Goal: Information Seeking & Learning: Understand process/instructions

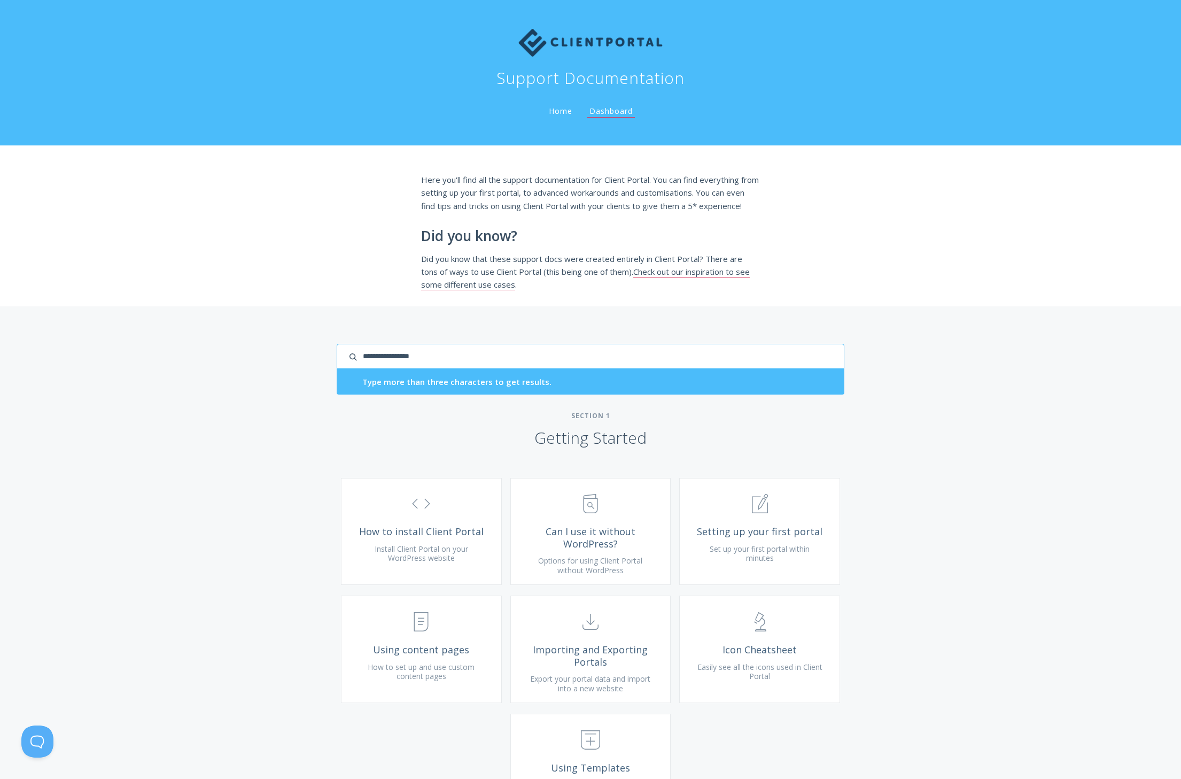
click at [770, 362] on input "search input" at bounding box center [591, 356] width 508 height 25
type input "****"
click at [762, 368] on input "****" at bounding box center [591, 356] width 508 height 25
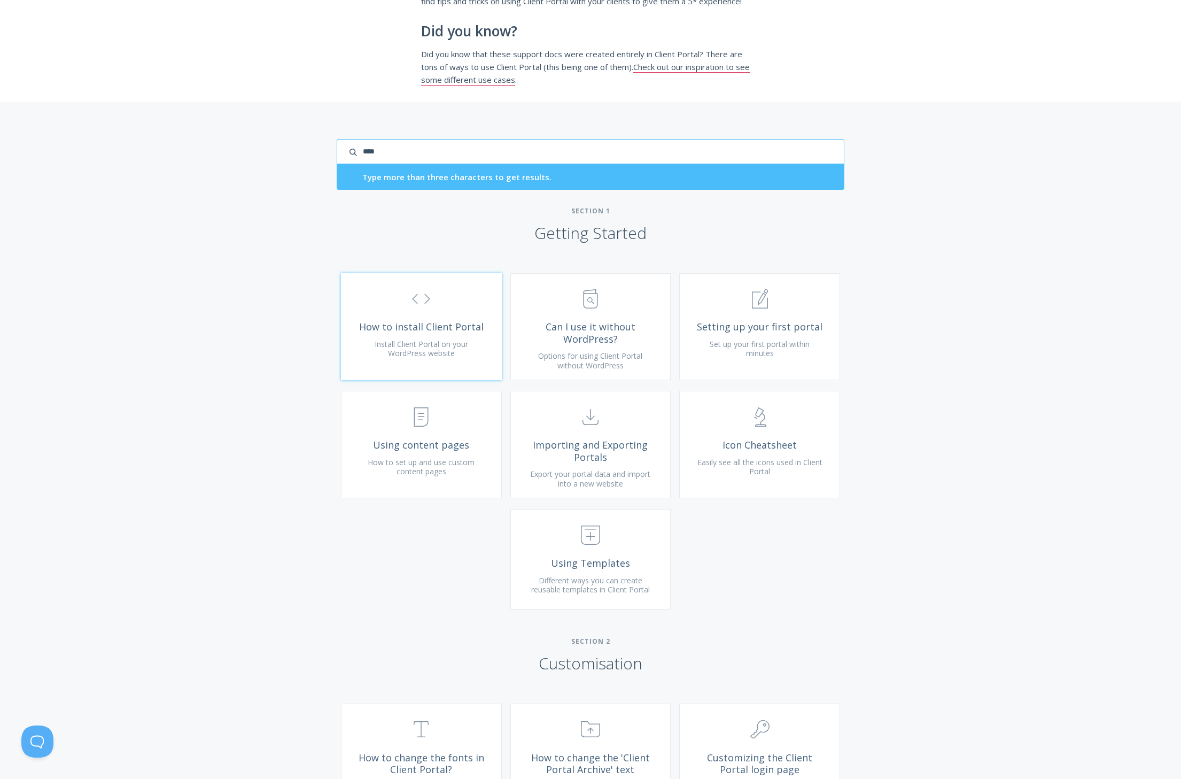
scroll to position [355, 0]
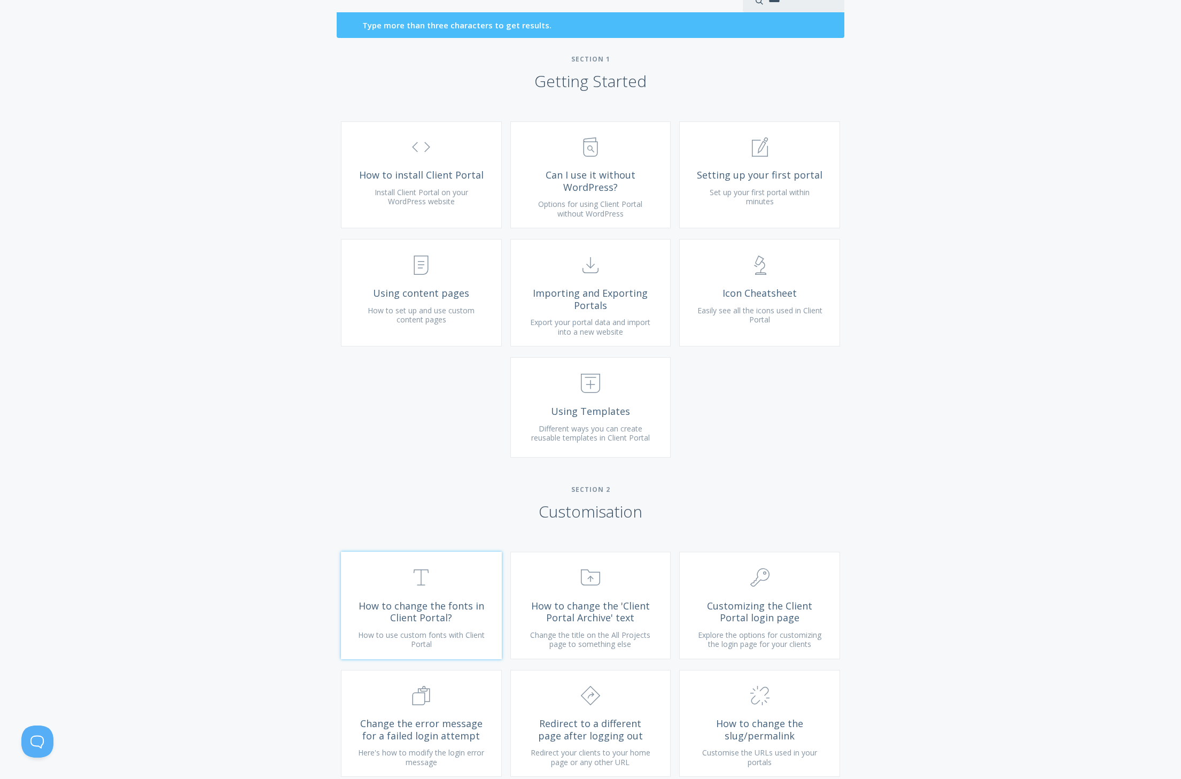
click at [457, 604] on link ".st0{fill:none;stroke:#000000;stroke-width:2;stroke-miterlimit:10;} Untitled-16…" at bounding box center [421, 605] width 161 height 107
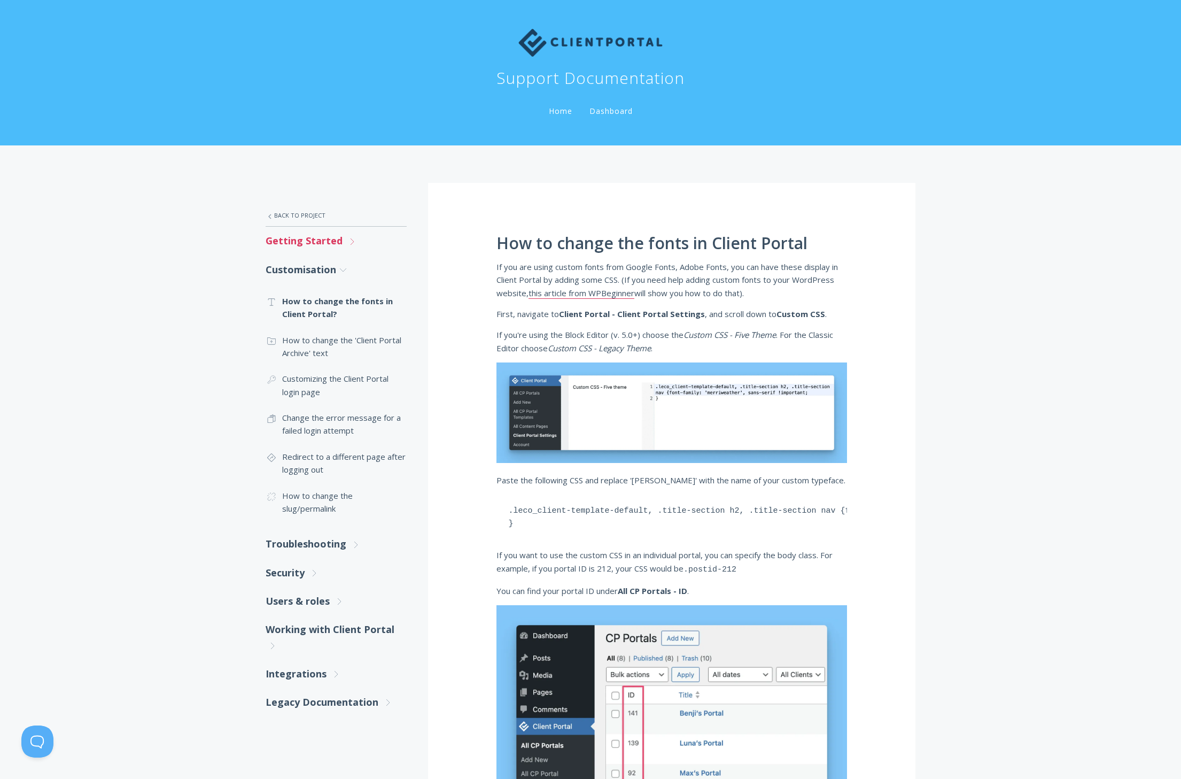
click at [318, 243] on link "Getting Started .st0{fill:none;stroke:#000000;stroke-width:2;stroke-miterlimit:…" at bounding box center [336, 241] width 141 height 28
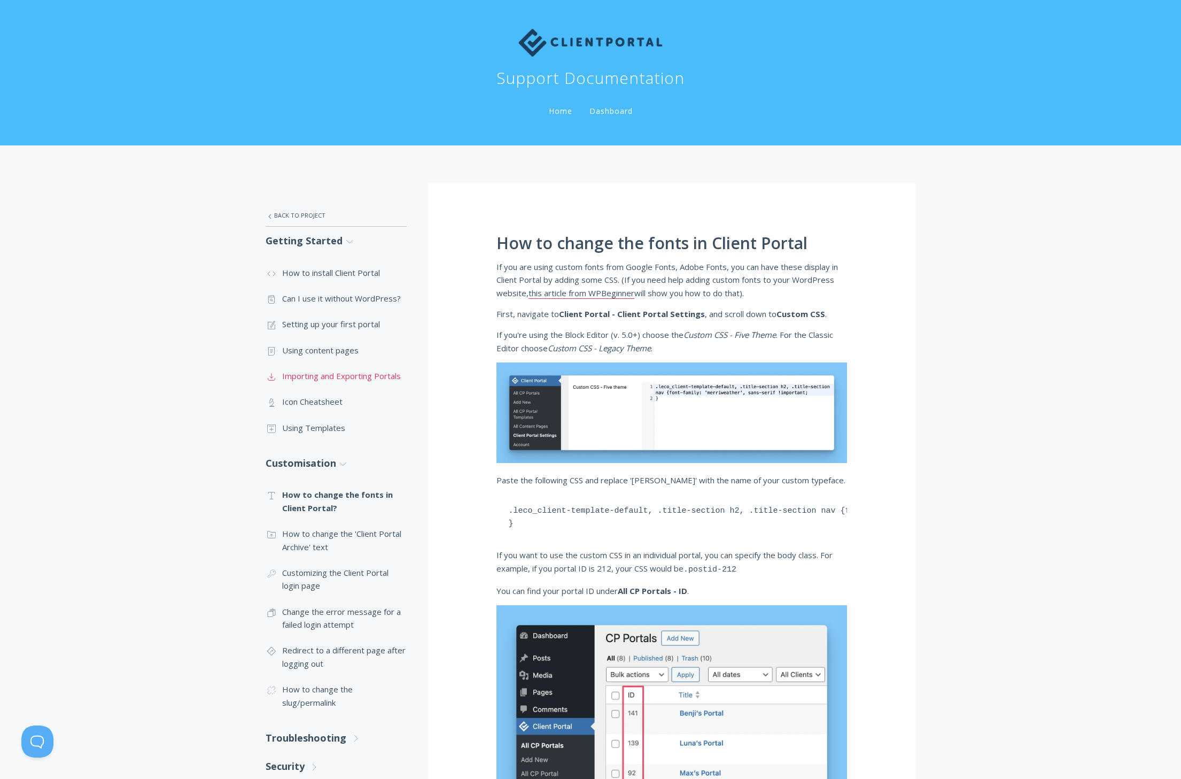
click at [360, 375] on link ".st0{fill:none;stroke:#000000;stroke-width:2;stroke-miterlimit:10;} Untitled-15…" at bounding box center [336, 376] width 141 height 26
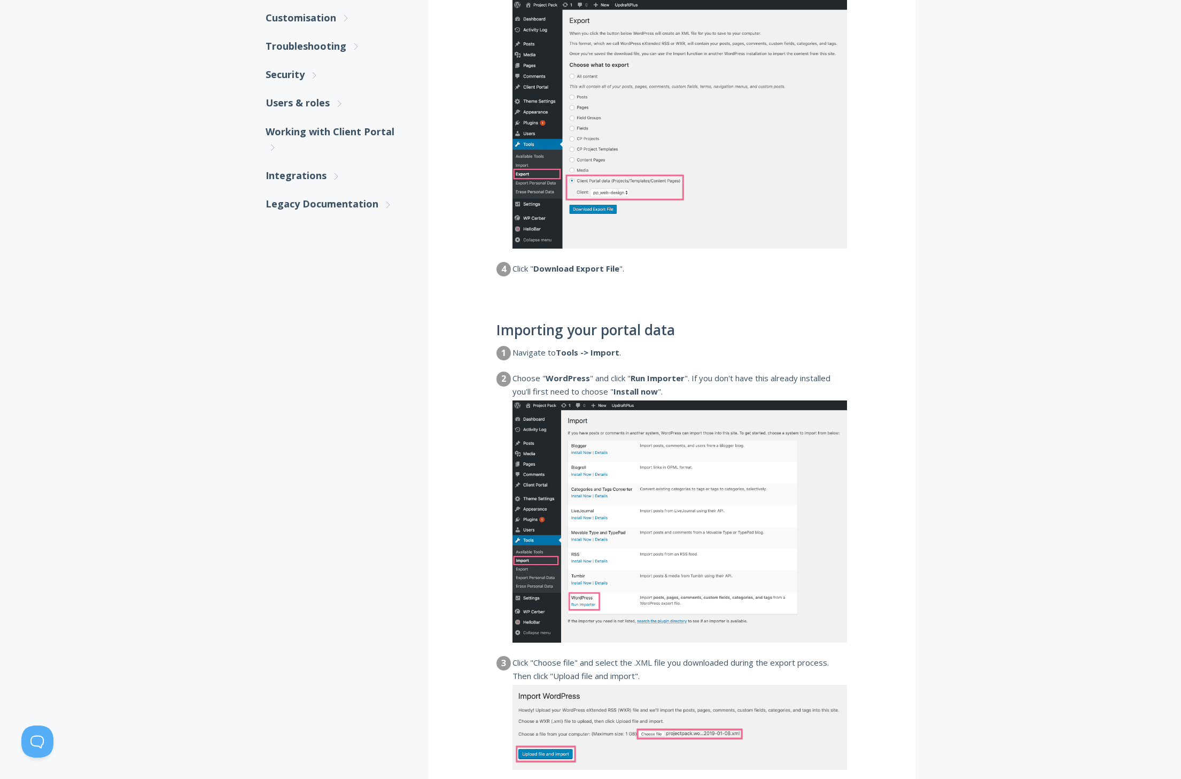
scroll to position [232, 0]
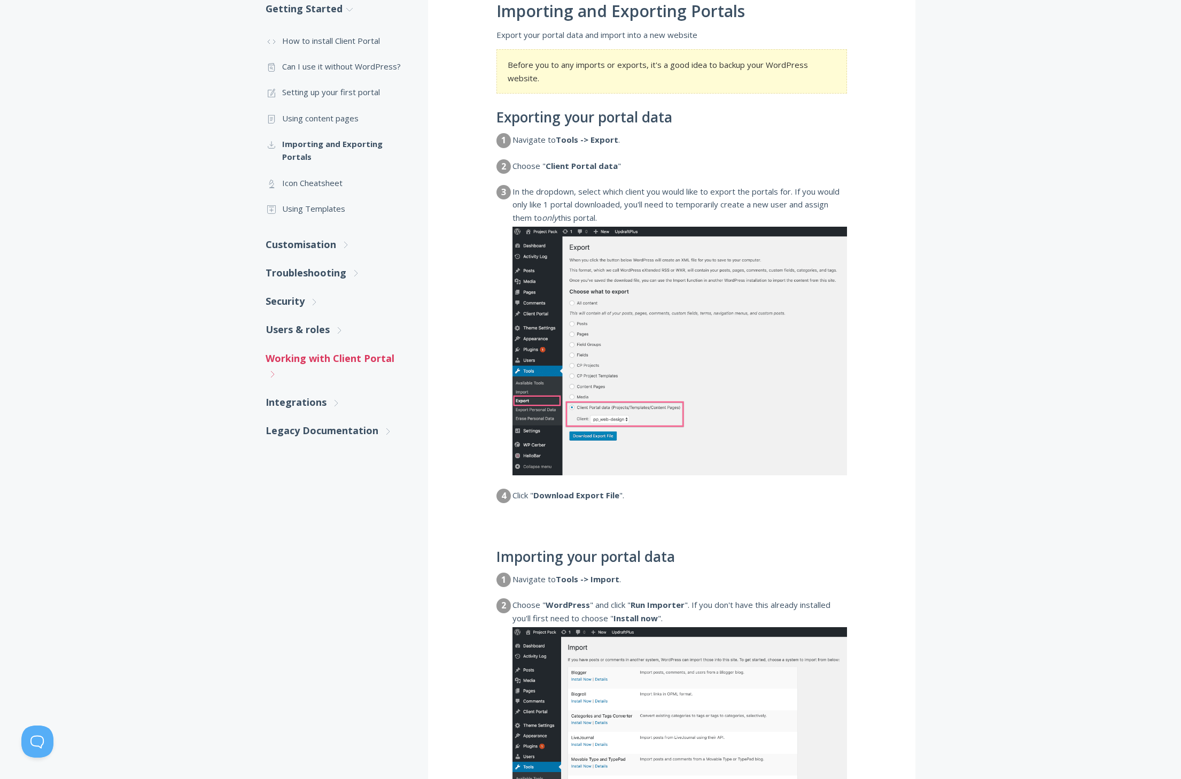
click at [333, 361] on link "Working with Client Portal .st0{fill:none;stroke:#000000;stroke-width:2;stroke-…" at bounding box center [336, 366] width 141 height 44
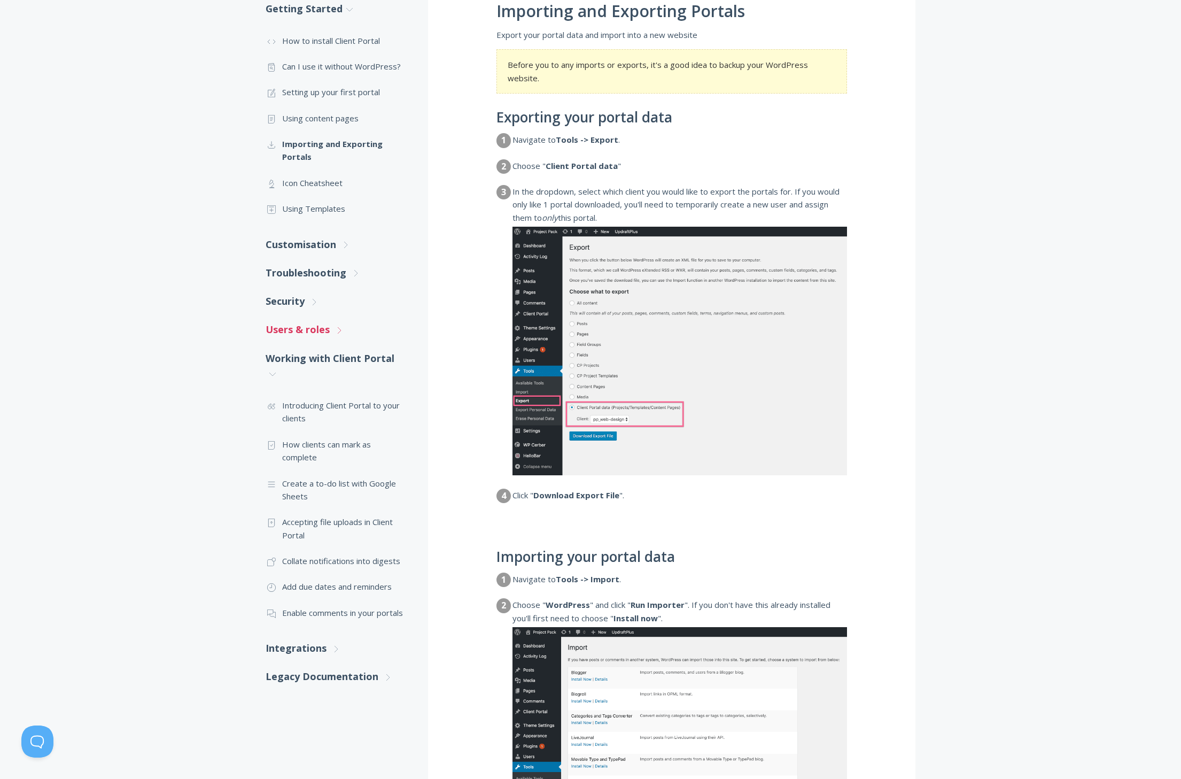
click at [321, 329] on link "Users & roles .st0{fill:none;stroke:#000000;stroke-width:2;stroke-miterlimit:10…" at bounding box center [336, 329] width 141 height 28
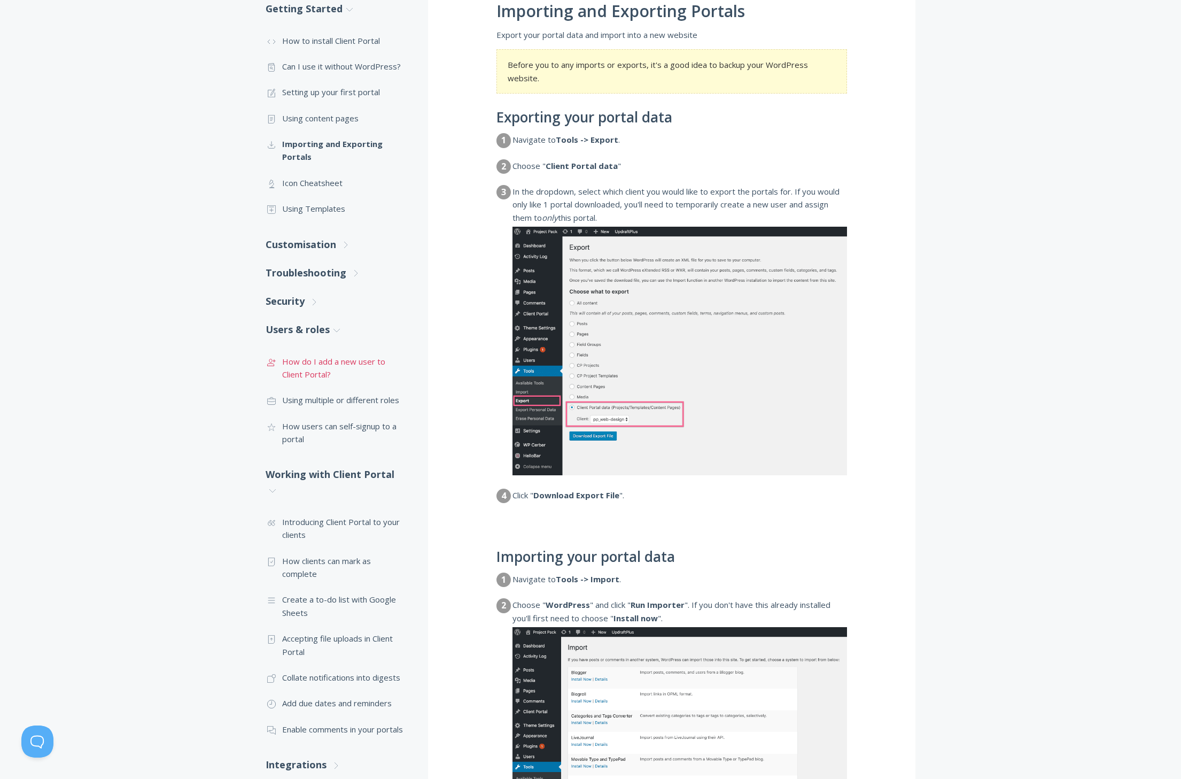
click at [322, 368] on link ".st0{fill:none;stroke:#000000;stroke-width:2;stroke-miterlimit:10;} 3. Communic…" at bounding box center [336, 367] width 141 height 39
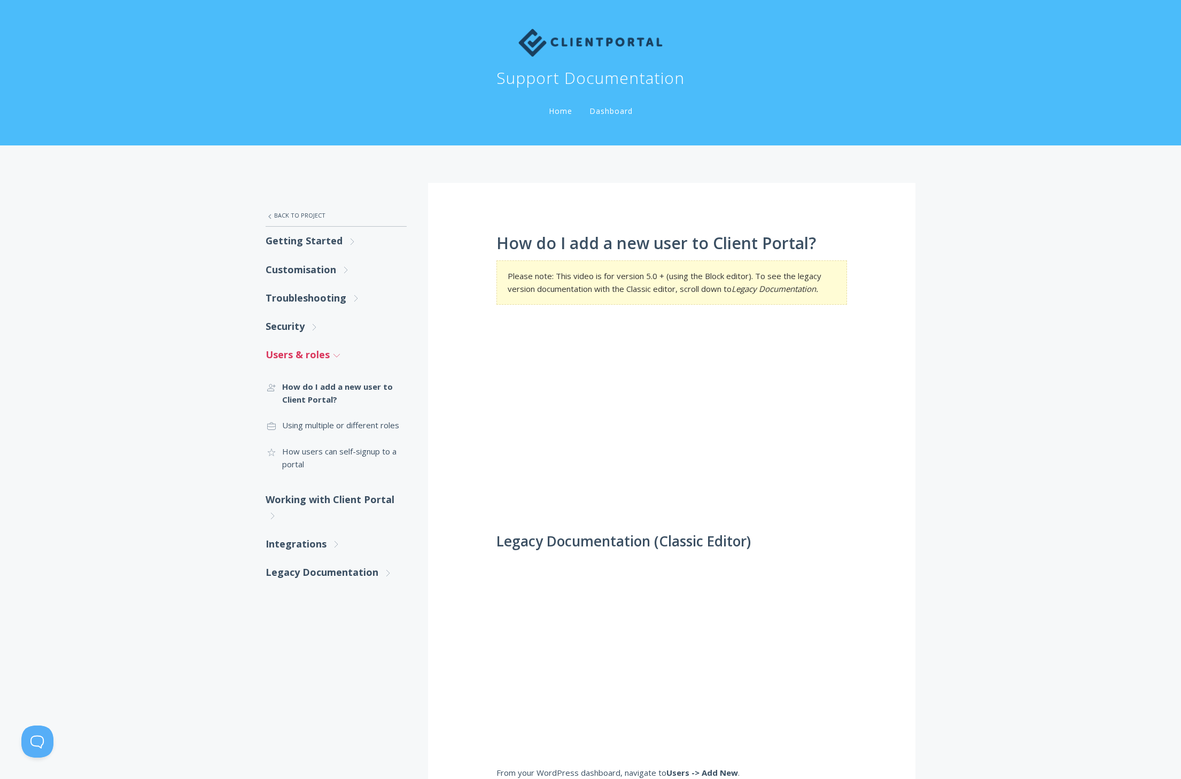
click at [313, 355] on link "Users & roles .st0{fill:none;stroke:#000000;stroke-width:2;stroke-miterlimit:10…" at bounding box center [336, 354] width 141 height 28
click at [350, 496] on link "Working with Client Portal .st0{fill:none;stroke:#000000;stroke-width:2;stroke-…" at bounding box center [336, 507] width 141 height 44
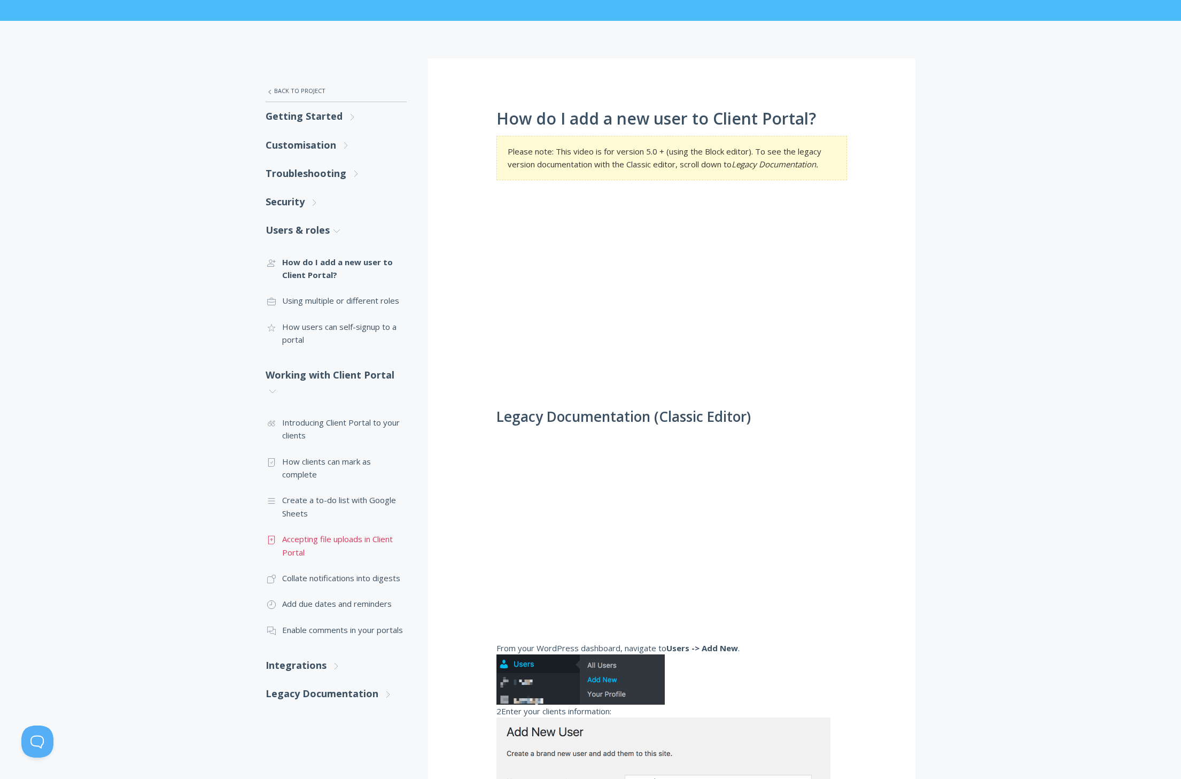
scroll to position [131, 0]
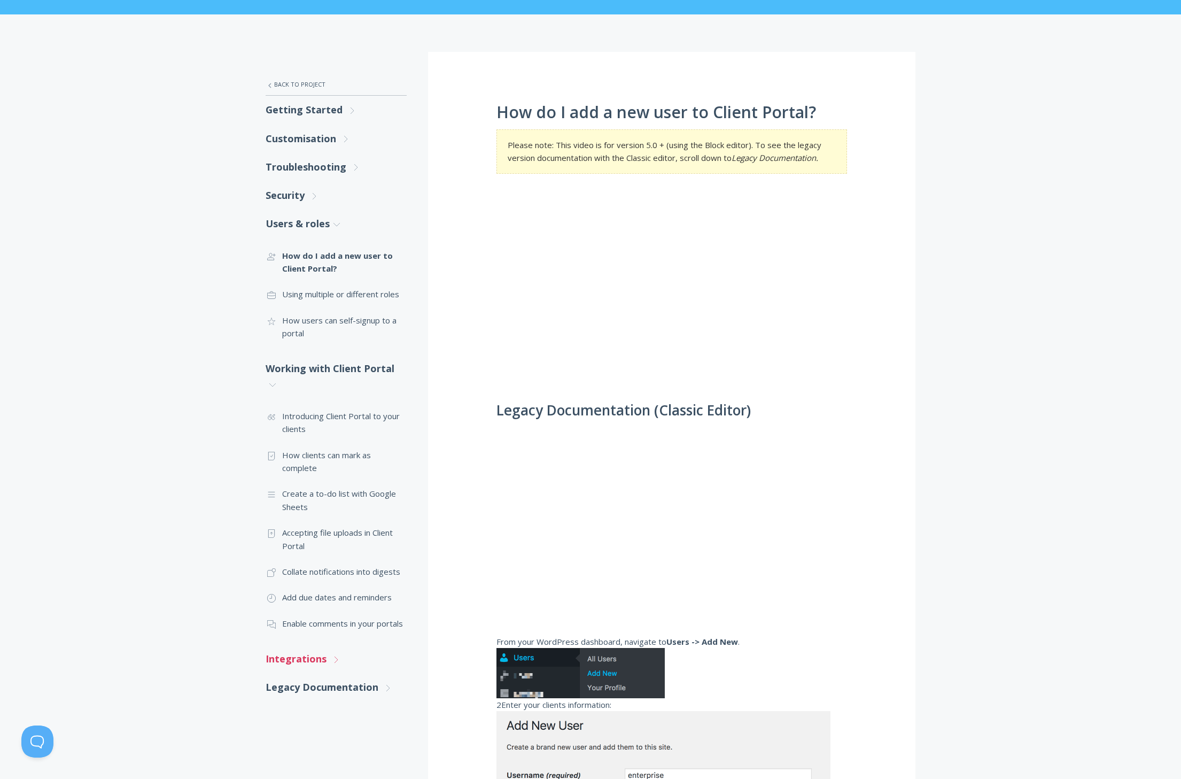
click at [348, 658] on link "Integrations .st0{fill:none;stroke:#000000;stroke-width:2;stroke-miterlimit:10;…" at bounding box center [336, 659] width 141 height 28
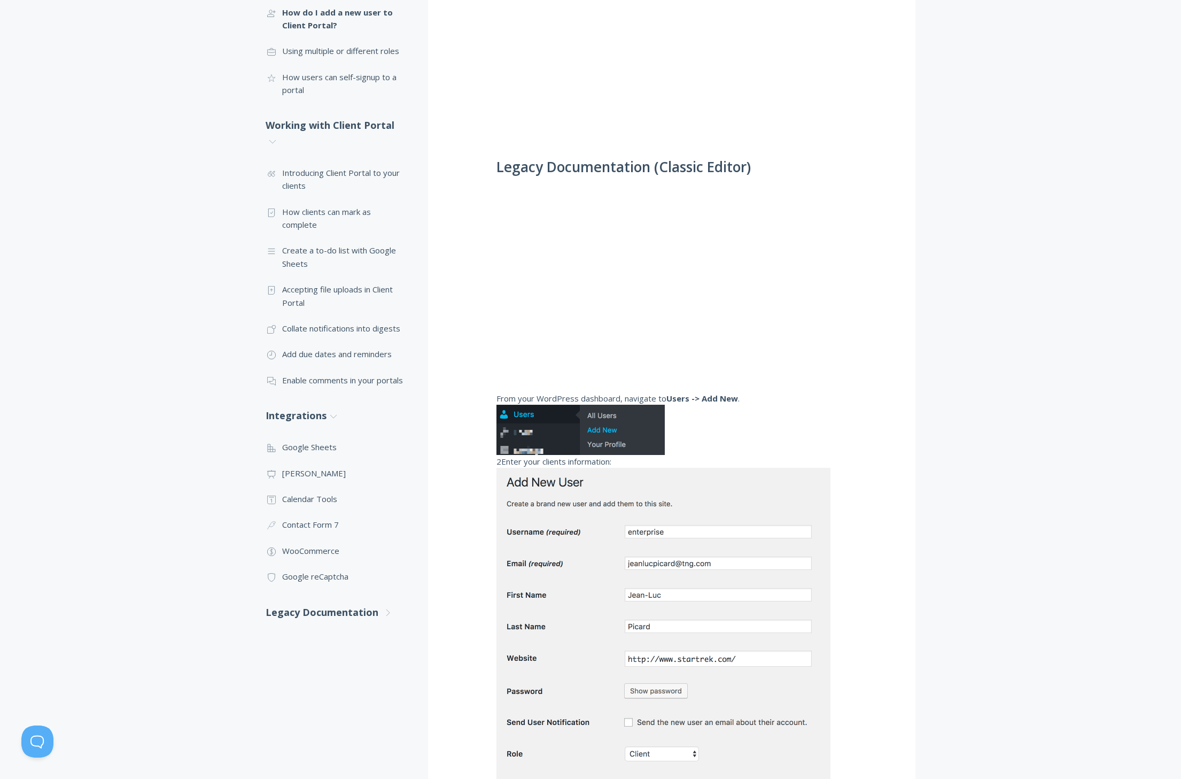
scroll to position [82, 0]
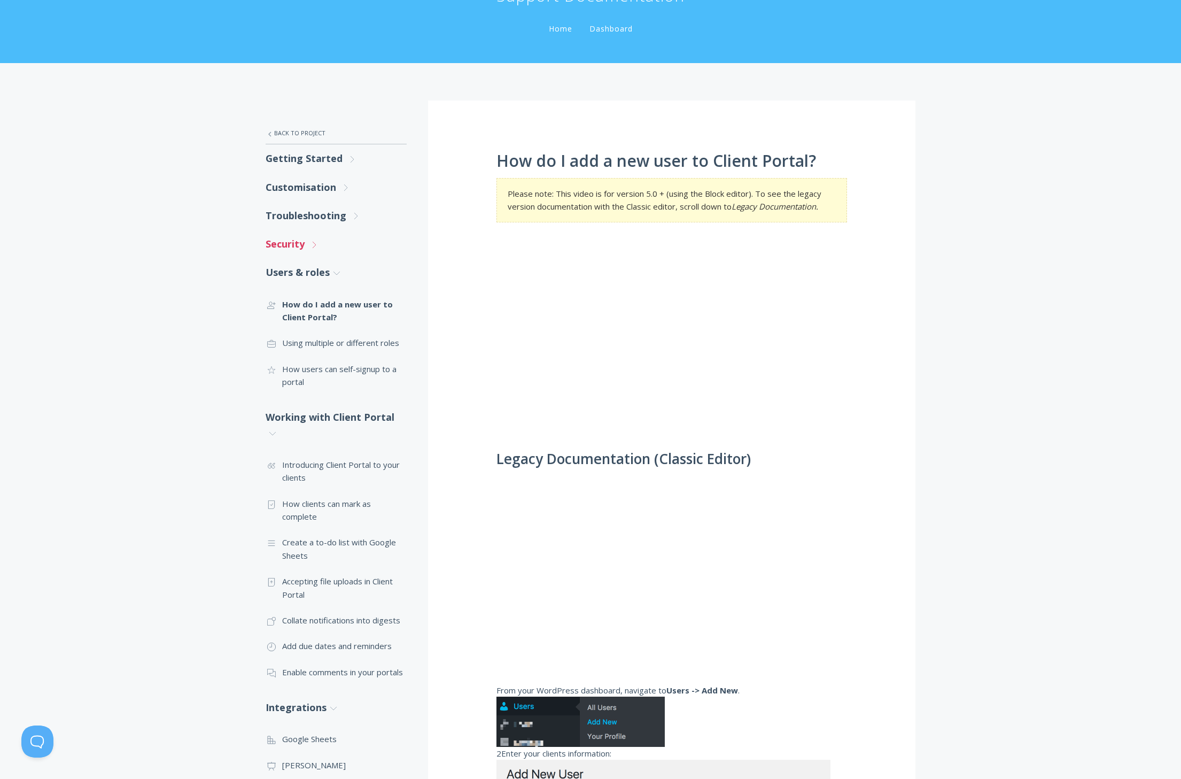
click at [310, 243] on icon ".st0{fill:none;stroke:#000000;stroke-width:2;stroke-miterlimit:10;} Untitled-27" at bounding box center [314, 245] width 10 height 10
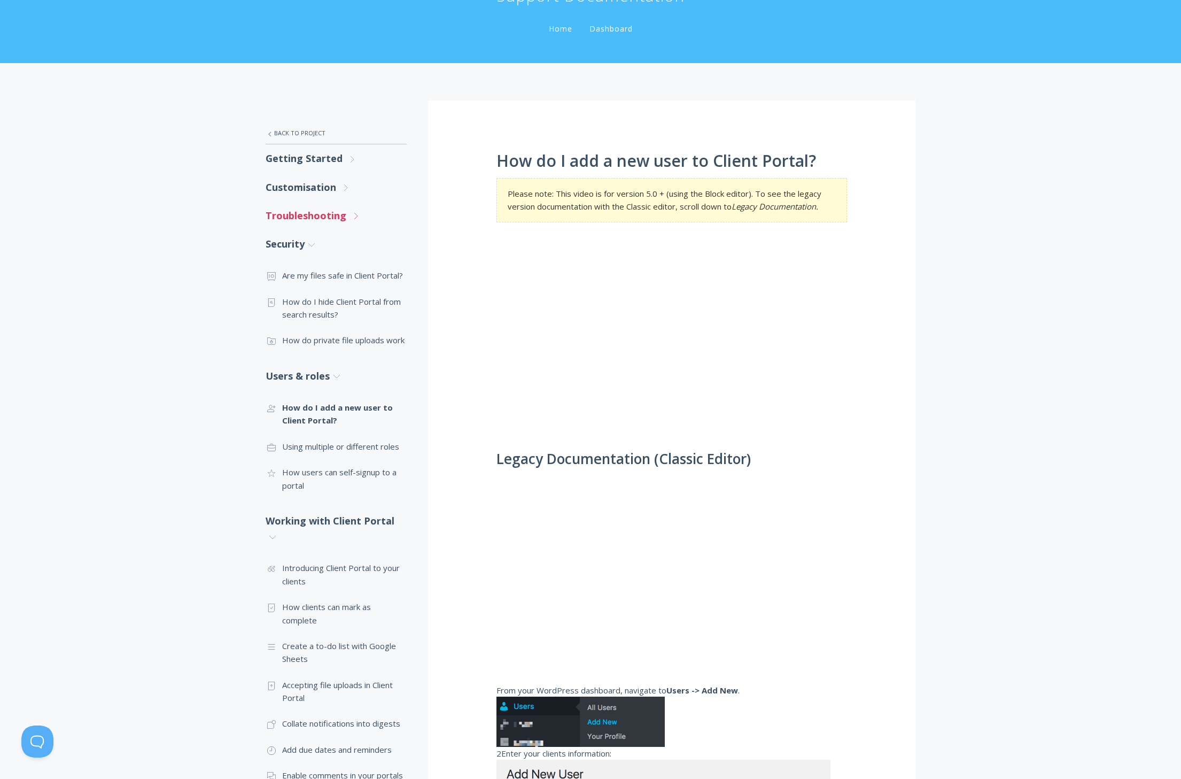
click at [322, 214] on link "Troubleshooting .st0{fill:none;stroke:#000000;stroke-width:2;stroke-miterlimit:…" at bounding box center [336, 215] width 141 height 28
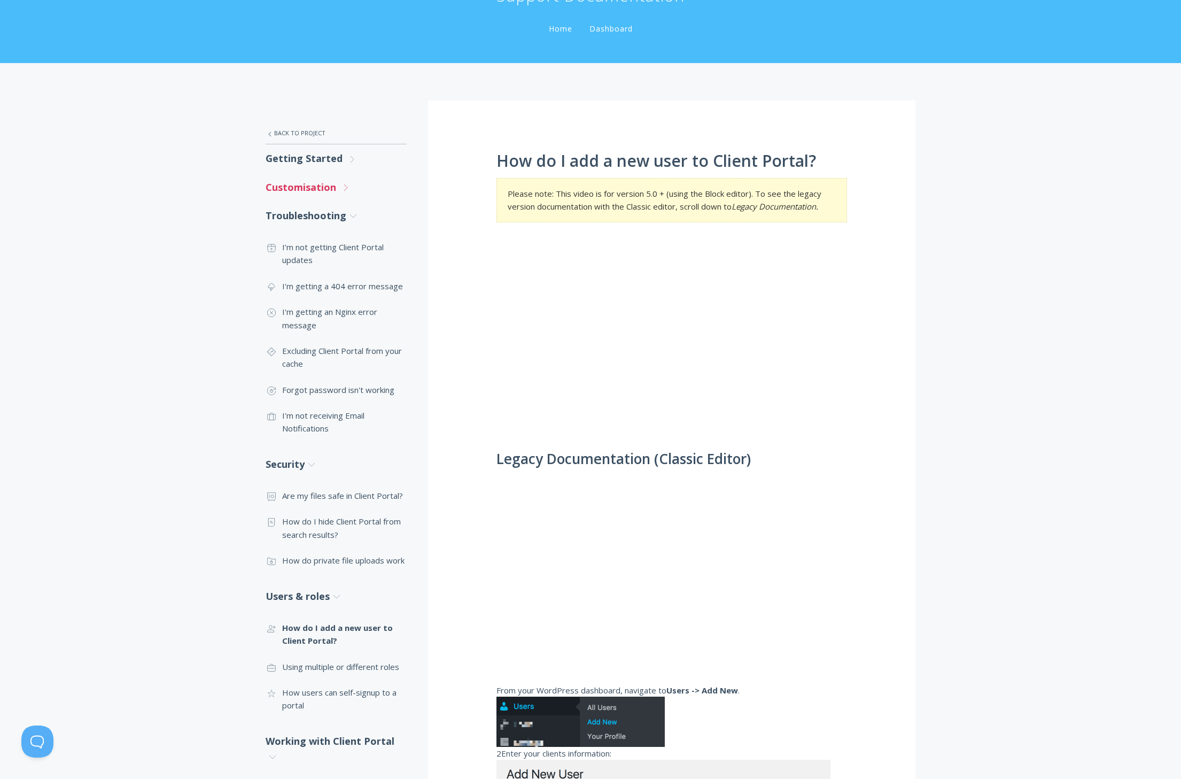
click at [324, 184] on link "Customisation .st0{fill:none;stroke:#000000;stroke-width:2;stroke-miterlimit:10…" at bounding box center [336, 187] width 141 height 28
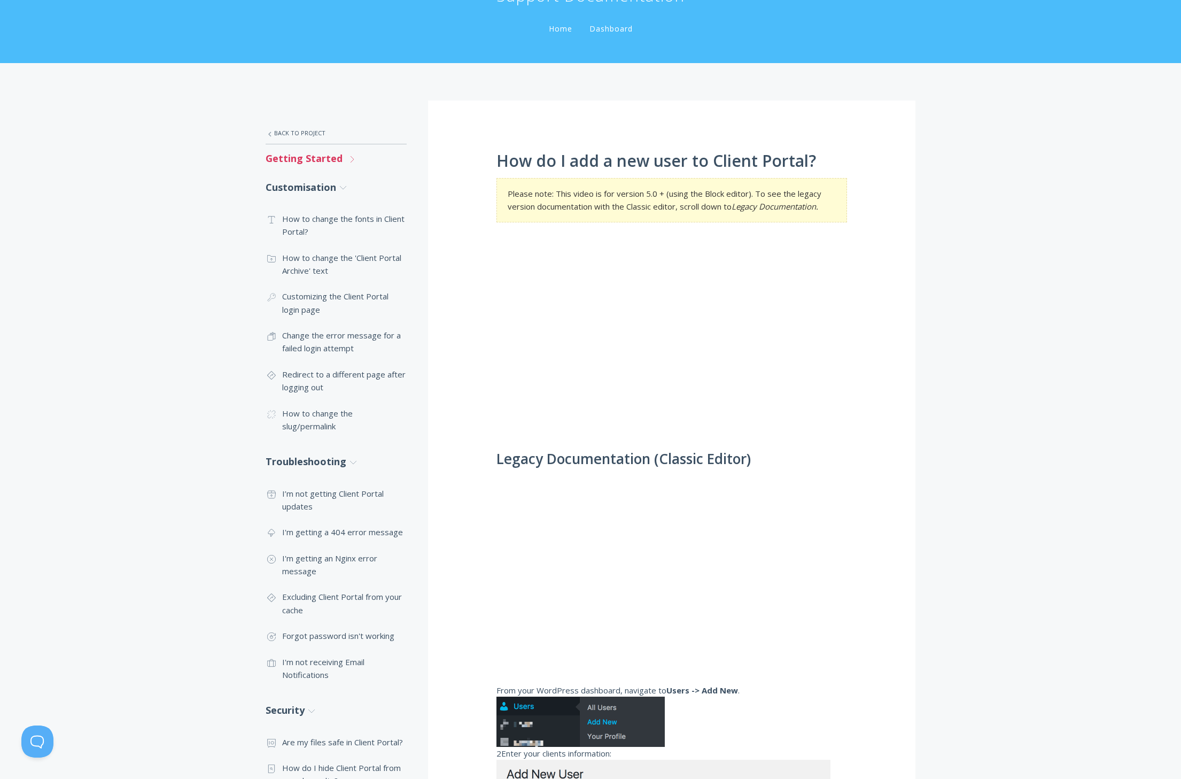
click at [331, 163] on link "Getting Started .st0{fill:none;stroke:#000000;stroke-width:2;stroke-miterlimit:…" at bounding box center [336, 158] width 141 height 28
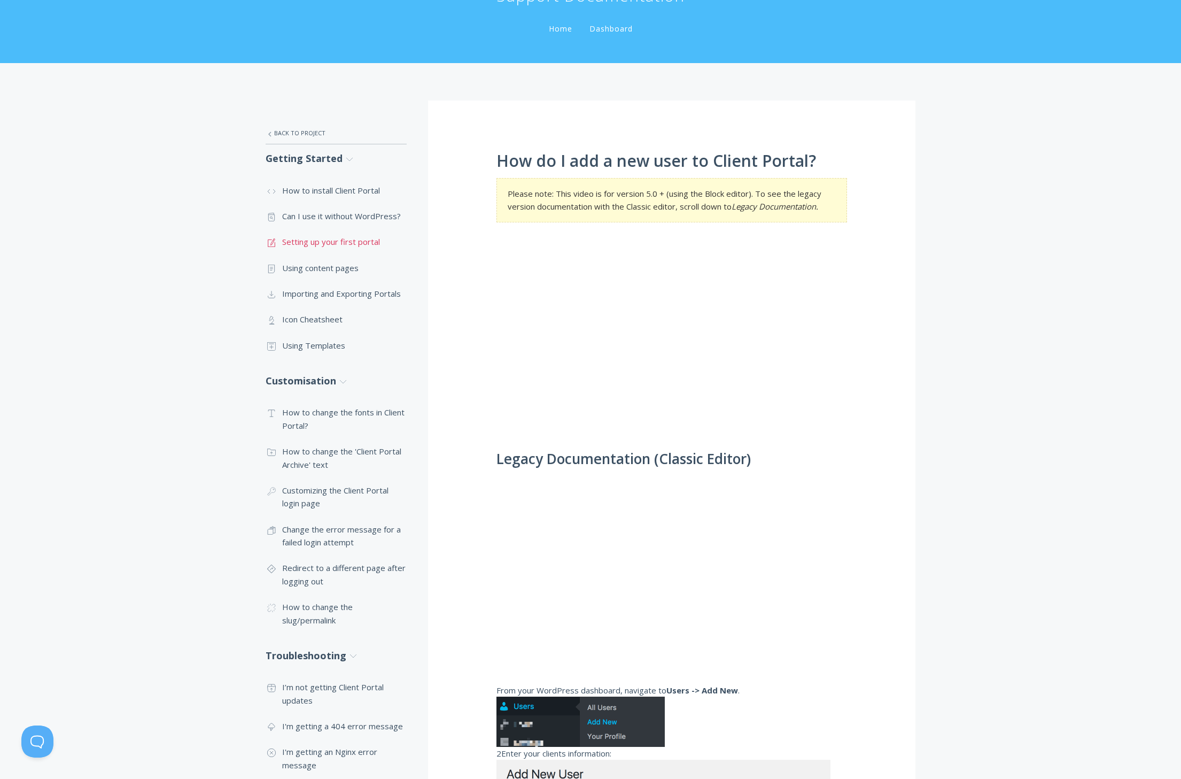
click at [358, 245] on link ".st0{fill:none;stroke:#000000;stroke-width:2;stroke-miterlimit:10;} 1. General …" at bounding box center [336, 242] width 141 height 26
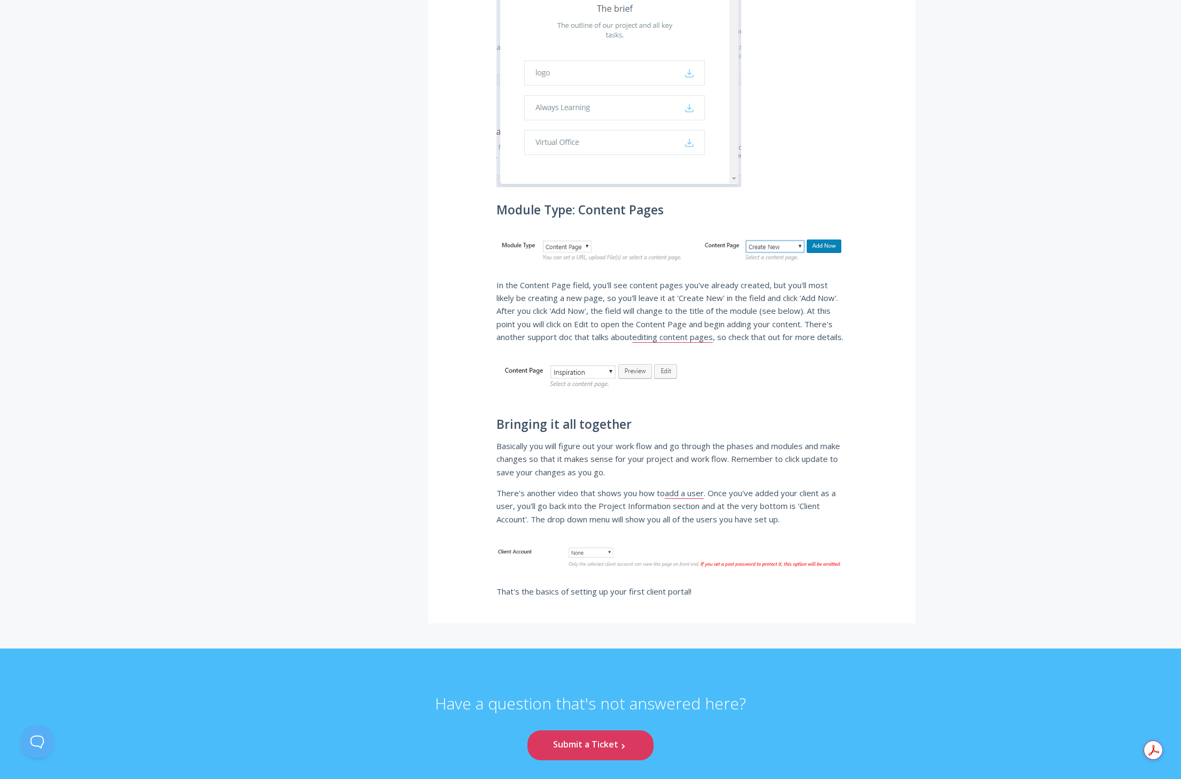
scroll to position [3034, 0]
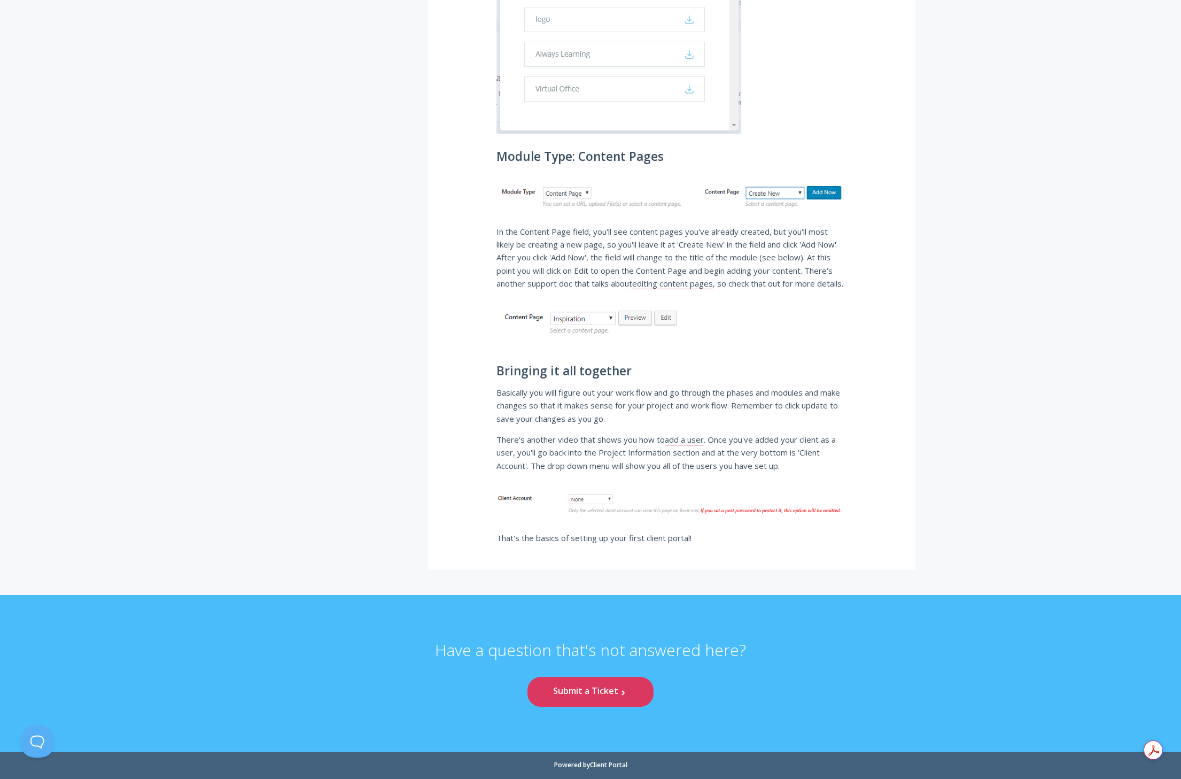
click at [587, 452] on p "There's another video that shows you how to add a user . Once you've added your…" at bounding box center [671, 452] width 351 height 39
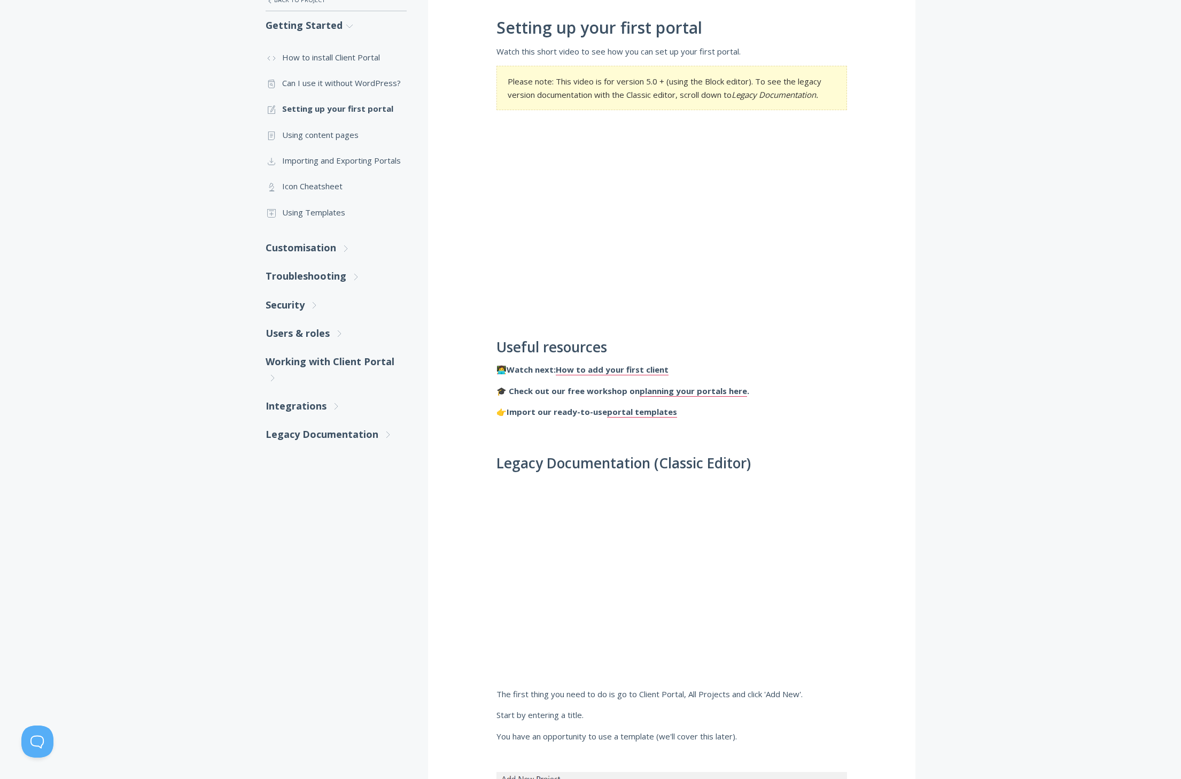
scroll to position [88, 0]
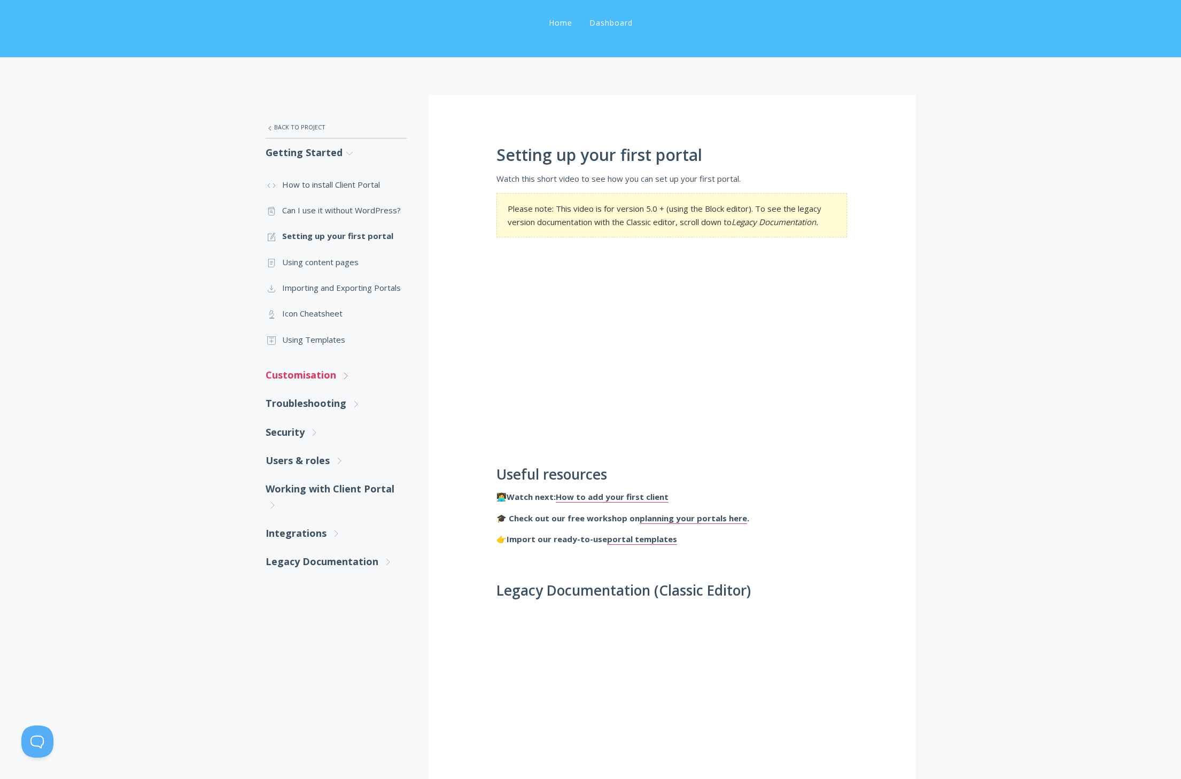
click at [324, 374] on link "Customisation .st0{fill:none;stroke:#000000;stroke-width:2;stroke-miterlimit:10…" at bounding box center [336, 375] width 141 height 28
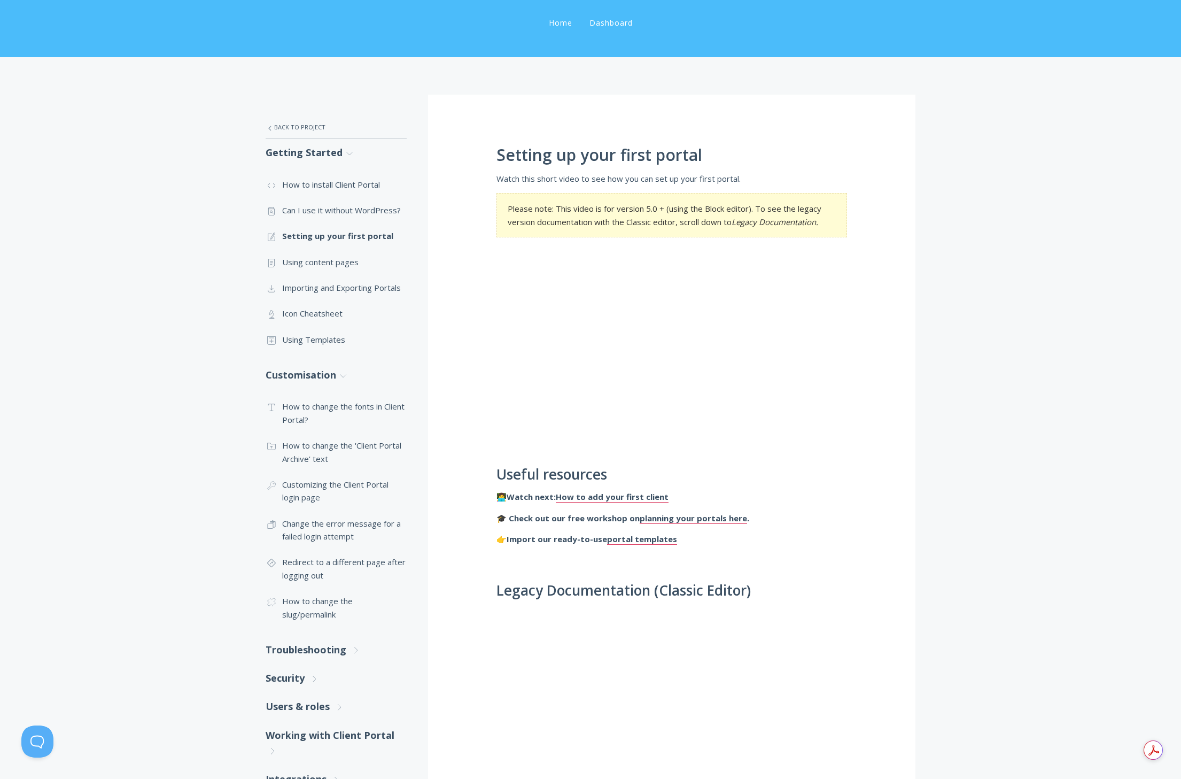
scroll to position [0, 0]
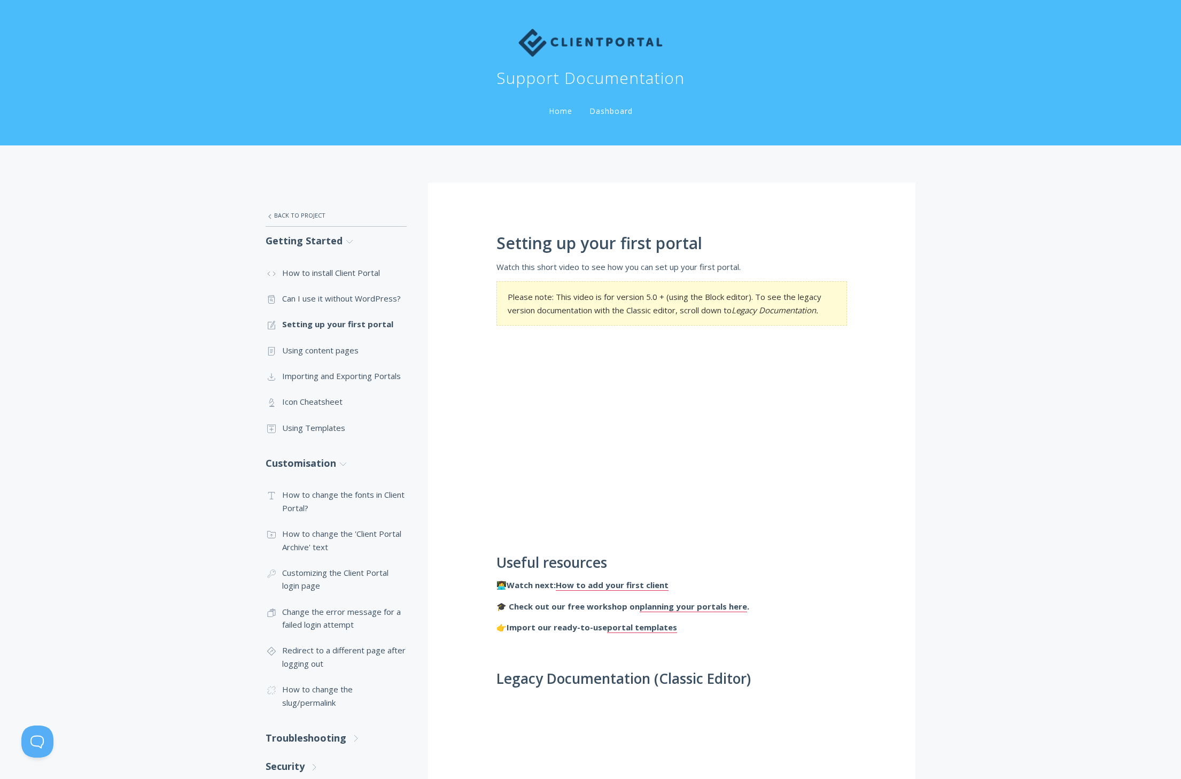
click at [557, 117] on li "Home" at bounding box center [560, 107] width 41 height 21
click at [561, 113] on link "Home" at bounding box center [561, 111] width 28 height 10
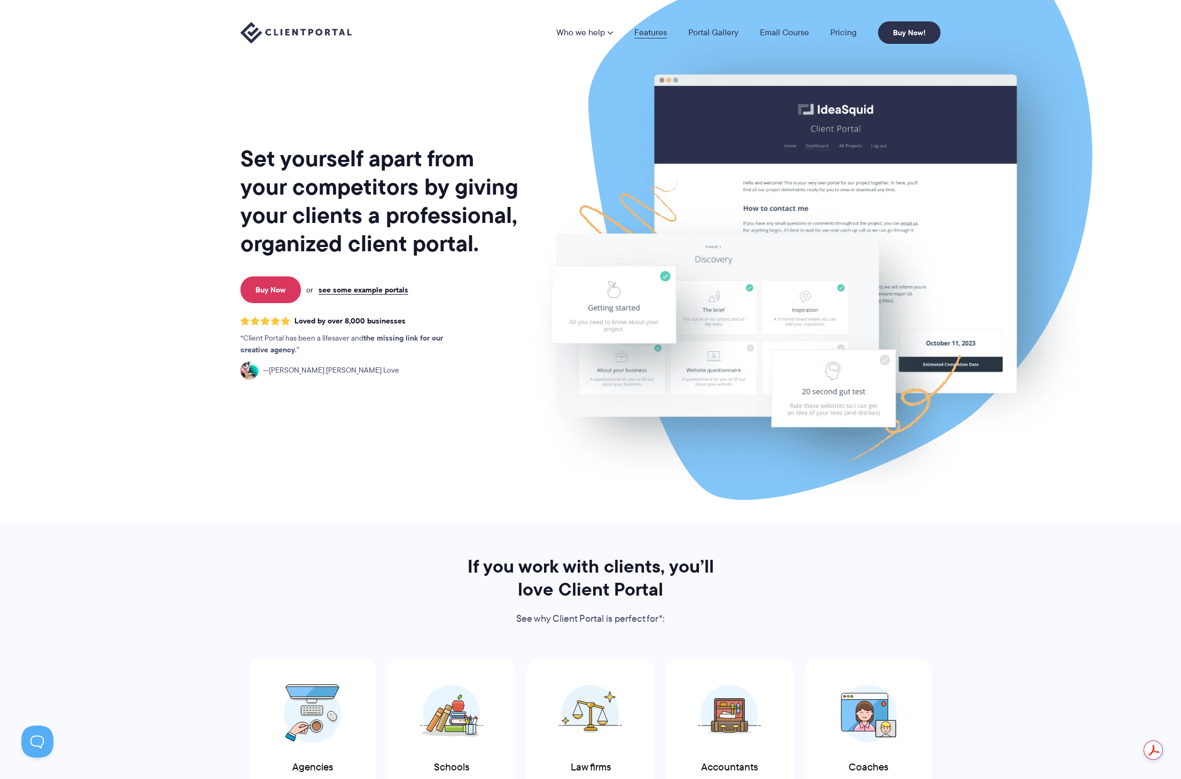
click at [639, 33] on link "Features" at bounding box center [650, 32] width 33 height 9
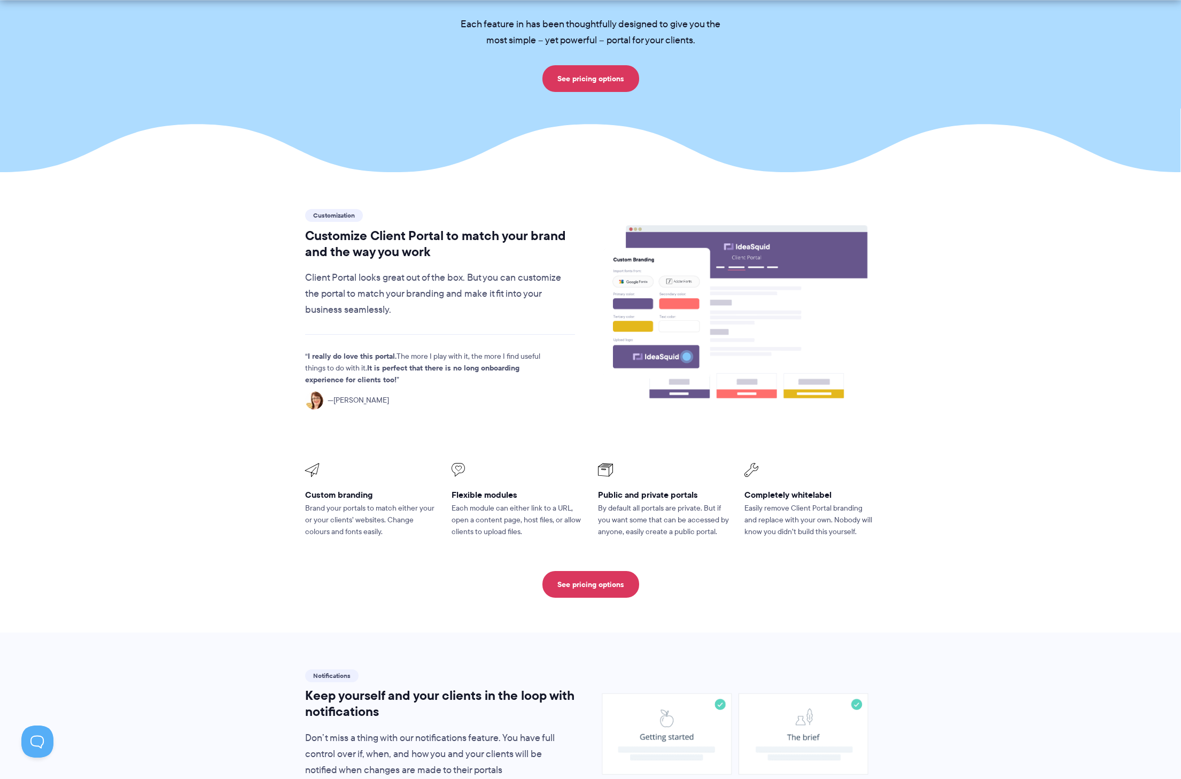
scroll to position [317, 0]
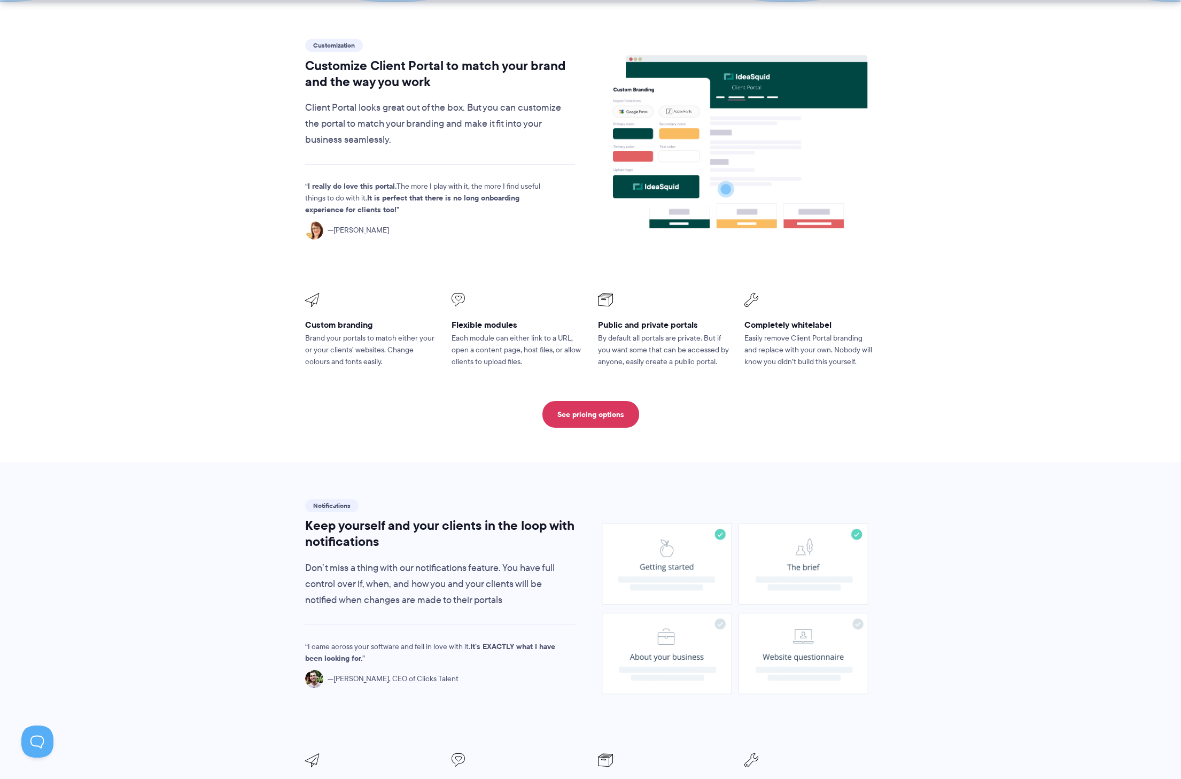
click at [539, 332] on p "Each module can either link to a URL, open a content page, host files, or allow…" at bounding box center [517, 349] width 131 height 35
click at [535, 332] on p "Each module can either link to a URL, open a content page, host files, or allow…" at bounding box center [517, 349] width 131 height 35
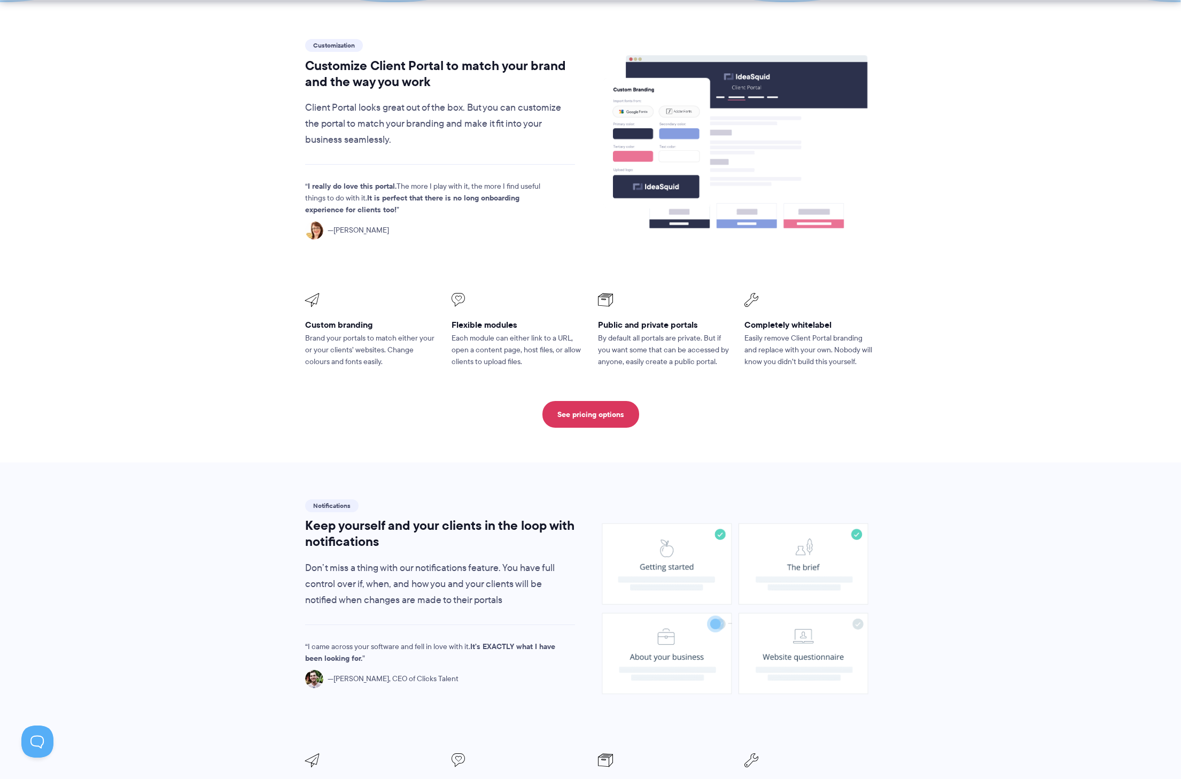
click at [535, 332] on p "Each module can either link to a URL, open a content page, host files, or allow…" at bounding box center [517, 349] width 131 height 35
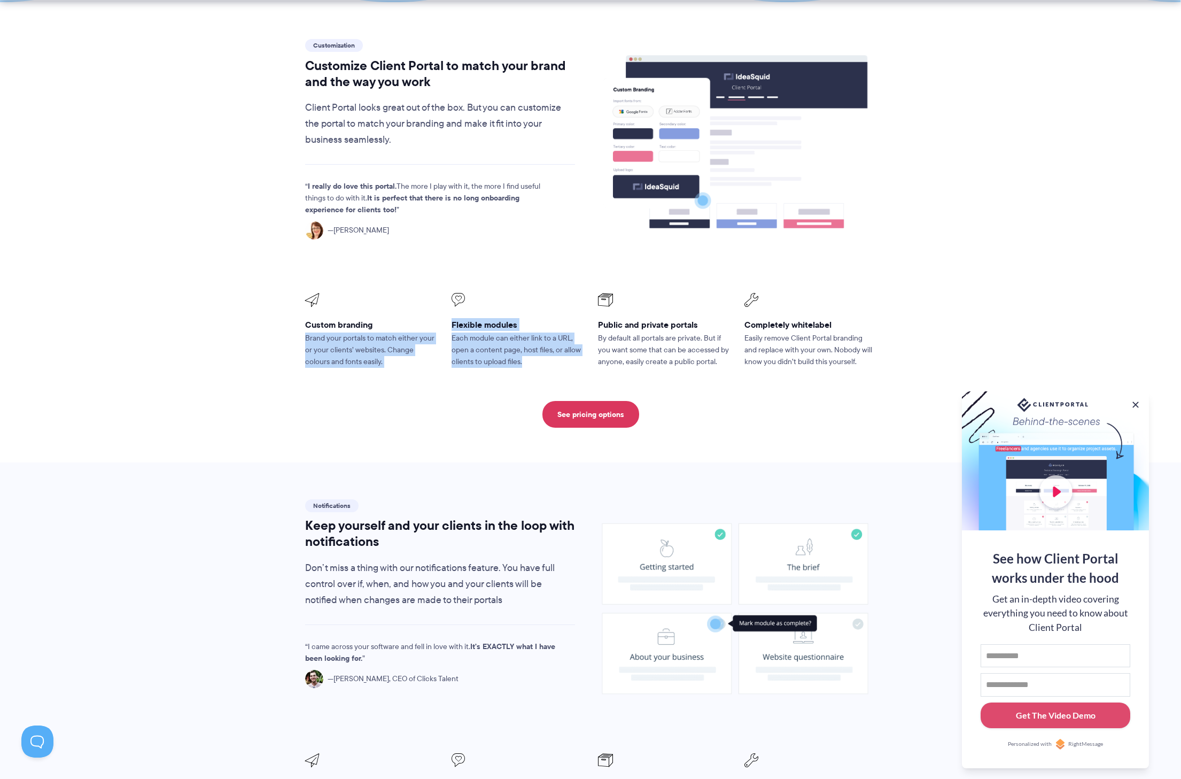
drag, startPoint x: 535, startPoint y: 332, endPoint x: 397, endPoint y: 321, distance: 138.9
click at [396, 320] on ul "Custom branding Brand your portals to match either your or your clients’ websit…" at bounding box center [591, 330] width 586 height 89
click at [450, 335] on li "Flexible modules Each module can either link to a URL, open a content page, hos…" at bounding box center [517, 330] width 146 height 89
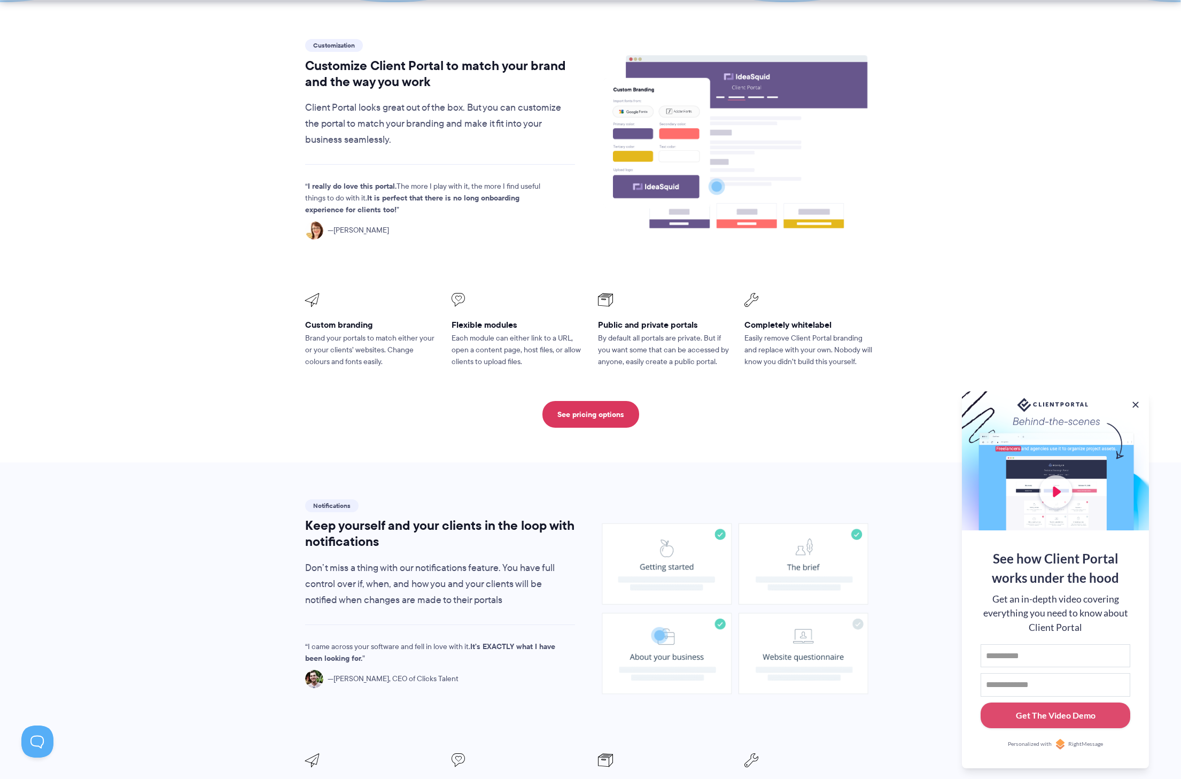
click at [367, 332] on p "Brand your portals to match either your or your clients’ websites. Change colou…" at bounding box center [370, 349] width 131 height 35
click at [368, 332] on p "Brand your portals to match either your or your clients’ websites. Change colou…" at bounding box center [370, 349] width 131 height 35
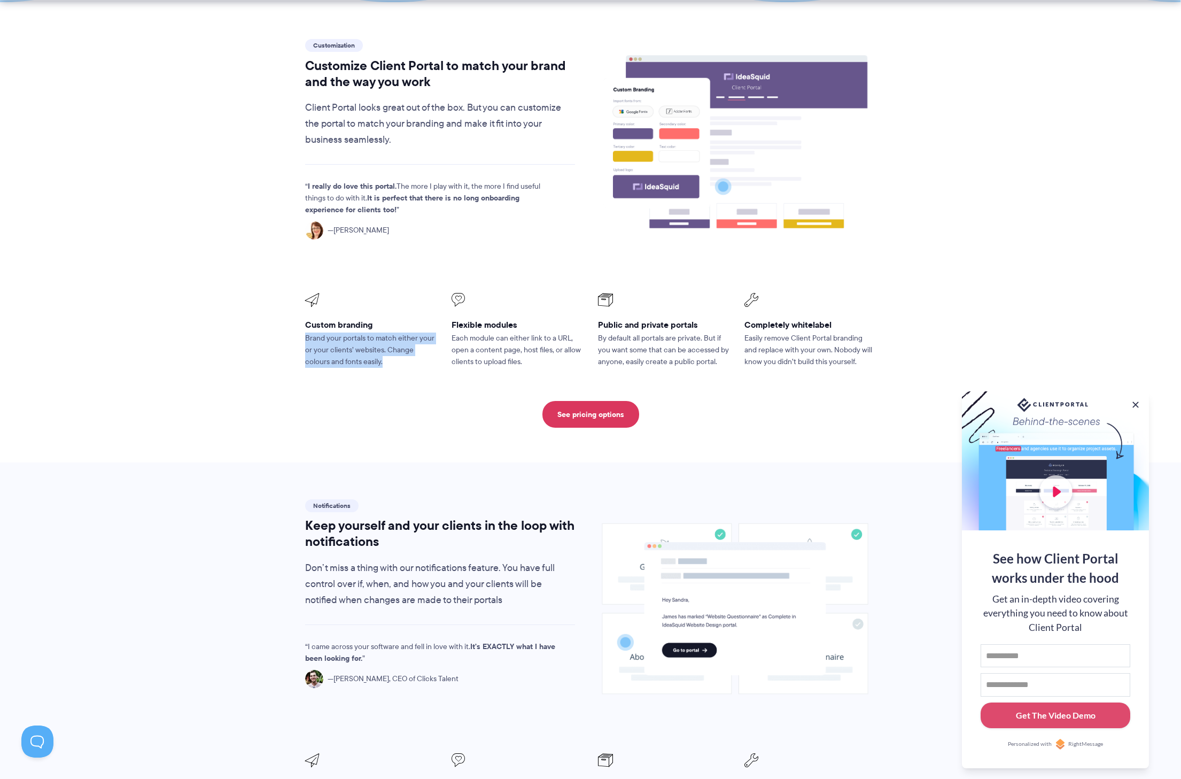
click at [368, 332] on p "Brand your portals to match either your or your clients’ websites. Change colou…" at bounding box center [370, 349] width 131 height 35
click at [428, 361] on div "Customization Customize Client Portal to match your brand and the way you work …" at bounding box center [590, 232] width 571 height 391
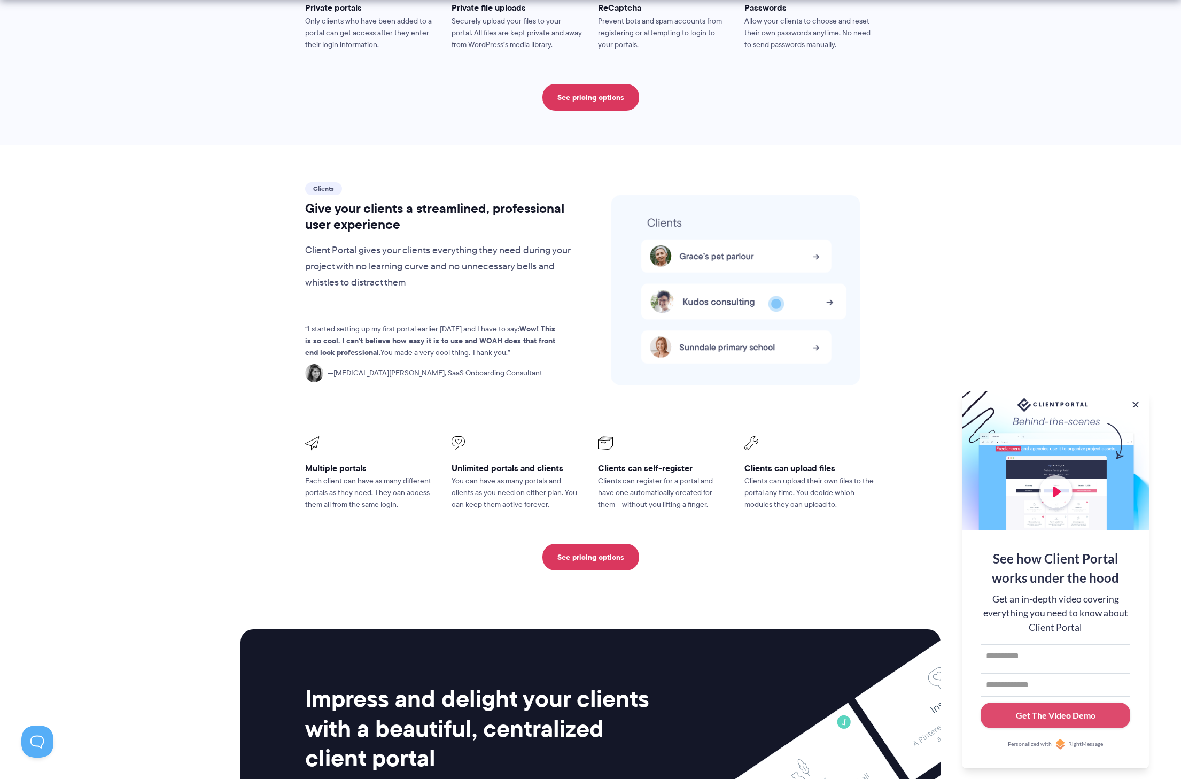
scroll to position [2156, 0]
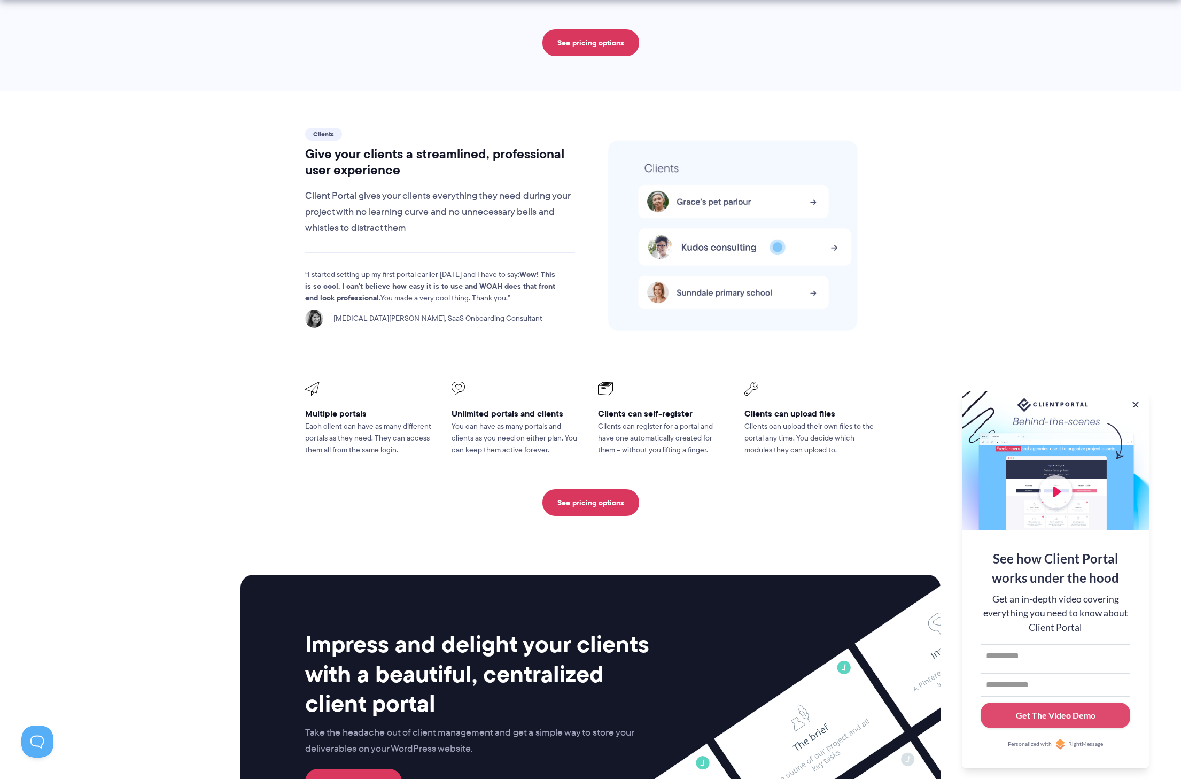
click at [652, 421] on p "Clients can register for a portal and have one automatically created for them –…" at bounding box center [663, 438] width 131 height 35
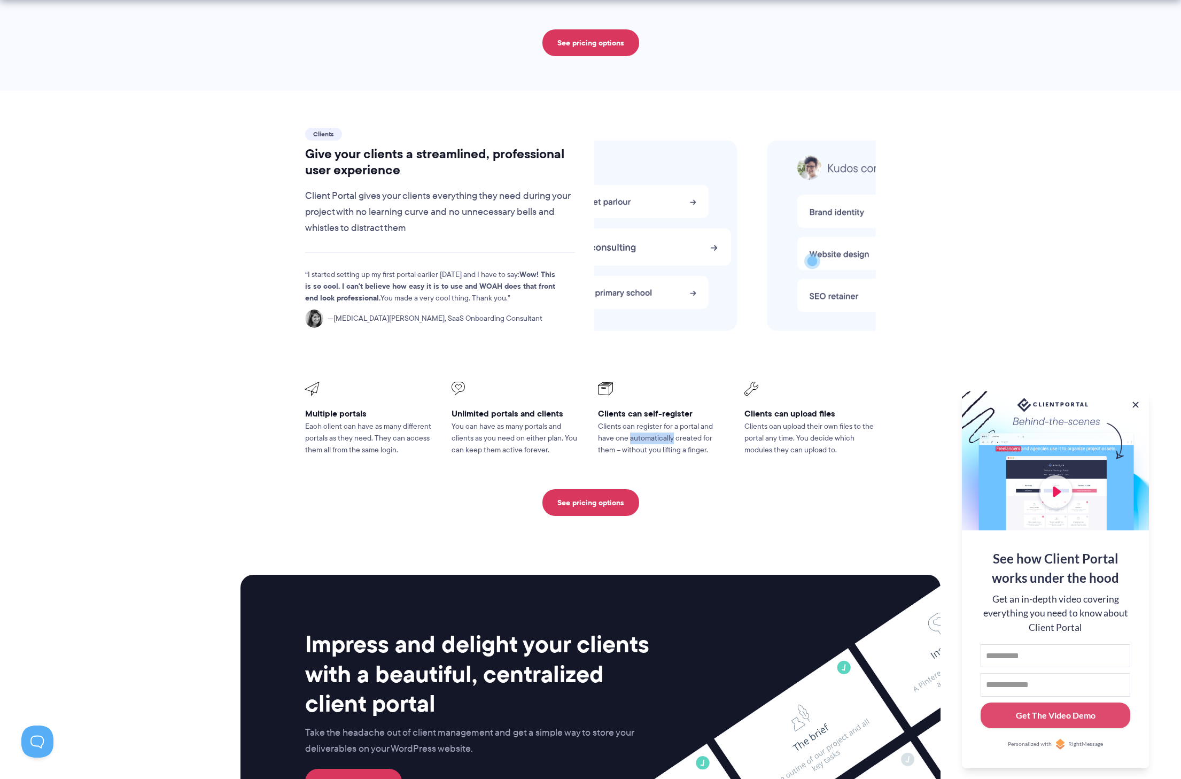
click at [652, 421] on p "Clients can register for a portal and have one automatically created for them –…" at bounding box center [663, 438] width 131 height 35
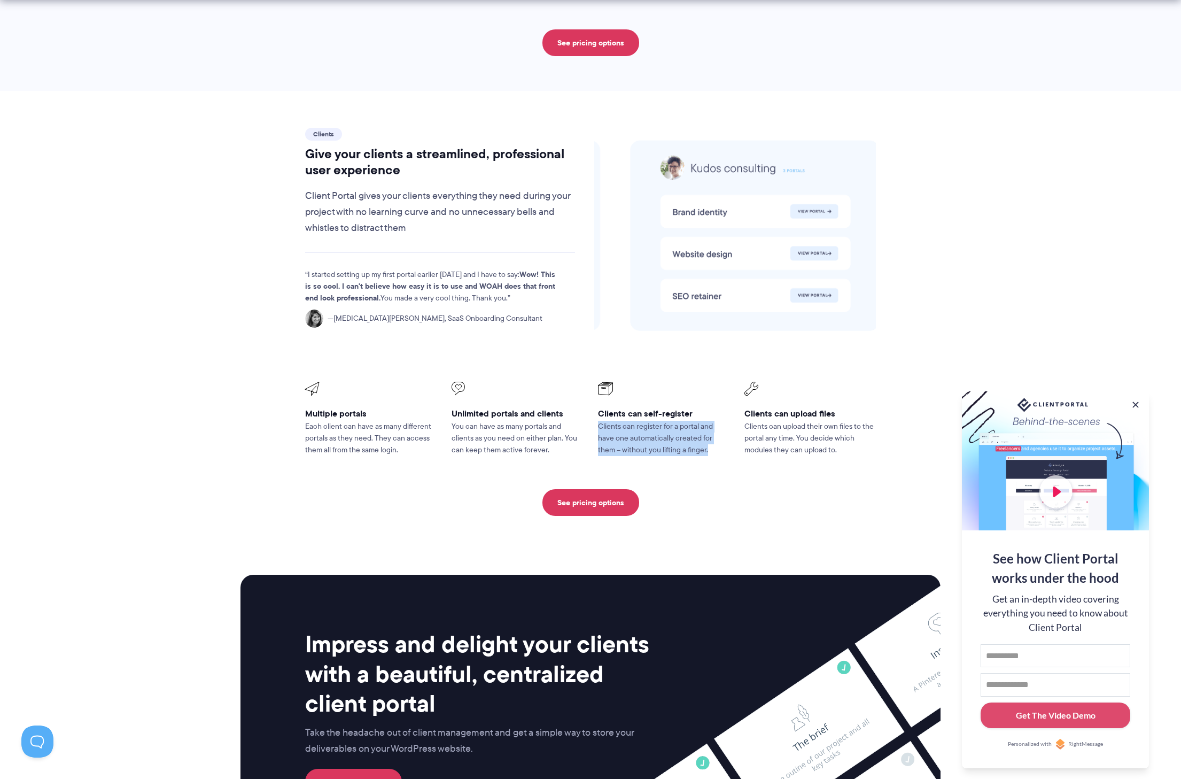
click at [652, 421] on p "Clients can register for a portal and have one automatically created for them –…" at bounding box center [663, 438] width 131 height 35
click at [695, 425] on li "Clients can self-register Clients can register for a portal and have one automa…" at bounding box center [664, 419] width 146 height 89
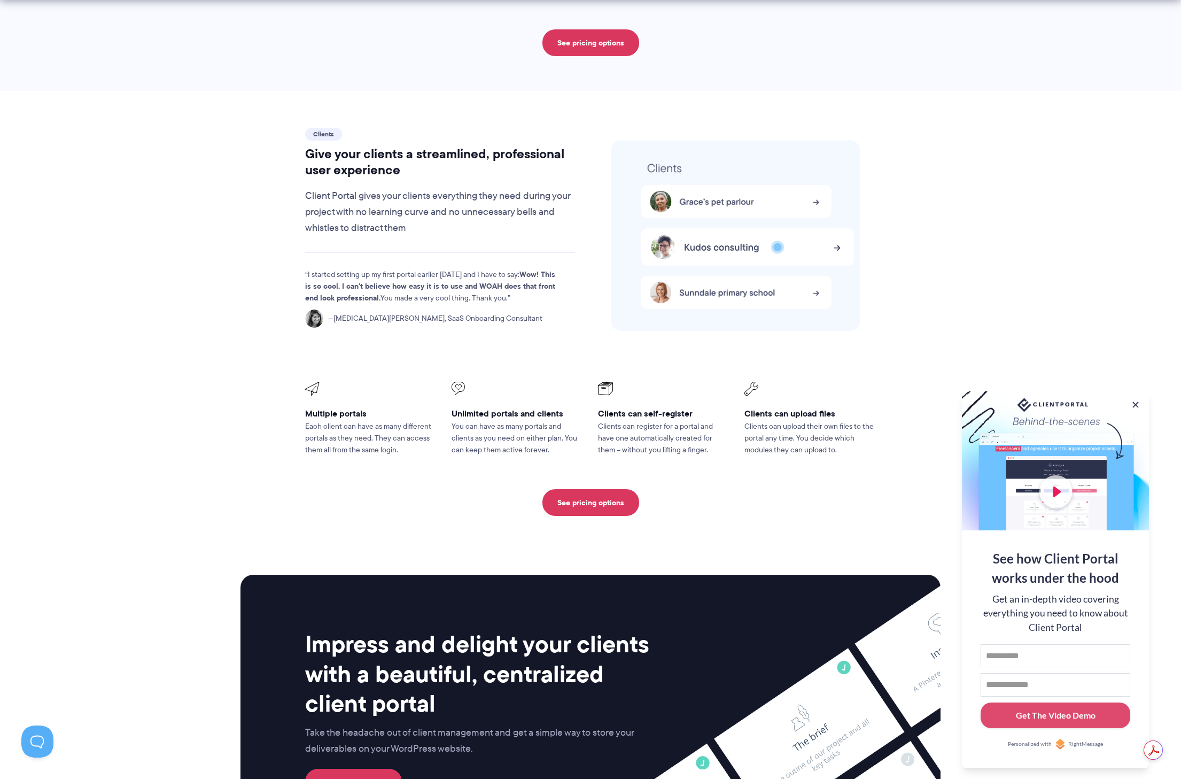
click at [771, 421] on p "Clients can upload their own files to the portal any time. You decide which mod…" at bounding box center [809, 438] width 131 height 35
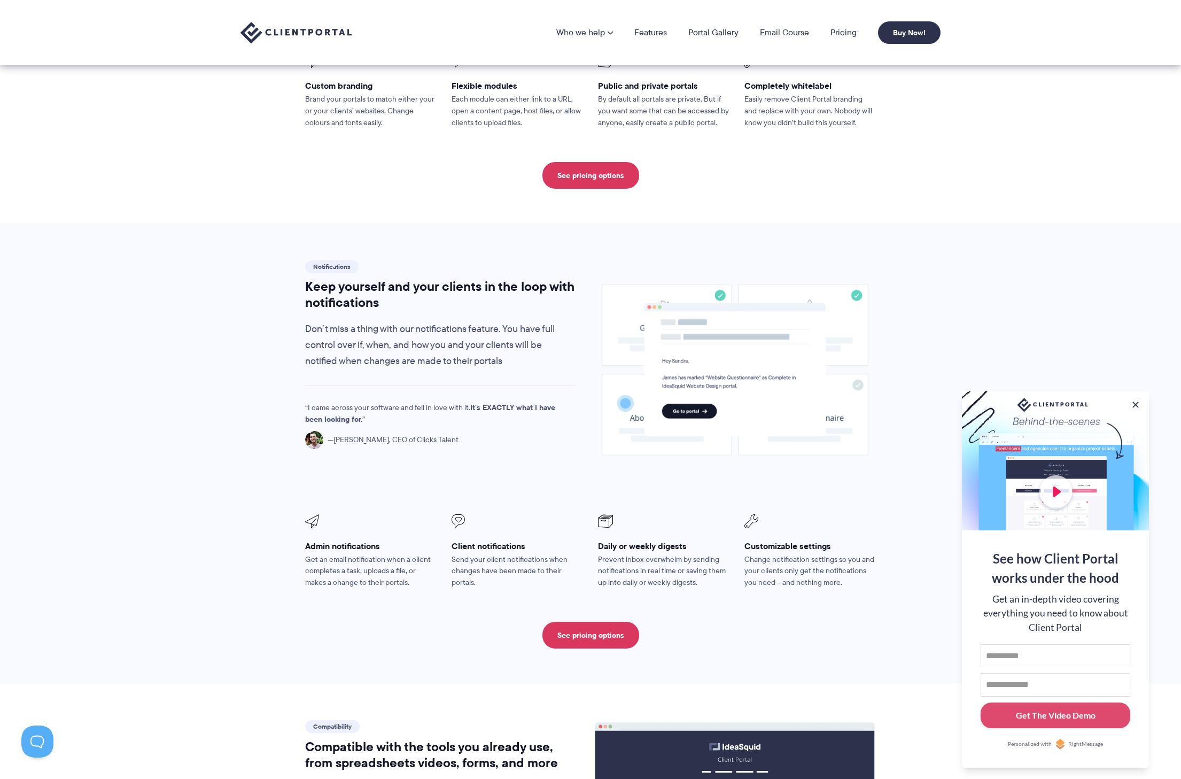
scroll to position [0, 0]
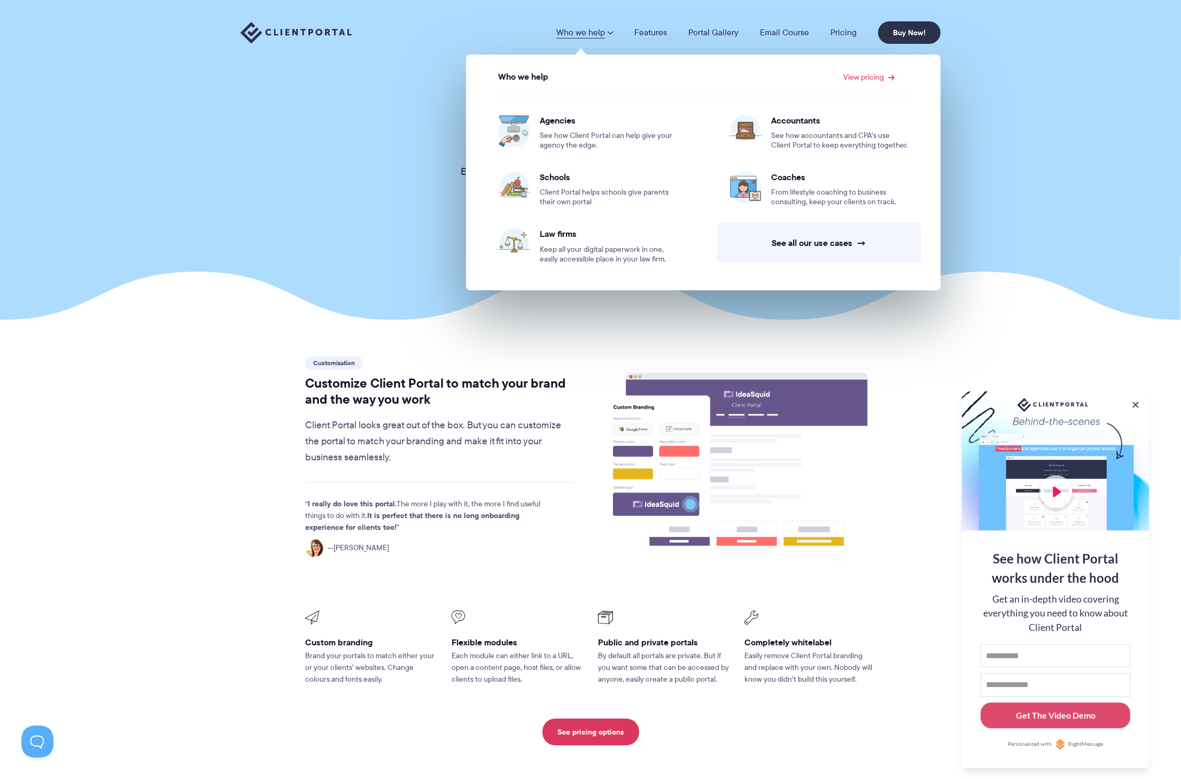
click at [609, 34] on span at bounding box center [610, 32] width 6 height 9
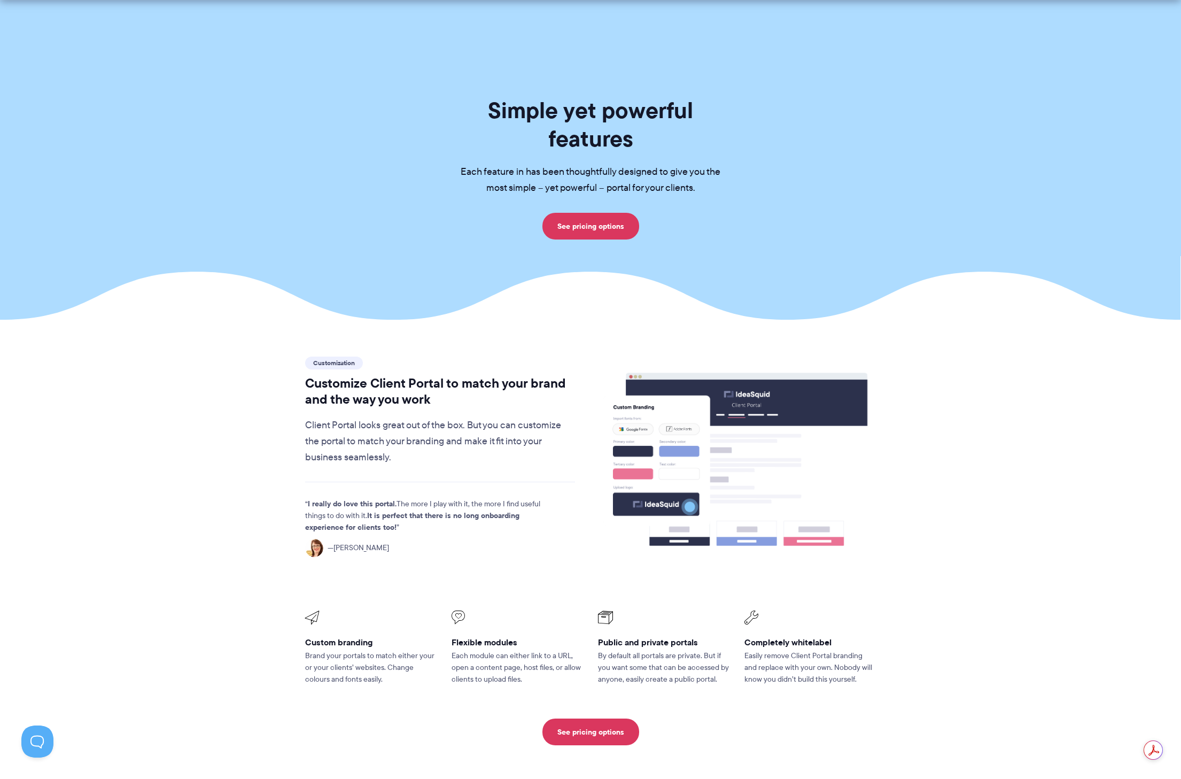
scroll to position [21, 0]
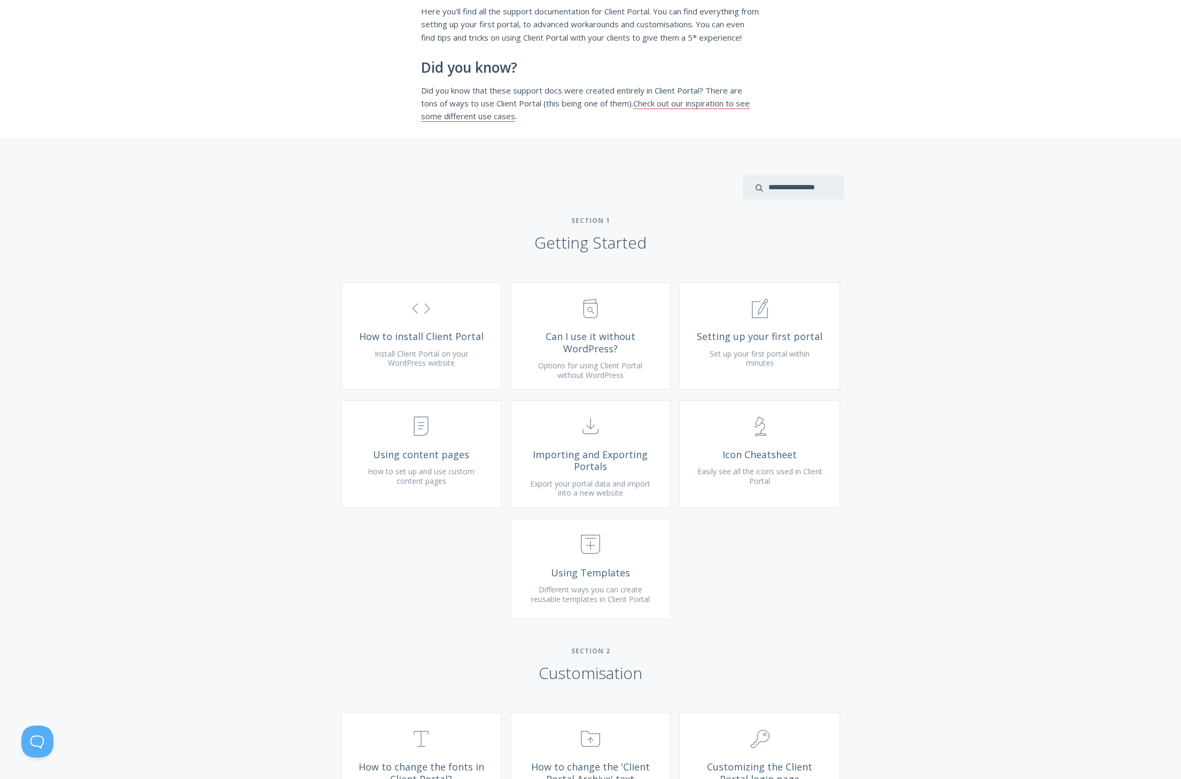
scroll to position [182, 0]
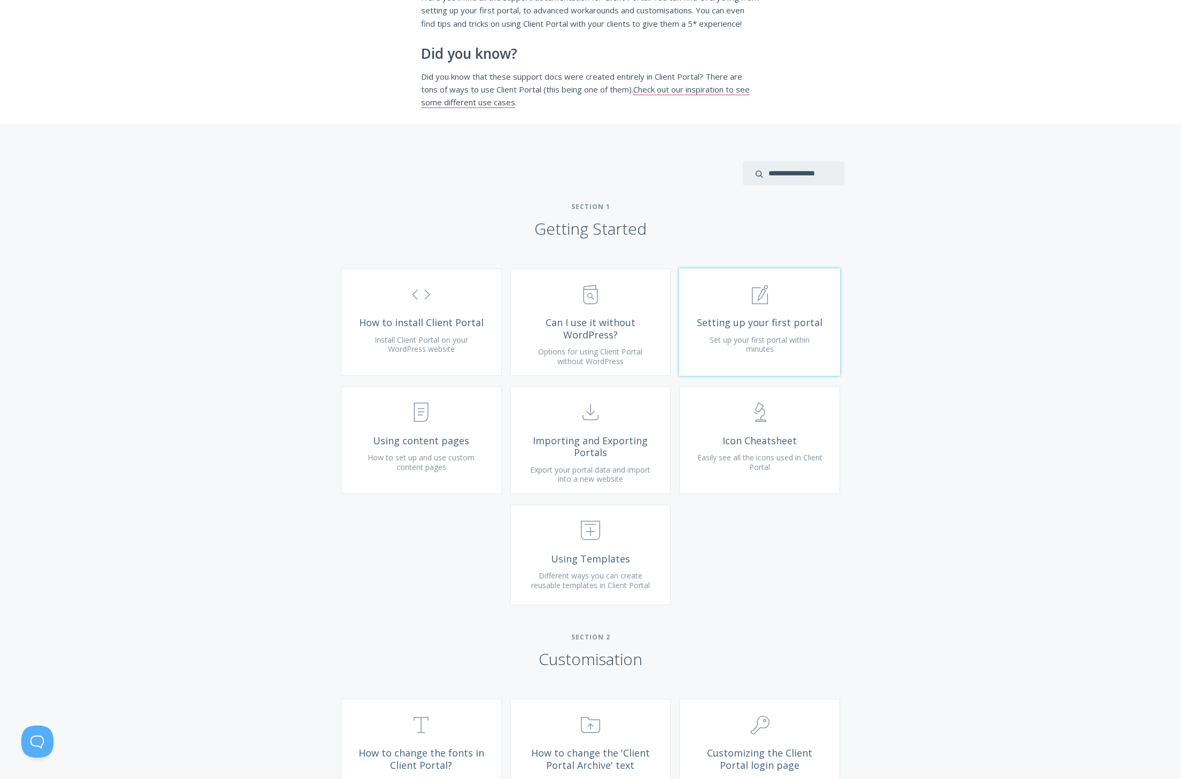
click at [734, 329] on span "Setting up your first portal" at bounding box center [760, 322] width 128 height 12
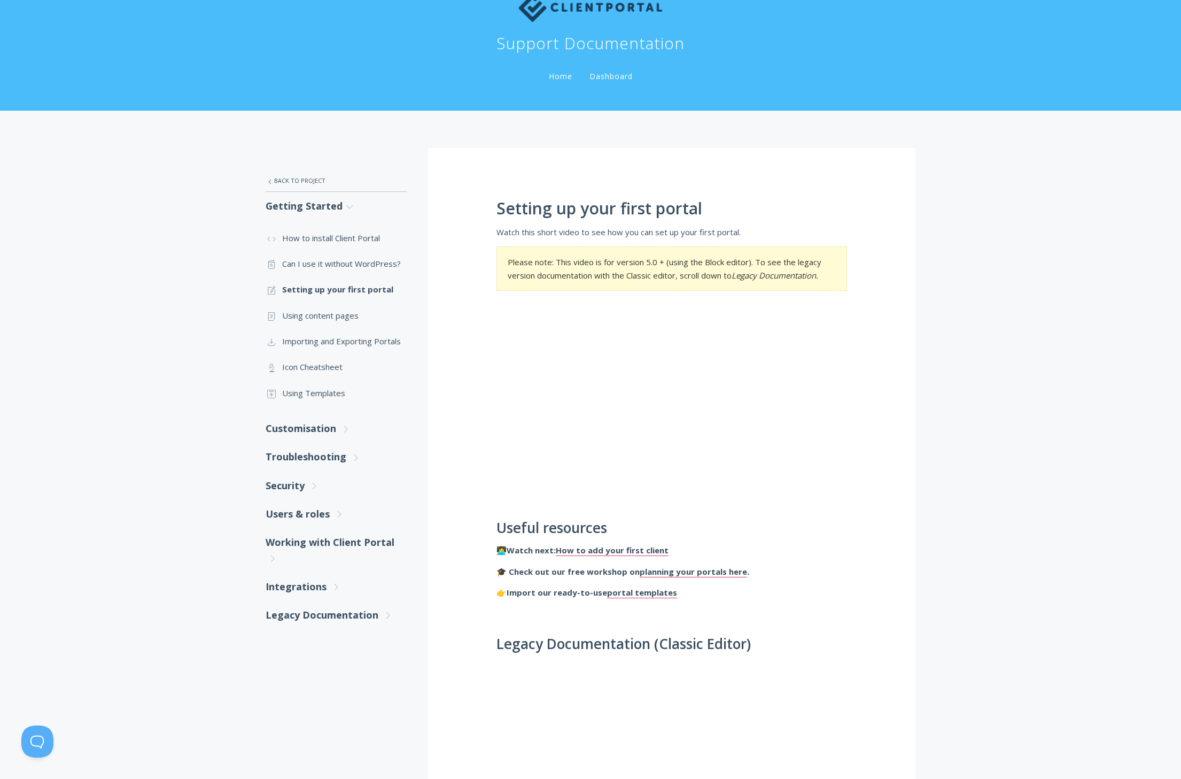
scroll to position [304, 0]
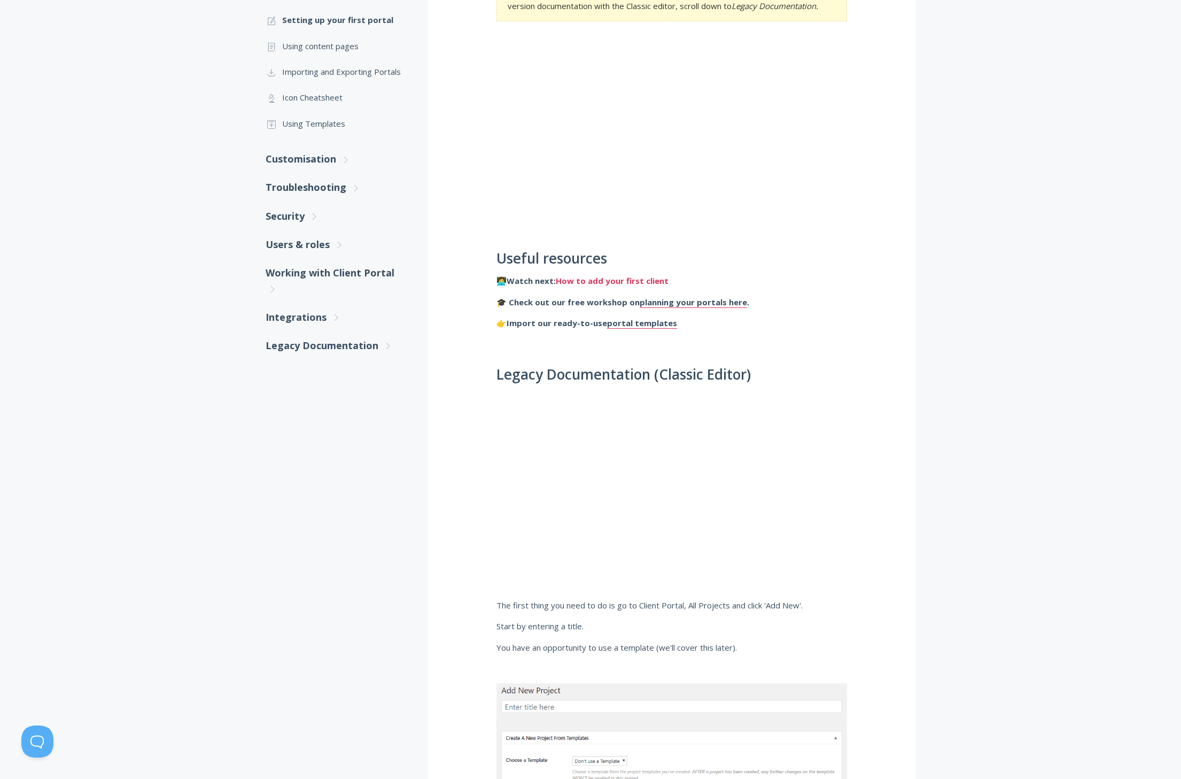
click at [638, 283] on link "How to add your first client" at bounding box center [612, 280] width 113 height 11
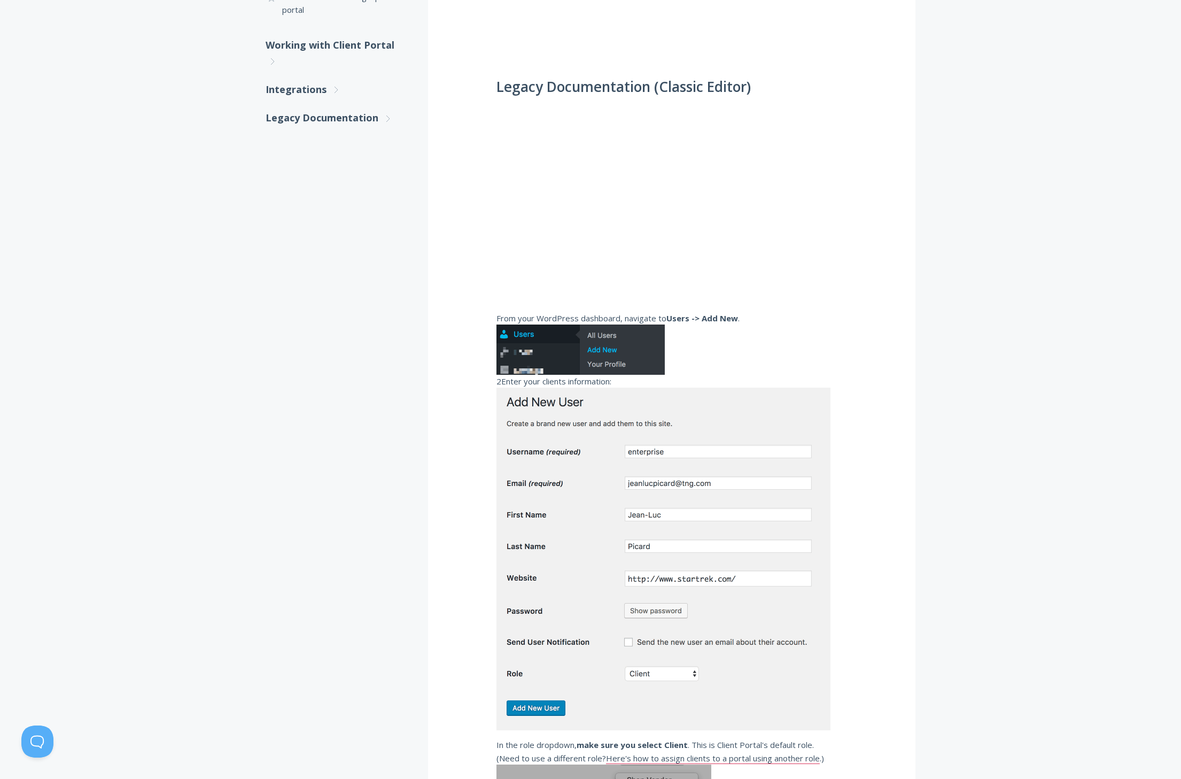
scroll to position [344, 0]
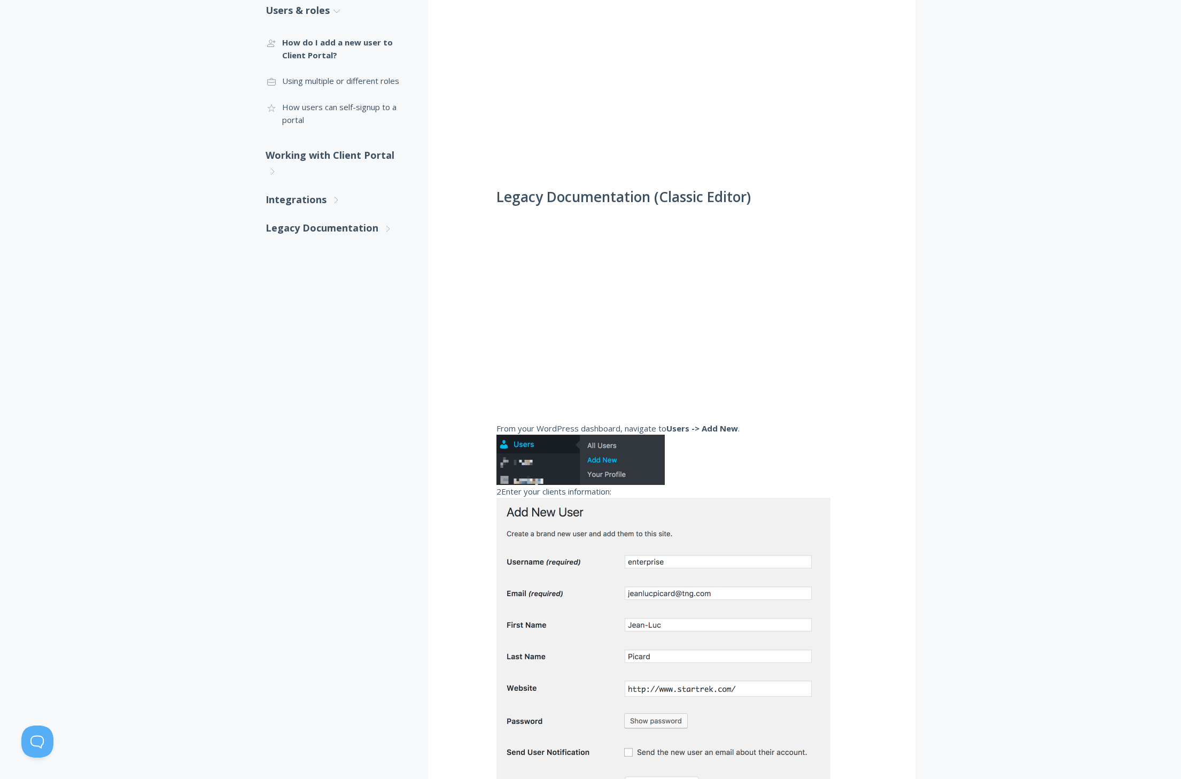
click at [896, 389] on div "How do I add a new user to Client Portal? Please note: This video is for versio…" at bounding box center [671, 628] width 487 height 1579
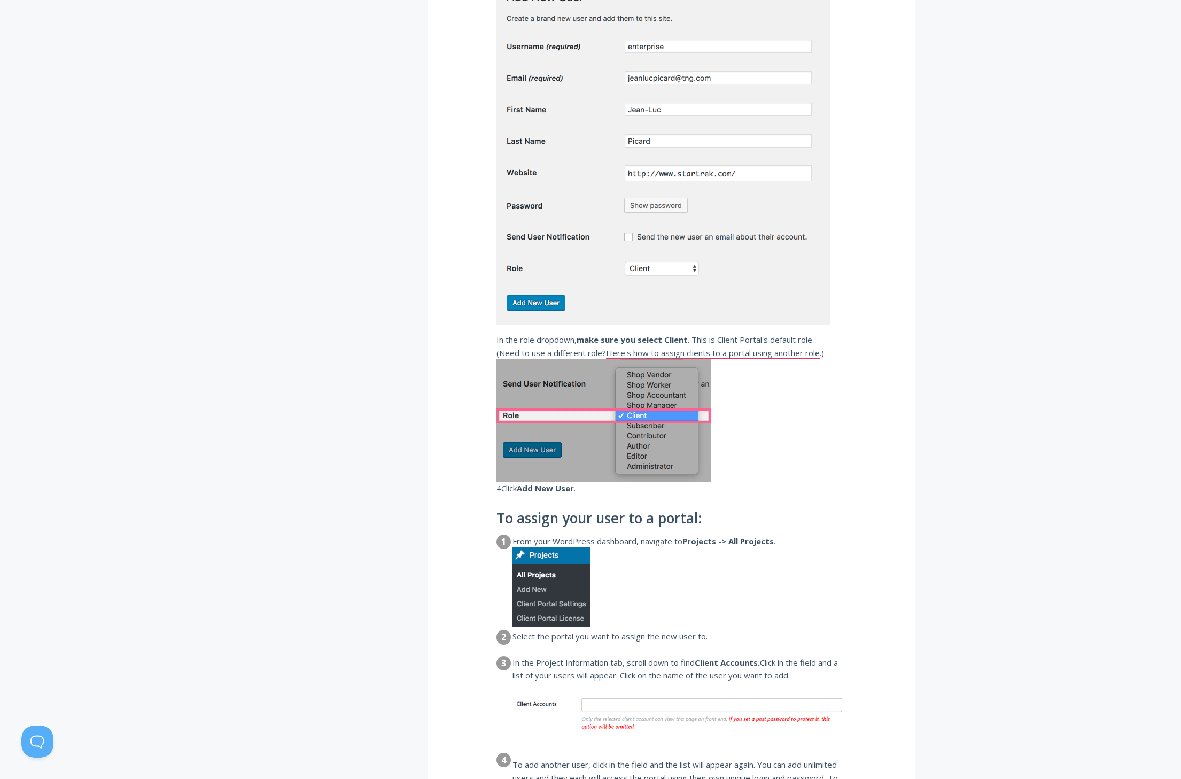
scroll to position [1103, 0]
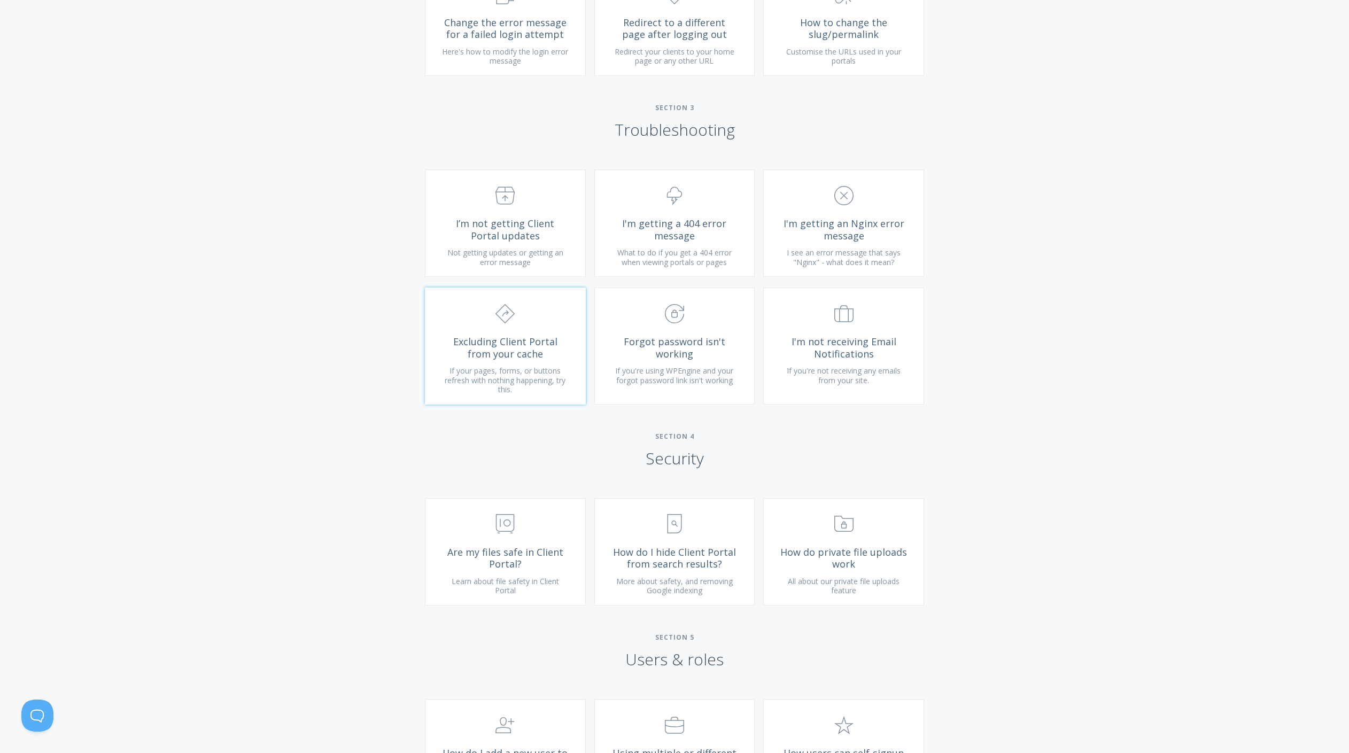
scroll to position [790, 0]
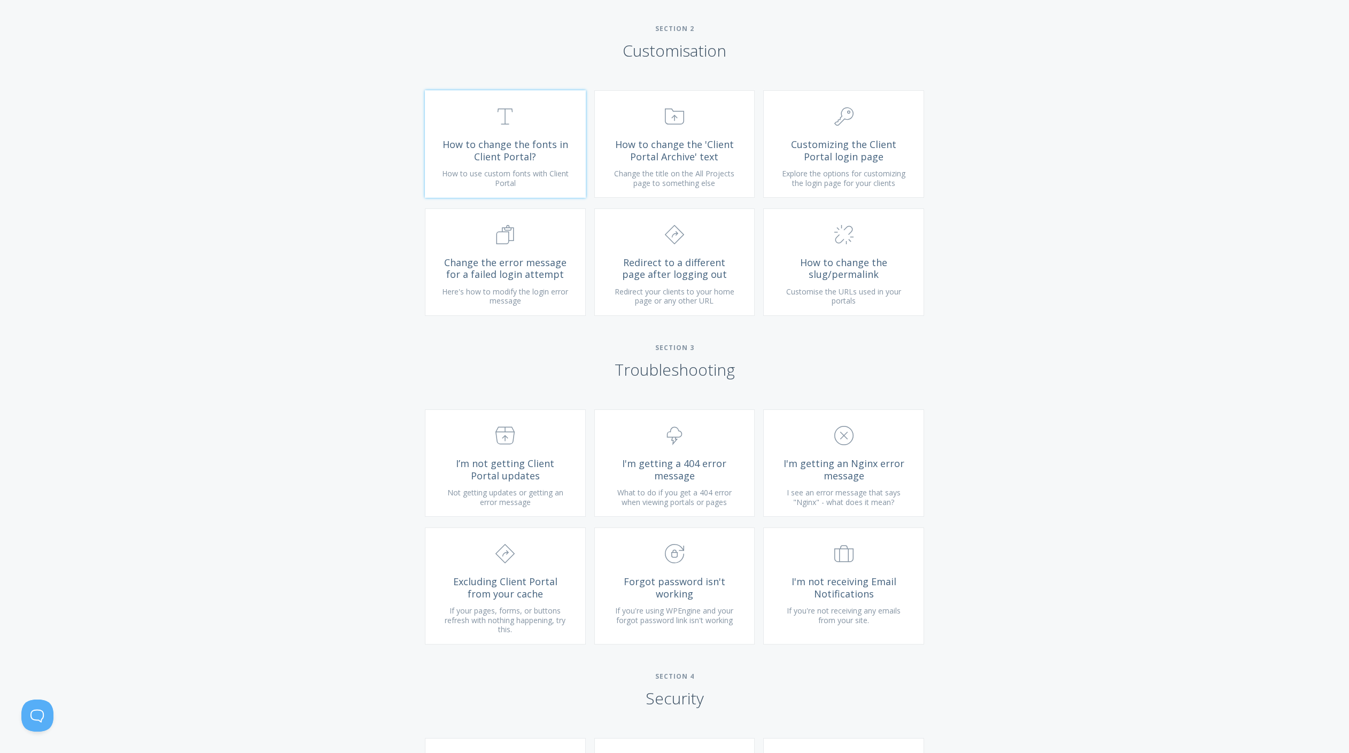
click at [517, 179] on link ".st0{fill:none;stroke:#000000;stroke-width:2;stroke-miterlimit:10;} Untitled-16…" at bounding box center [505, 143] width 161 height 107
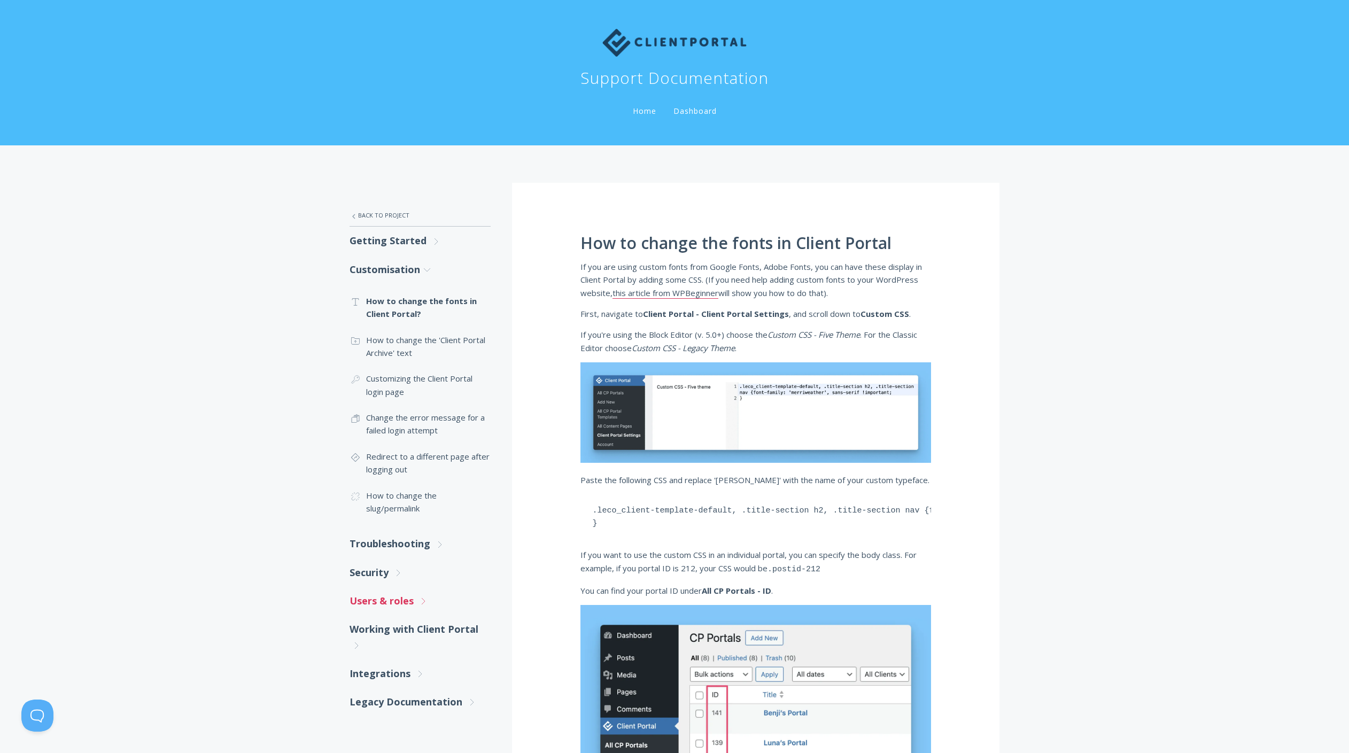
click at [406, 604] on link "Users & roles .st0{fill:none;stroke:#000000;stroke-width:2;stroke-miterlimit:10…" at bounding box center [420, 601] width 141 height 28
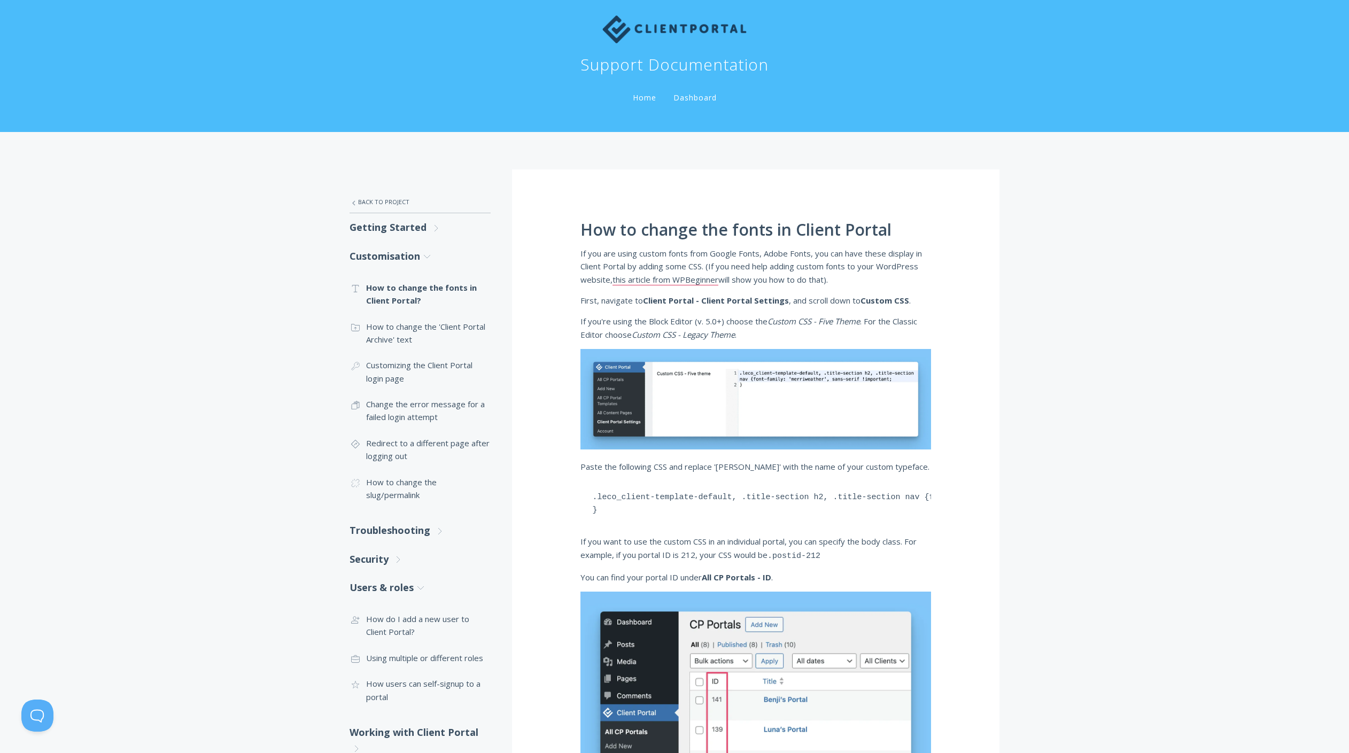
scroll to position [42, 0]
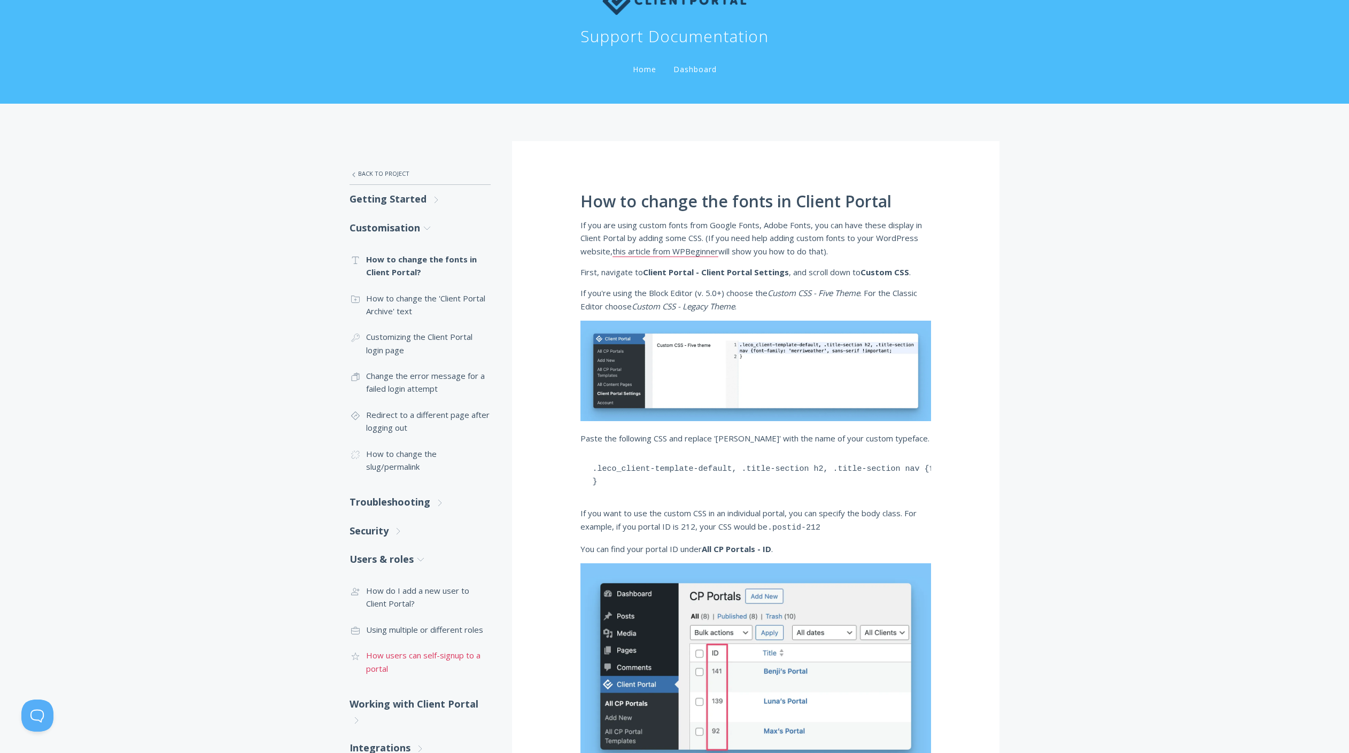
click at [422, 658] on link ".cls-1{fill:none;stroke:#000;stroke-miterlimit:10;stroke-width:2px;} 1. General…" at bounding box center [420, 661] width 141 height 39
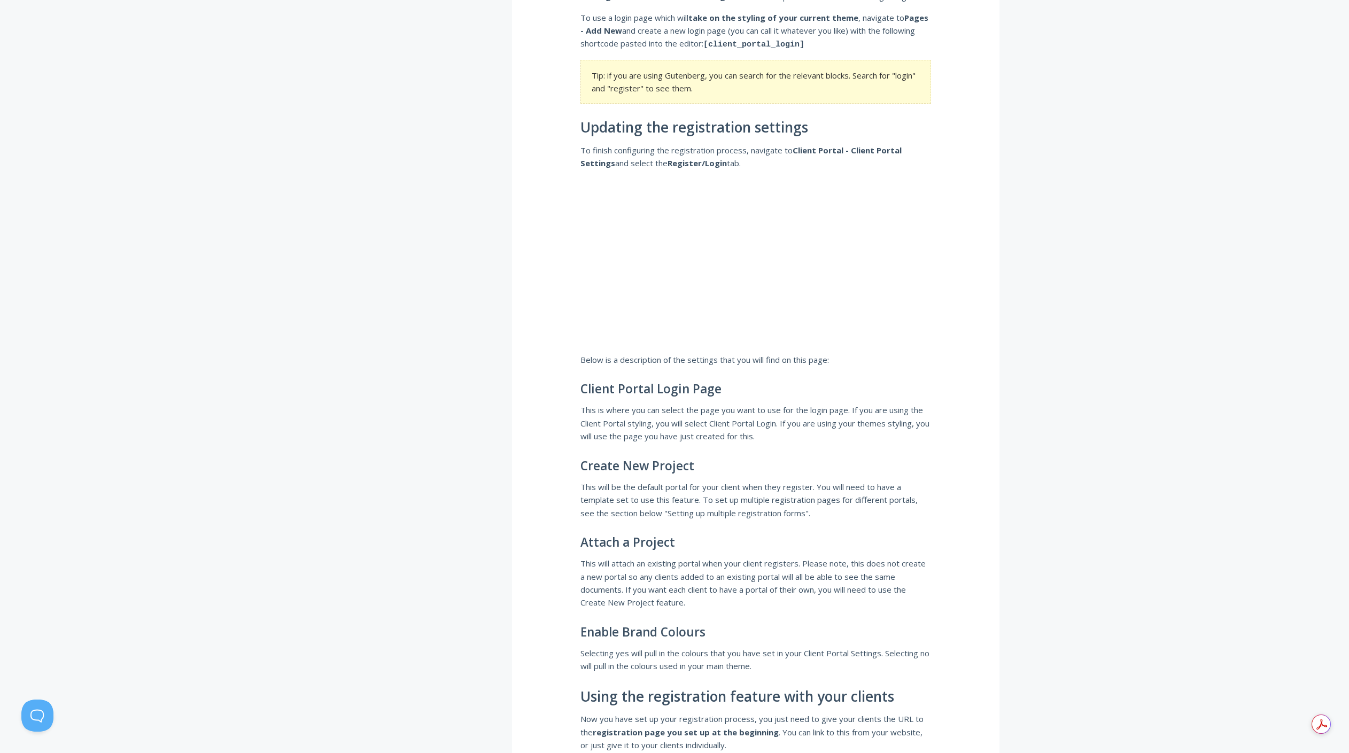
scroll to position [1216, 0]
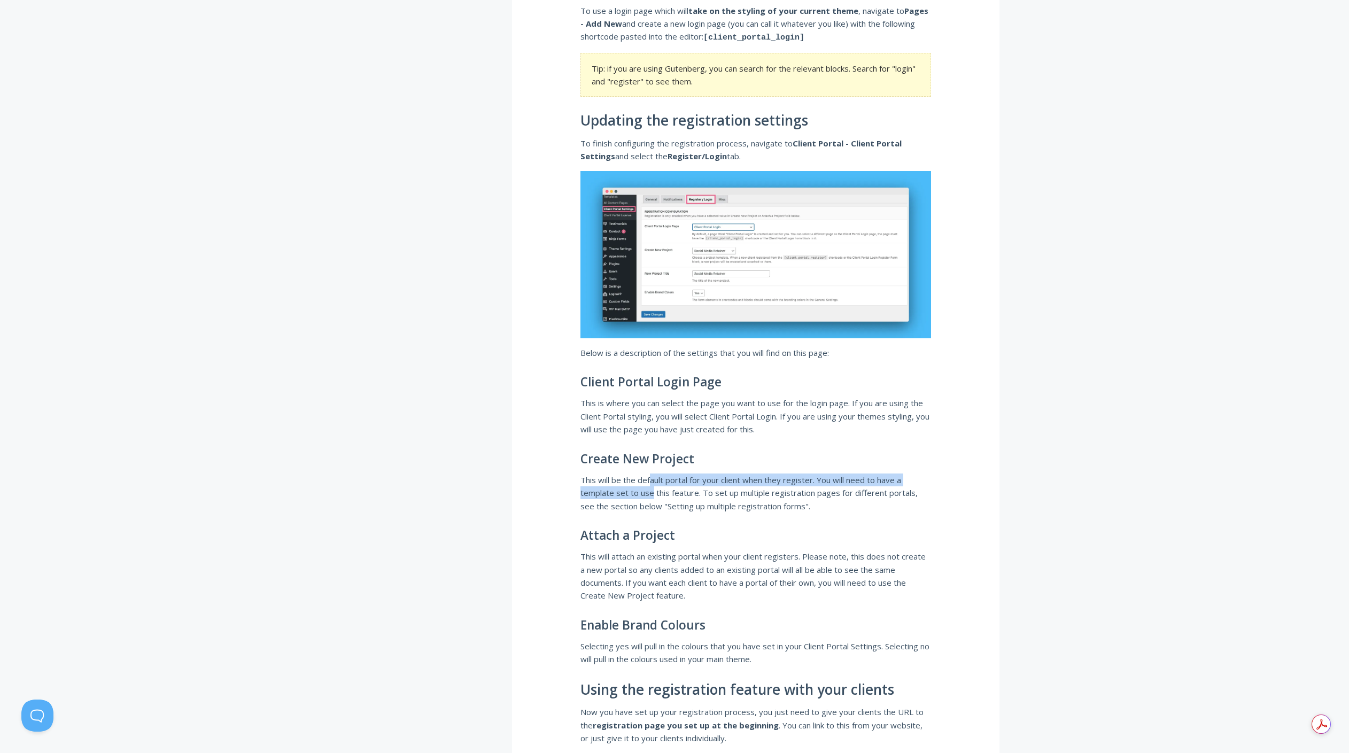
click at [651, 486] on p "This will be the default portal for your client when they register. You will ne…" at bounding box center [755, 493] width 351 height 39
click at [659, 570] on p "This will attach an existing portal when your client registers. Please note, th…" at bounding box center [755, 576] width 351 height 52
click at [659, 569] on p "This will attach an existing portal when your client registers. Please note, th…" at bounding box center [755, 576] width 351 height 52
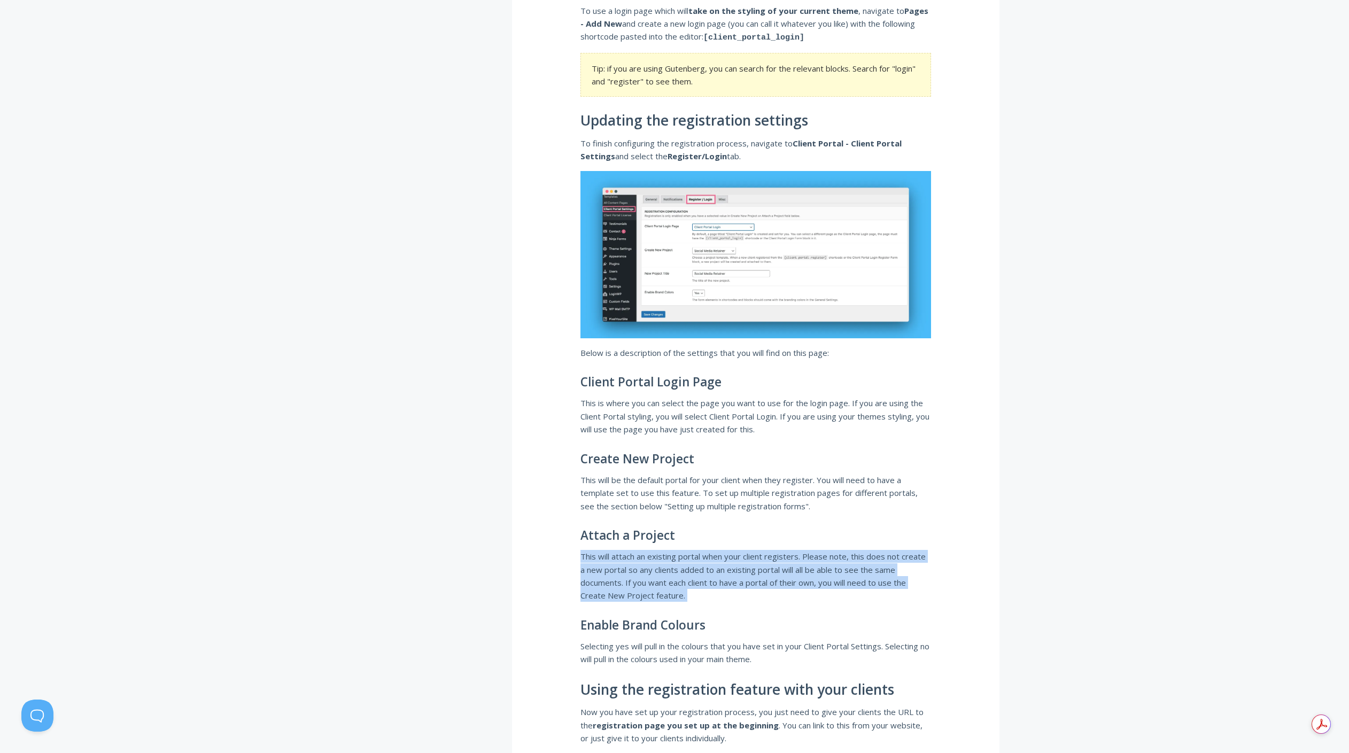
click at [659, 569] on p "This will attach an existing portal when your client registers. Please note, th…" at bounding box center [755, 576] width 351 height 52
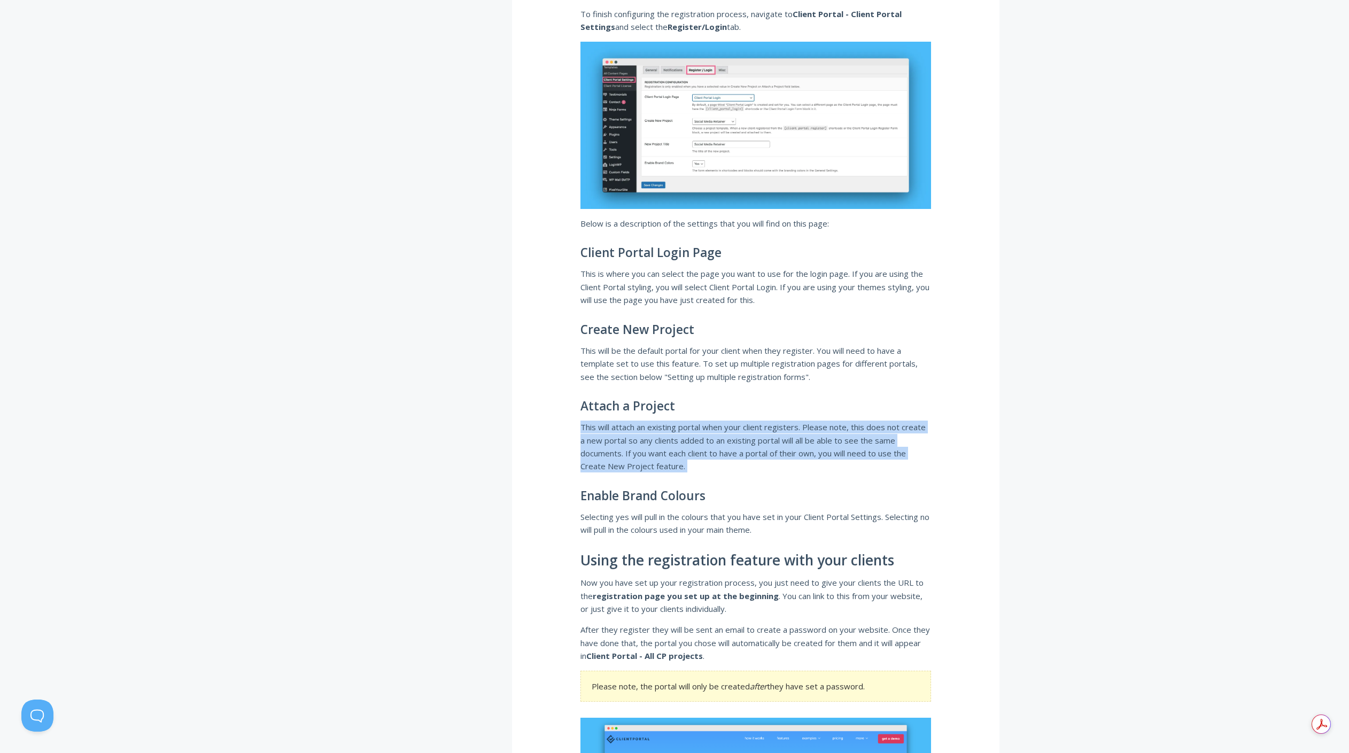
scroll to position [1401, 0]
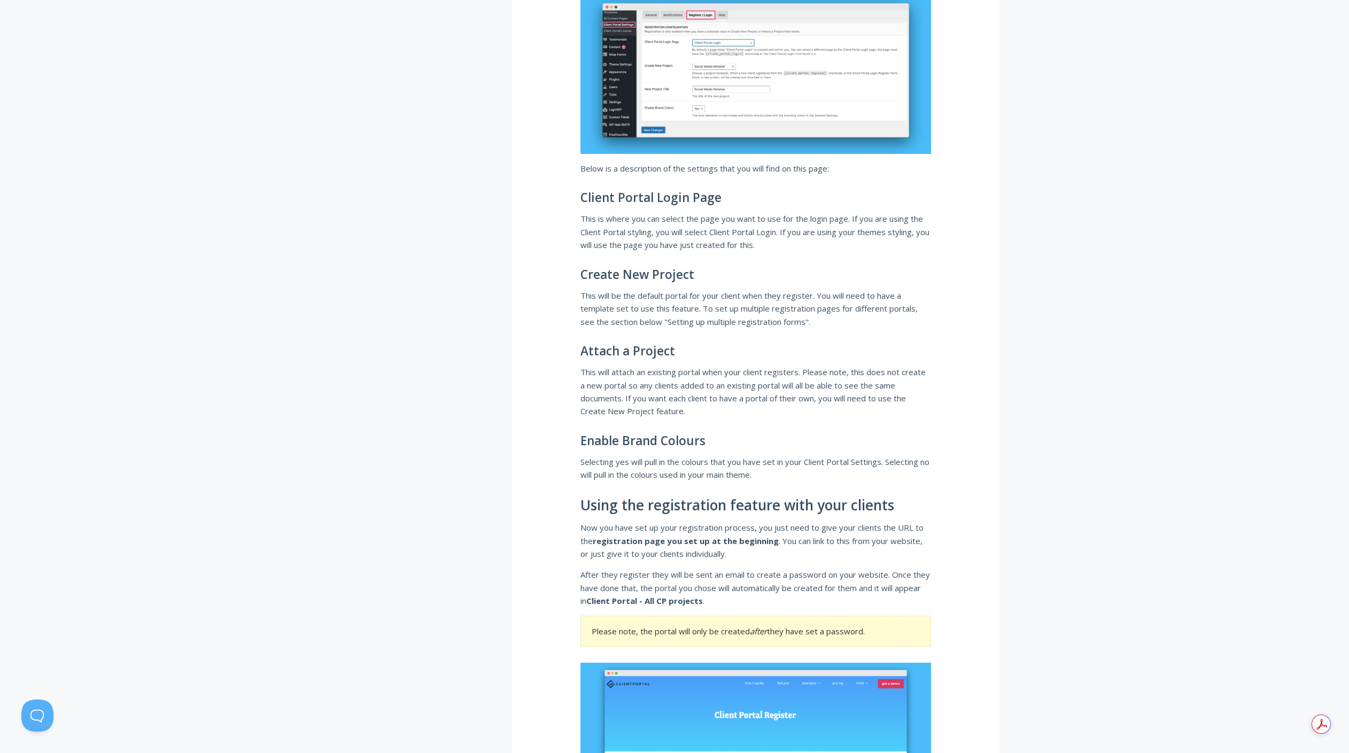
click at [672, 548] on p "Now you have set up your registration process, you just need to give your clien…" at bounding box center [755, 540] width 351 height 39
click at [671, 548] on p "Now you have set up your registration process, you just need to give your clien…" at bounding box center [755, 540] width 351 height 39
click at [673, 529] on p "Now you have set up your registration process, you just need to give your clien…" at bounding box center [755, 540] width 351 height 39
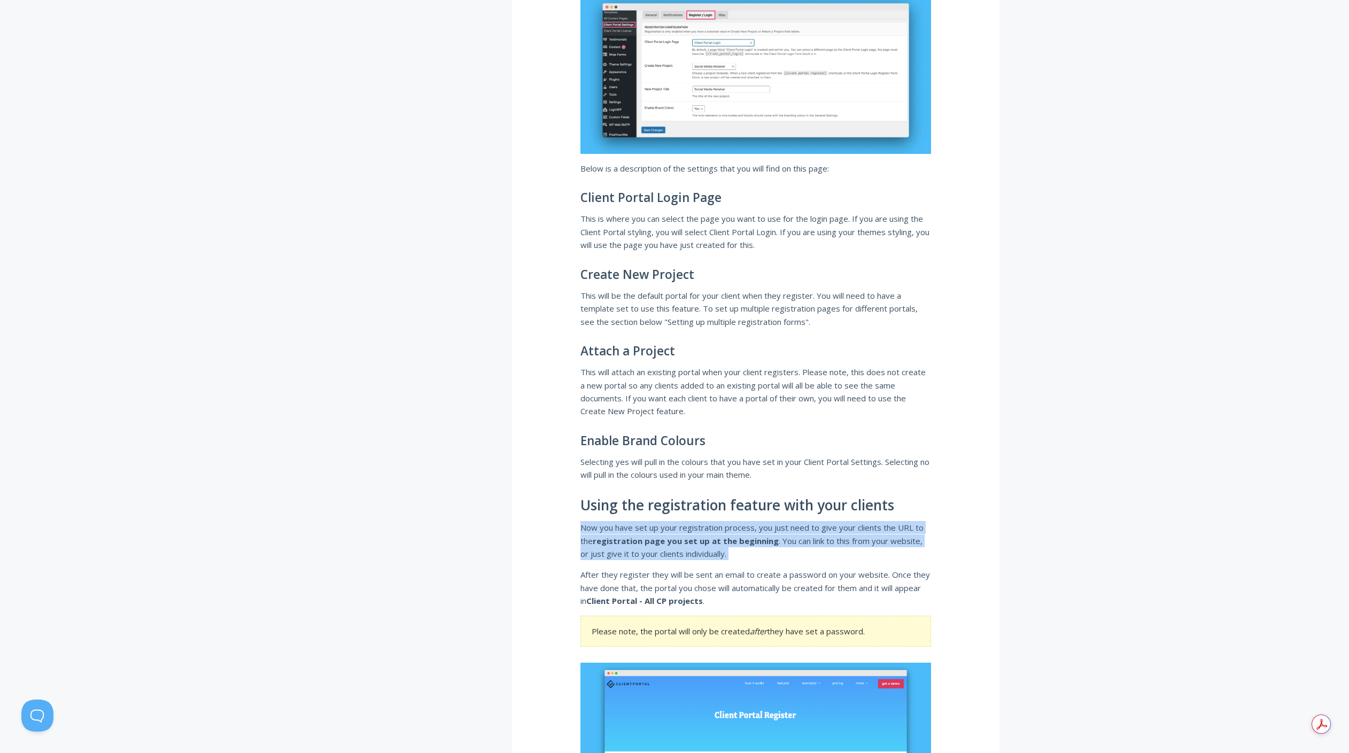
click at [673, 529] on p "Now you have set up your registration process, you just need to give your clien…" at bounding box center [755, 540] width 351 height 39
click at [623, 530] on p "Now you have set up your registration process, you just need to give your clien…" at bounding box center [755, 540] width 351 height 39
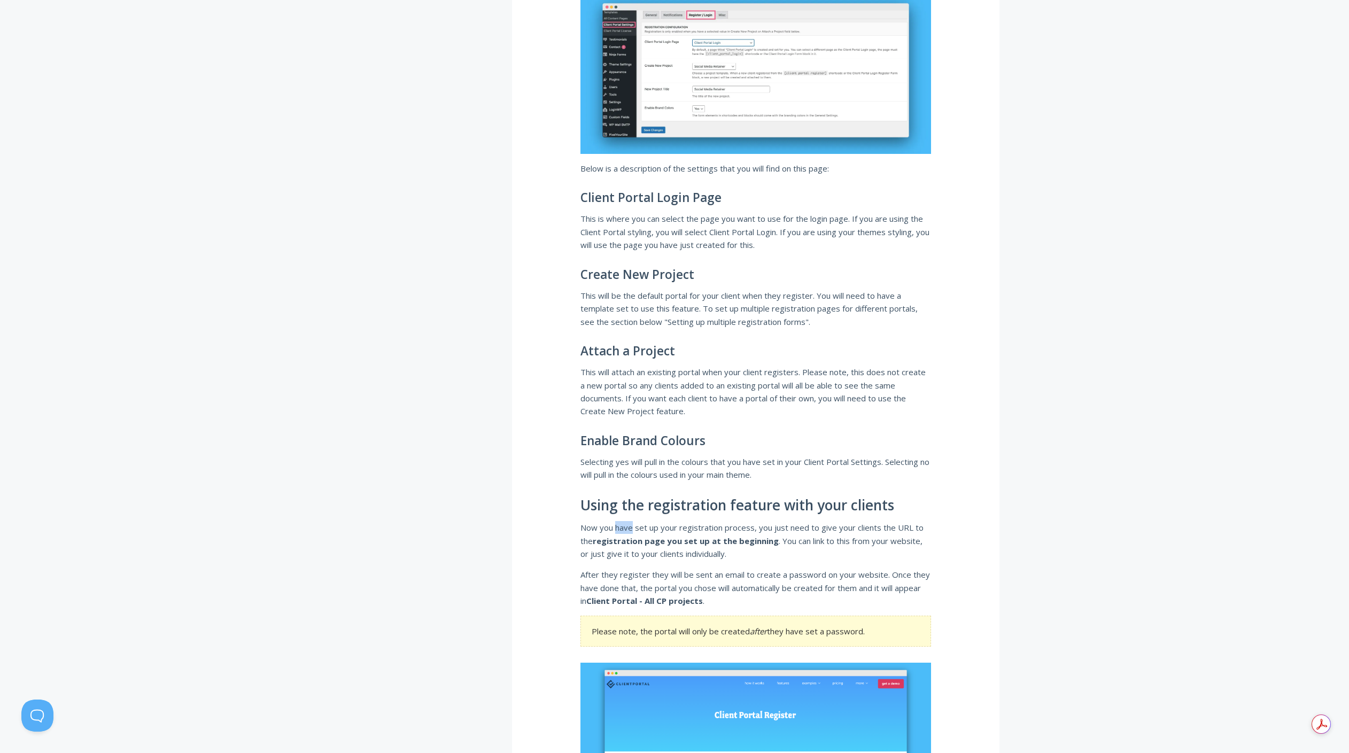
click at [623, 529] on p "Now you have set up your registration process, you just need to give your clien…" at bounding box center [755, 540] width 351 height 39
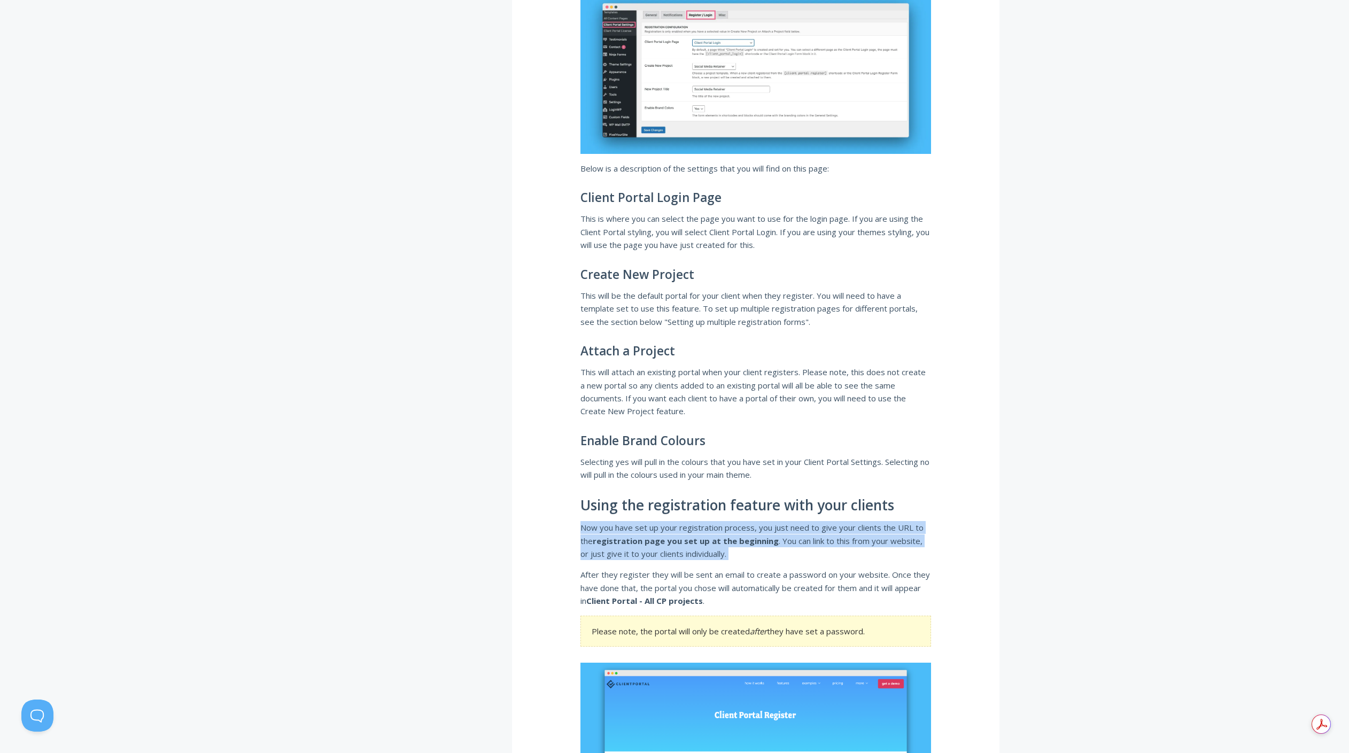
click at [623, 529] on p "Now you have set up your registration process, you just need to give your clien…" at bounding box center [755, 540] width 351 height 39
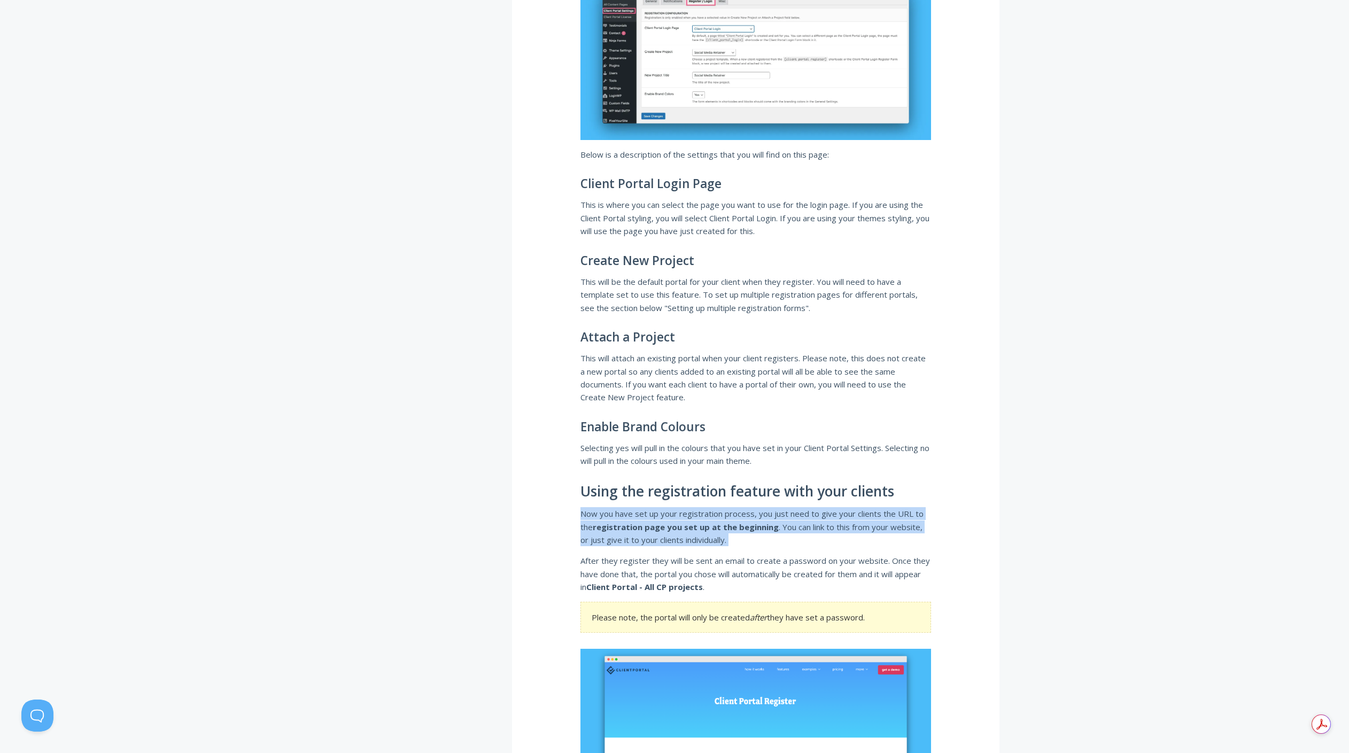
scroll to position [1422, 0]
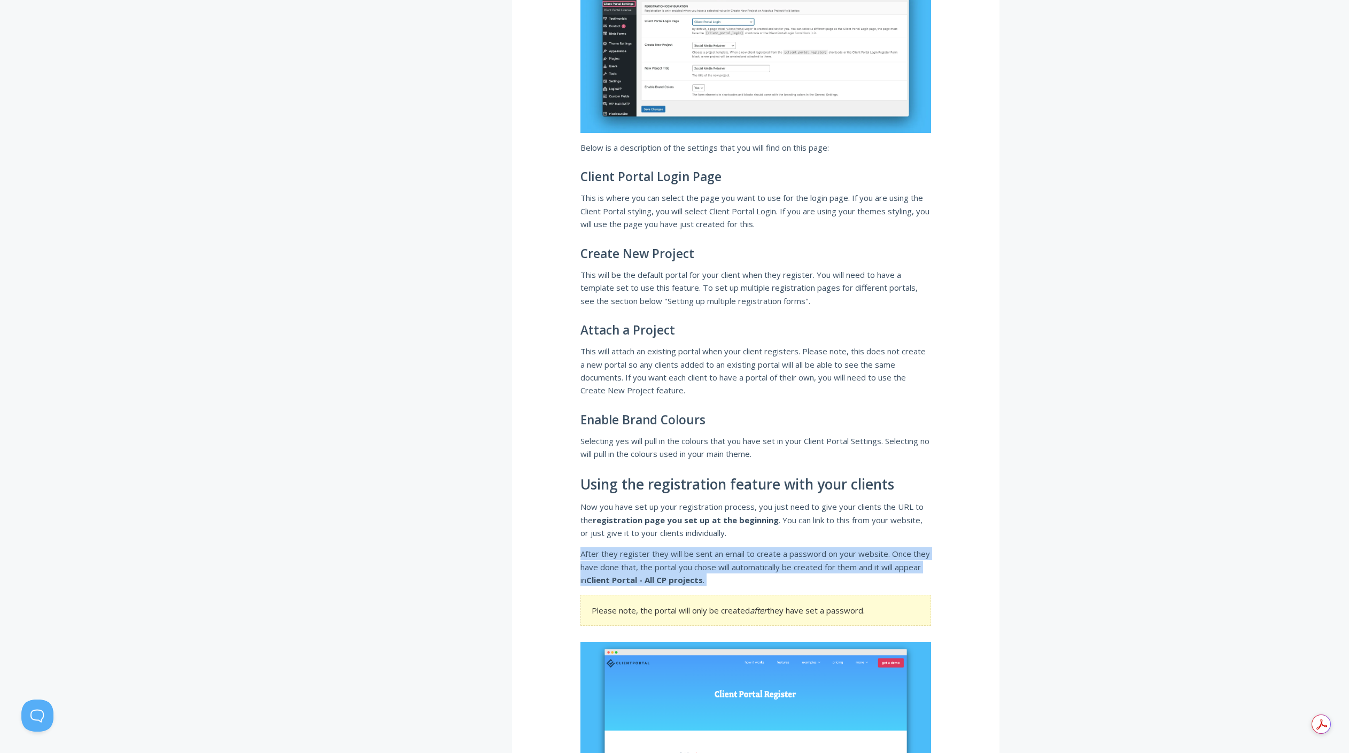
click at [704, 546] on div "How users can self-signup to a portal To set up the Client Portal self signup f…" at bounding box center [755, 155] width 487 height 2789
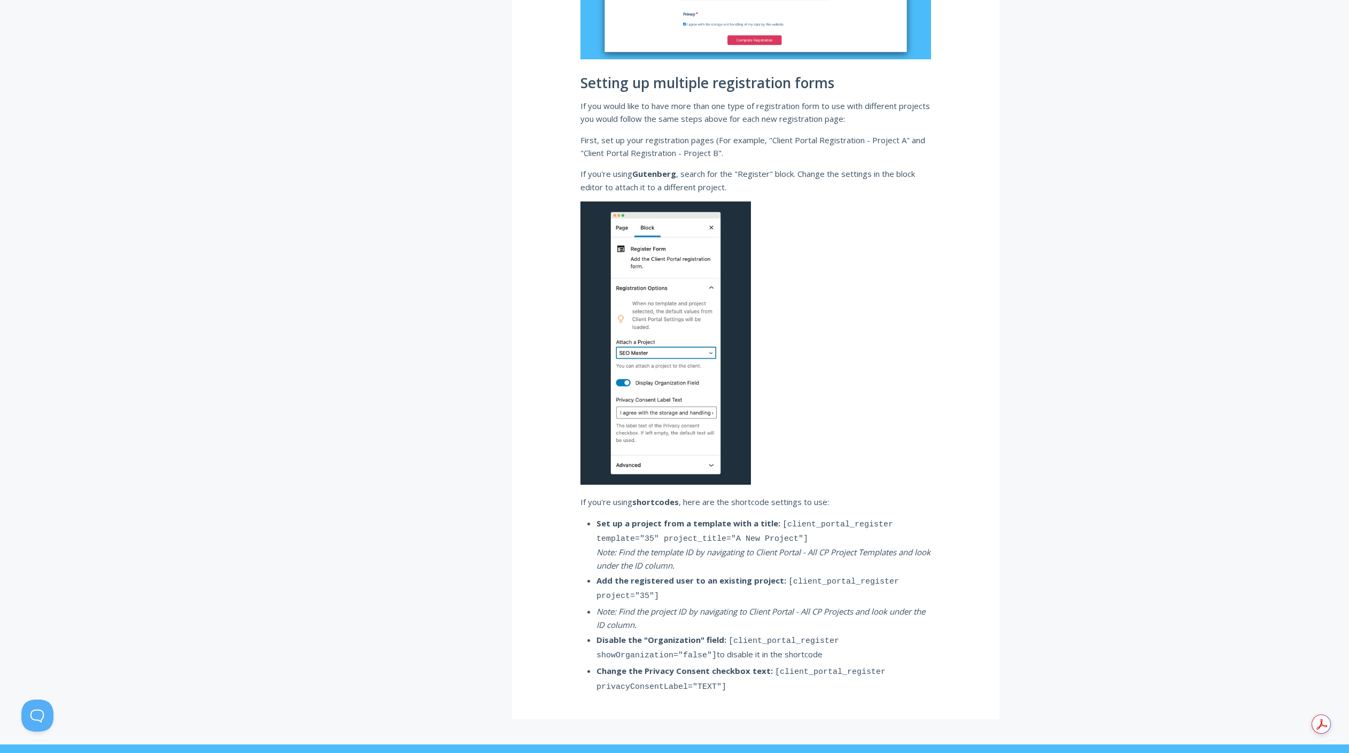
scroll to position [2198, 0]
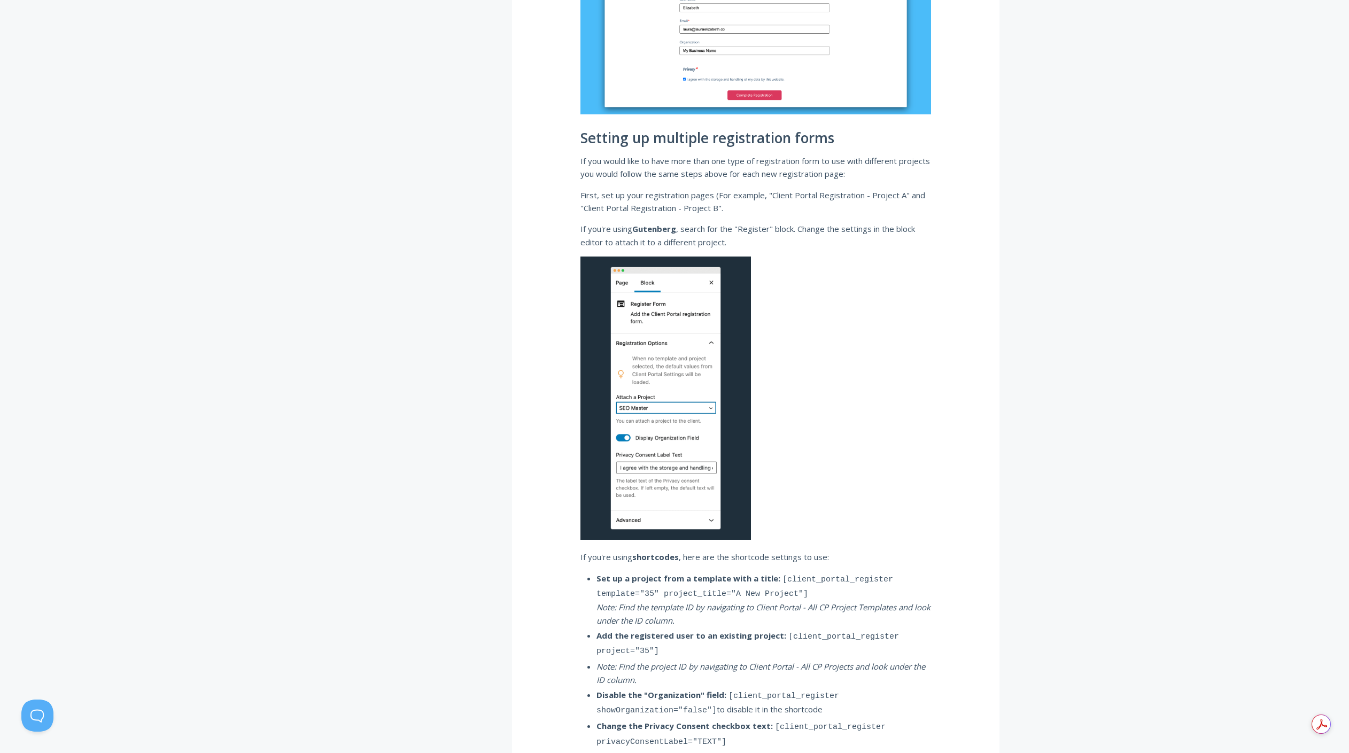
click at [821, 606] on em "Note: Find the template ID by navigating to Client Portal - All CP Project Temp…" at bounding box center [763, 614] width 334 height 24
click at [820, 606] on em "Note: Find the template ID by navigating to Client Portal - All CP Project Temp…" at bounding box center [763, 614] width 334 height 24
click at [819, 606] on em "Note: Find the template ID by navigating to Client Portal - All CP Project Temp…" at bounding box center [763, 614] width 334 height 24
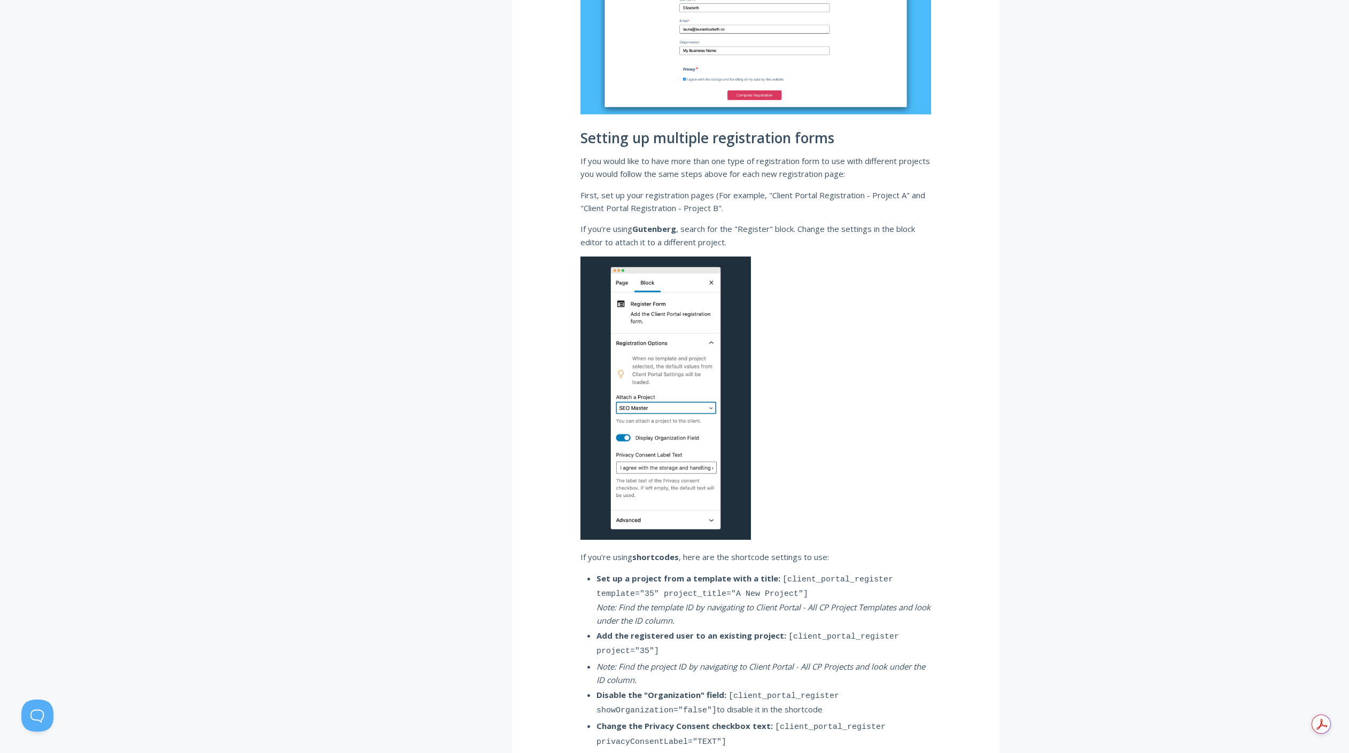
click at [728, 630] on strong "Add the registered user to an existing project:" at bounding box center [691, 635] width 190 height 11
click at [668, 604] on em "Note: Find the template ID by navigating to Client Portal - All CP Project Temp…" at bounding box center [763, 614] width 334 height 24
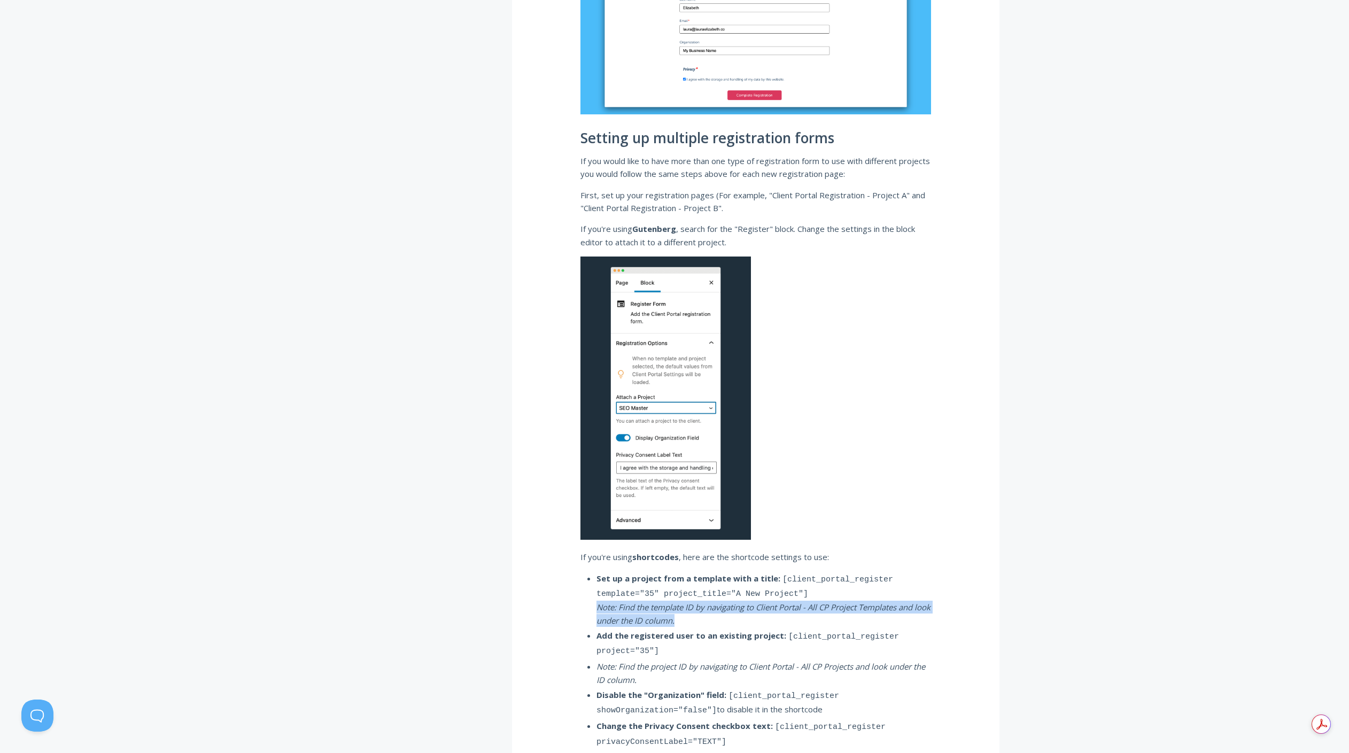
click at [668, 604] on em "Note: Find the template ID by navigating to Client Portal - All CP Project Temp…" at bounding box center [763, 614] width 334 height 24
click at [671, 593] on code "[client_portal_register template="35" project_title="A New Project"]" at bounding box center [744, 587] width 297 height 24
click at [671, 592] on code "[client_portal_register template="35" project_title="A New Project"]" at bounding box center [744, 587] width 297 height 24
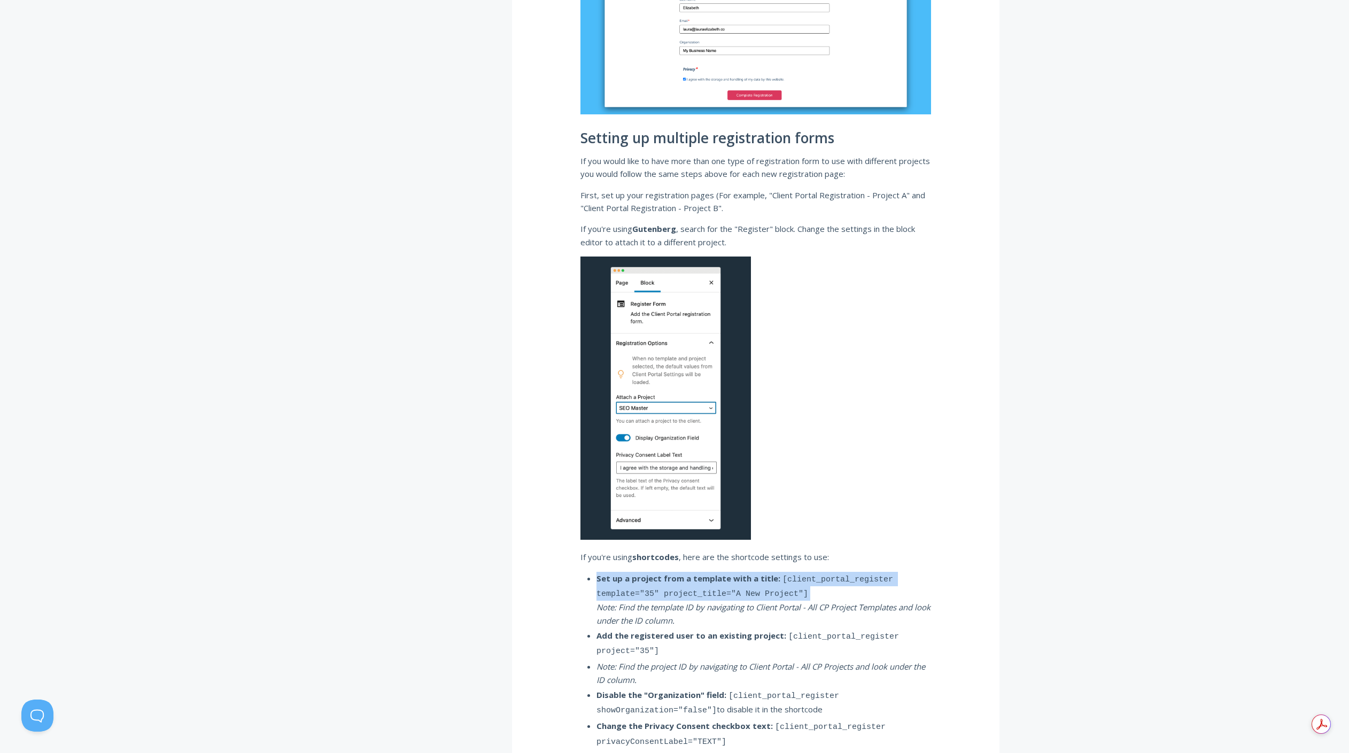
click at [671, 592] on code "[client_portal_register template="35" project_title="A New Project"]" at bounding box center [744, 587] width 297 height 24
click at [670, 595] on code "[client_portal_register template="35" project_title="A New Project"]" at bounding box center [744, 587] width 297 height 24
click at [642, 577] on strong "Set up a project from a template with a title:" at bounding box center [688, 578] width 184 height 11
click at [642, 578] on strong "Set up a project from a template with a title:" at bounding box center [688, 578] width 184 height 11
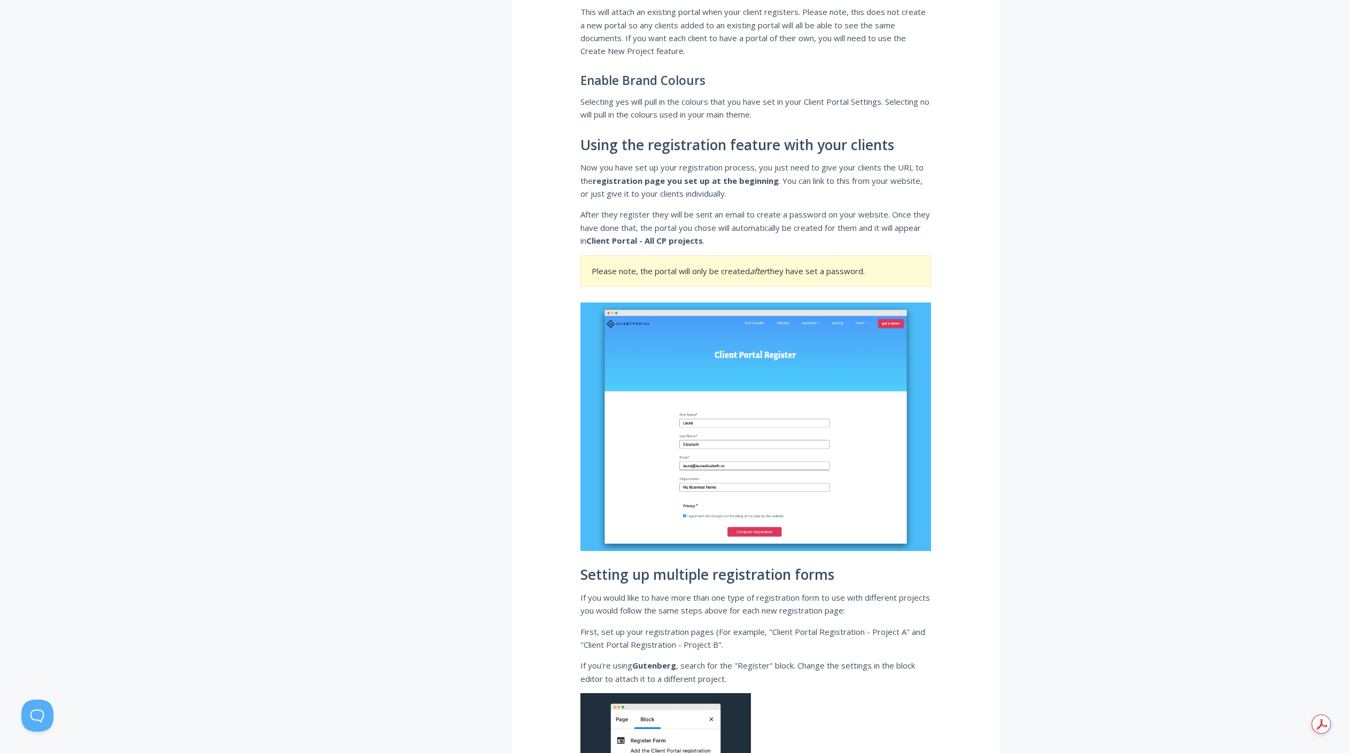
scroll to position [1706, 0]
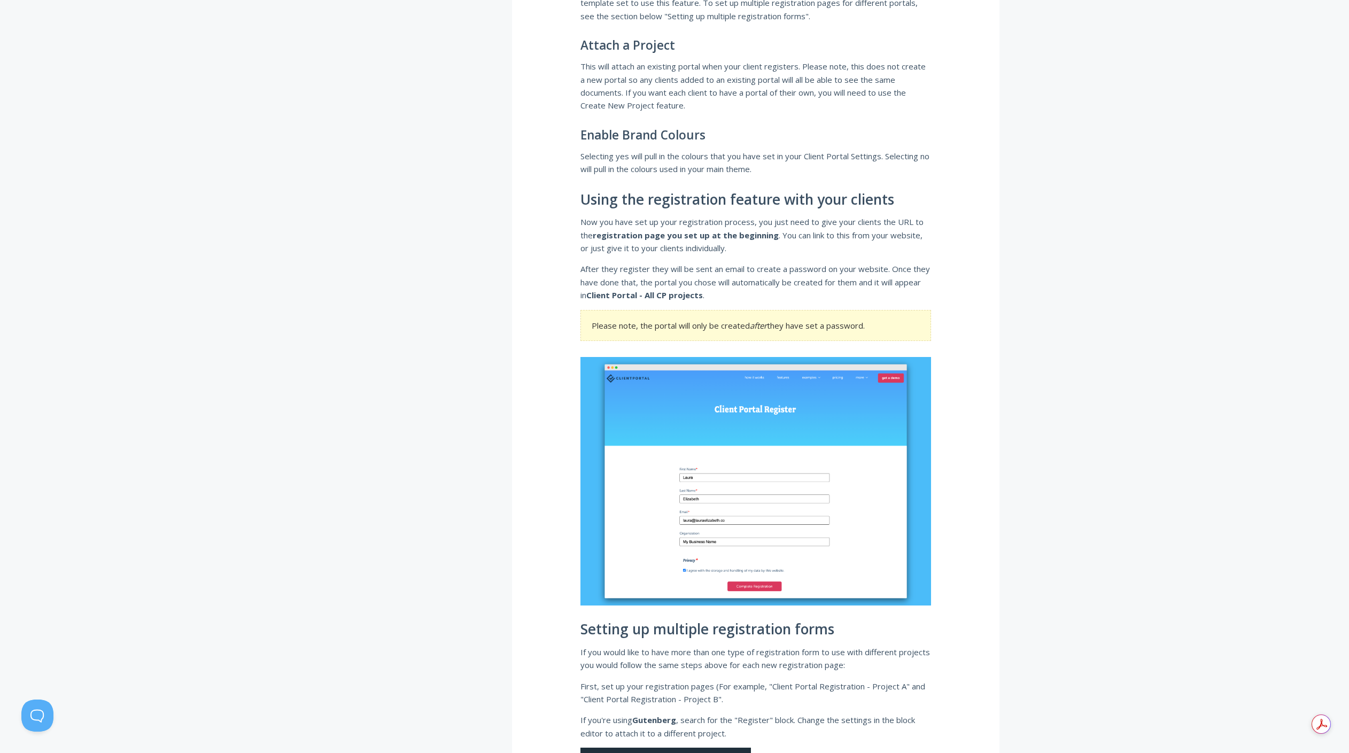
click at [672, 292] on strong "Client Portal - All CP projects" at bounding box center [644, 295] width 117 height 11
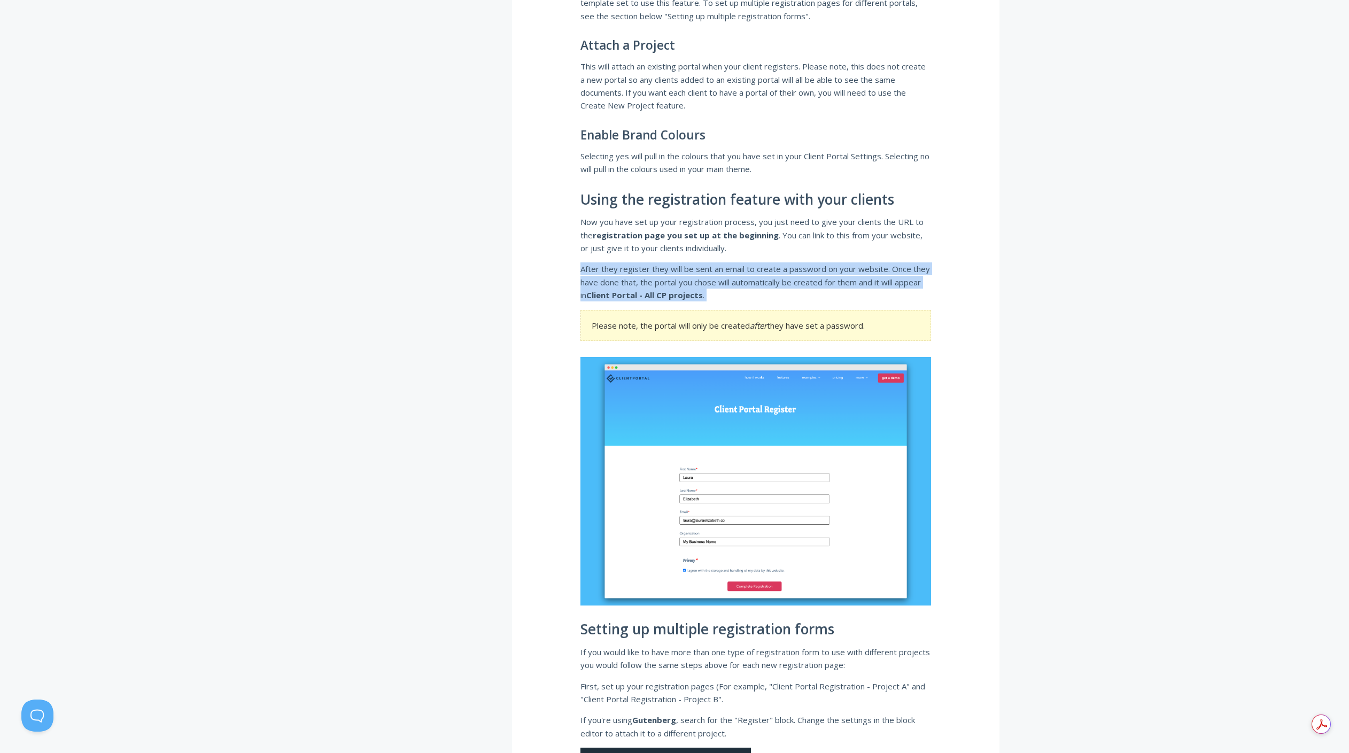
click at [672, 292] on strong "Client Portal - All CP projects" at bounding box center [644, 295] width 117 height 11
click at [673, 297] on strong "Client Portal - All CP projects" at bounding box center [644, 295] width 117 height 11
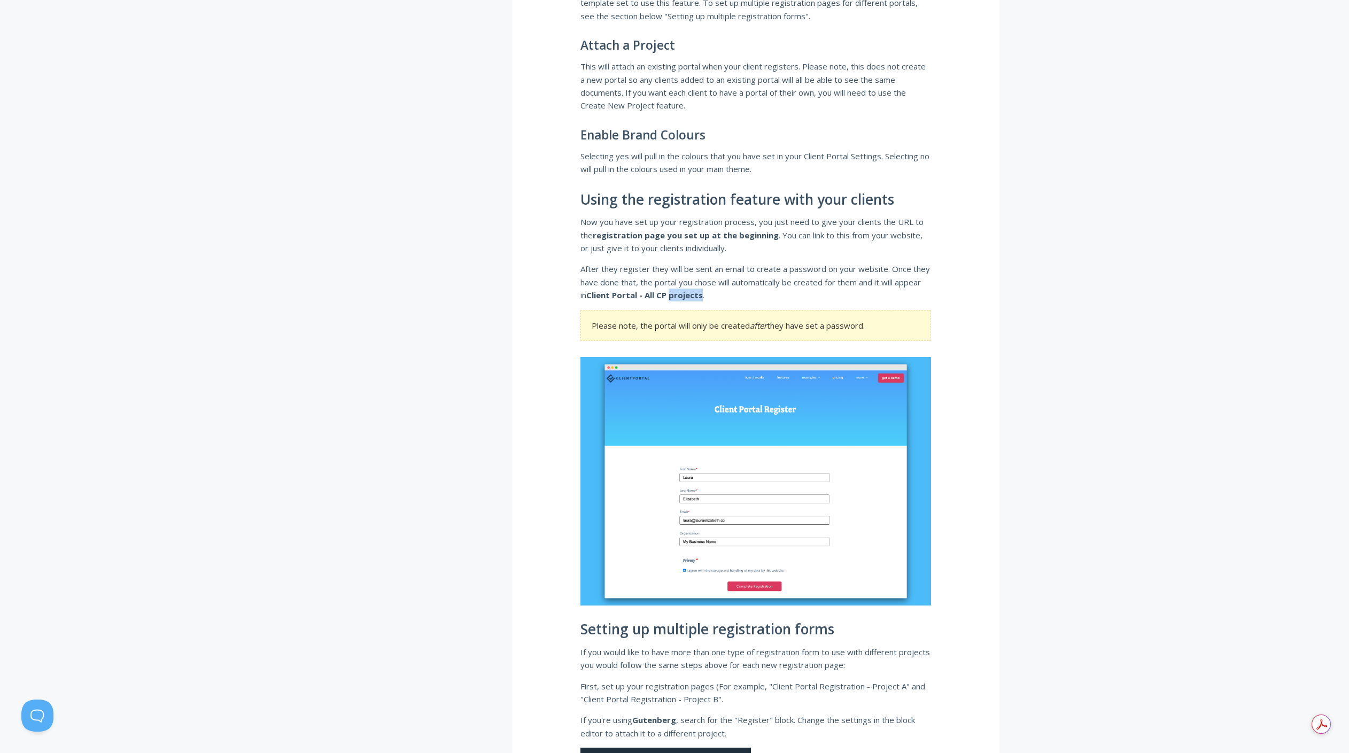
click at [673, 297] on strong "Client Portal - All CP projects" at bounding box center [644, 295] width 117 height 11
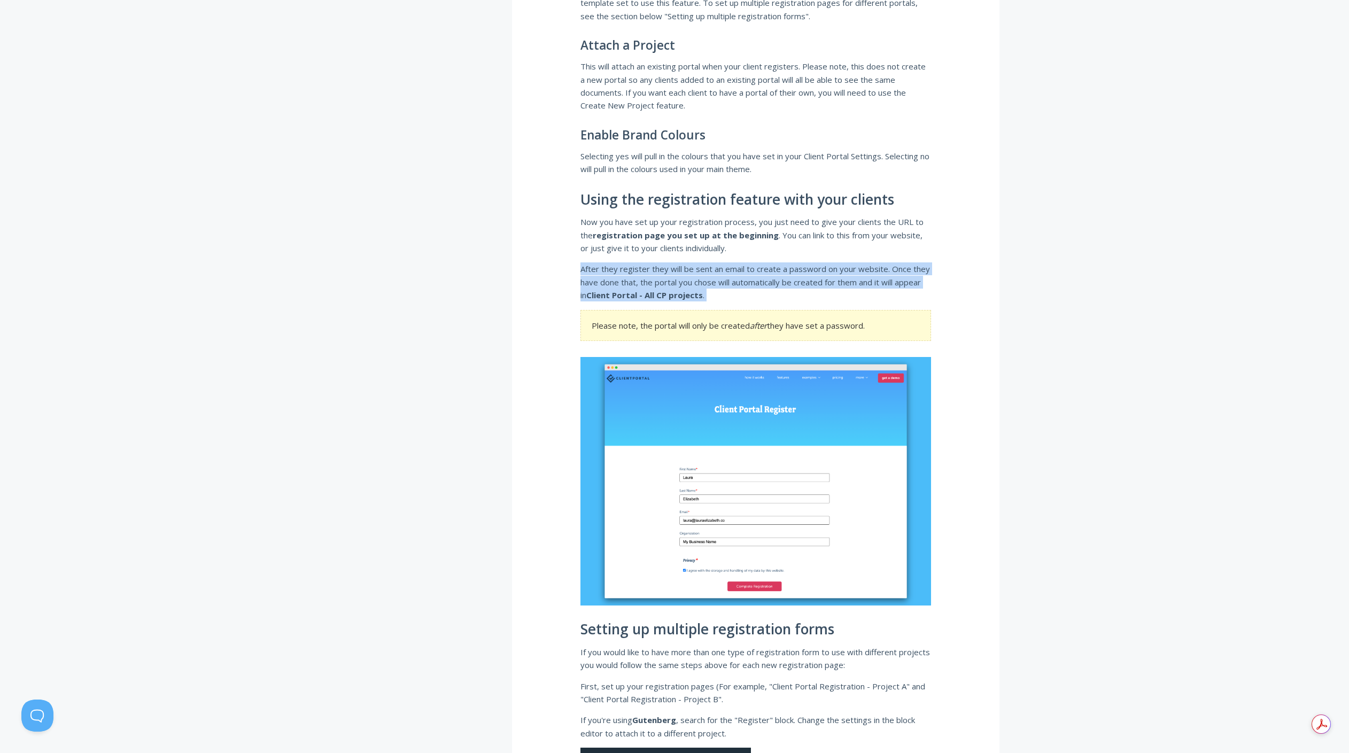
click at [673, 297] on strong "Client Portal - All CP projects" at bounding box center [644, 295] width 117 height 11
click at [614, 273] on p "After they register they will be sent an email to create a password on your web…" at bounding box center [755, 281] width 351 height 39
click at [659, 270] on p "After they register they will be sent an email to create a password on your web…" at bounding box center [755, 281] width 351 height 39
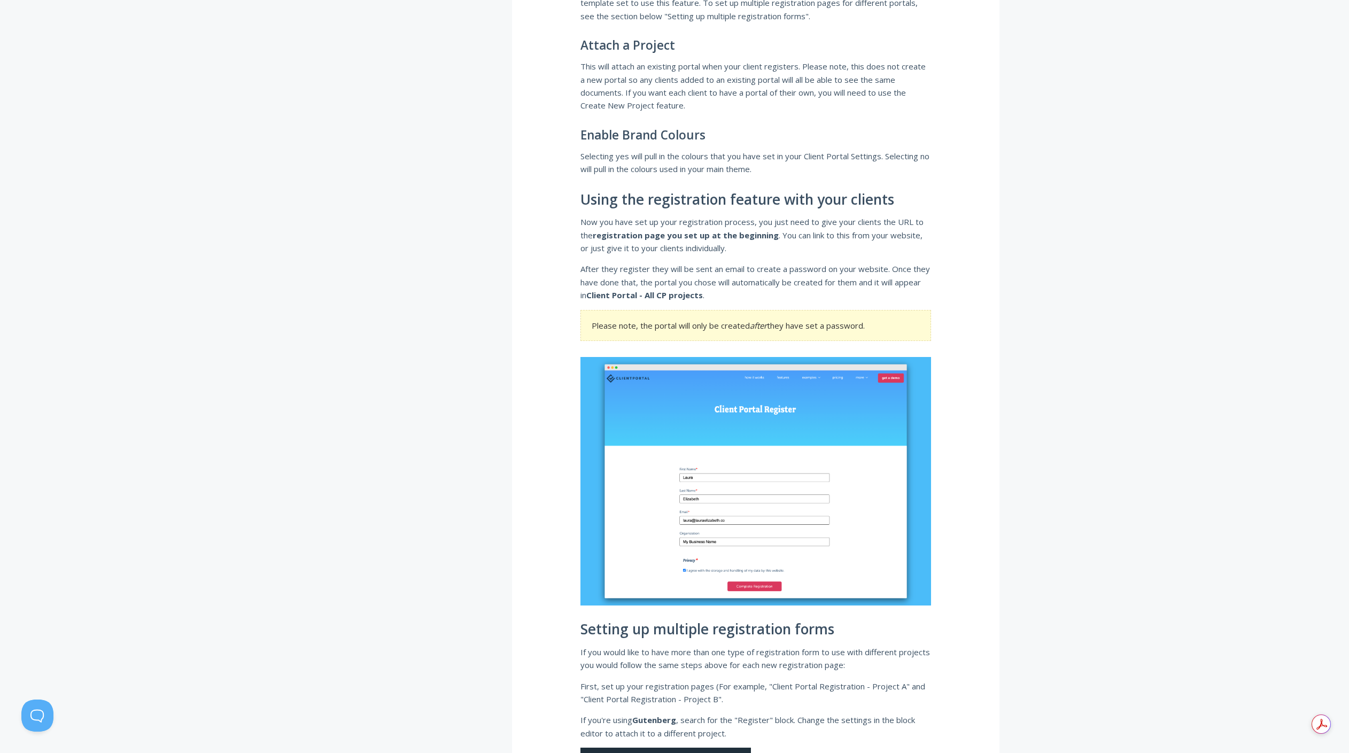
click at [767, 273] on p "After they register they will be sent an email to create a password on your web…" at bounding box center [755, 281] width 351 height 39
click at [769, 274] on p "After they register they will be sent an email to create a password on your web…" at bounding box center [755, 281] width 351 height 39
click at [763, 284] on p "After they register they will be sent an email to create a password on your web…" at bounding box center [755, 281] width 351 height 39
click at [763, 283] on p "After they register they will be sent an email to create a password on your web…" at bounding box center [755, 281] width 351 height 39
click at [739, 298] on p "After they register they will be sent an email to create a password on your web…" at bounding box center [755, 281] width 351 height 39
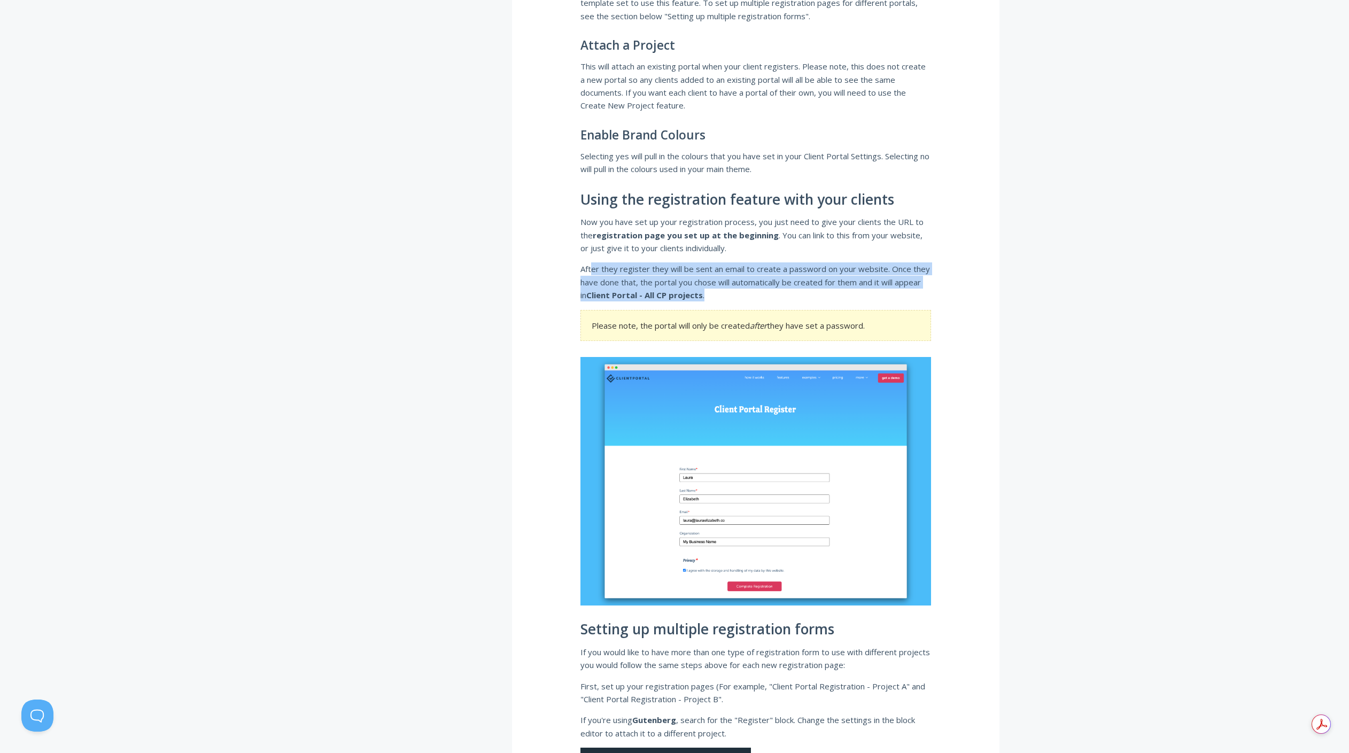
drag, startPoint x: 707, startPoint y: 292, endPoint x: 592, endPoint y: 270, distance: 117.5
click at [592, 270] on p "After they register they will be sent an email to create a password on your web…" at bounding box center [755, 281] width 351 height 39
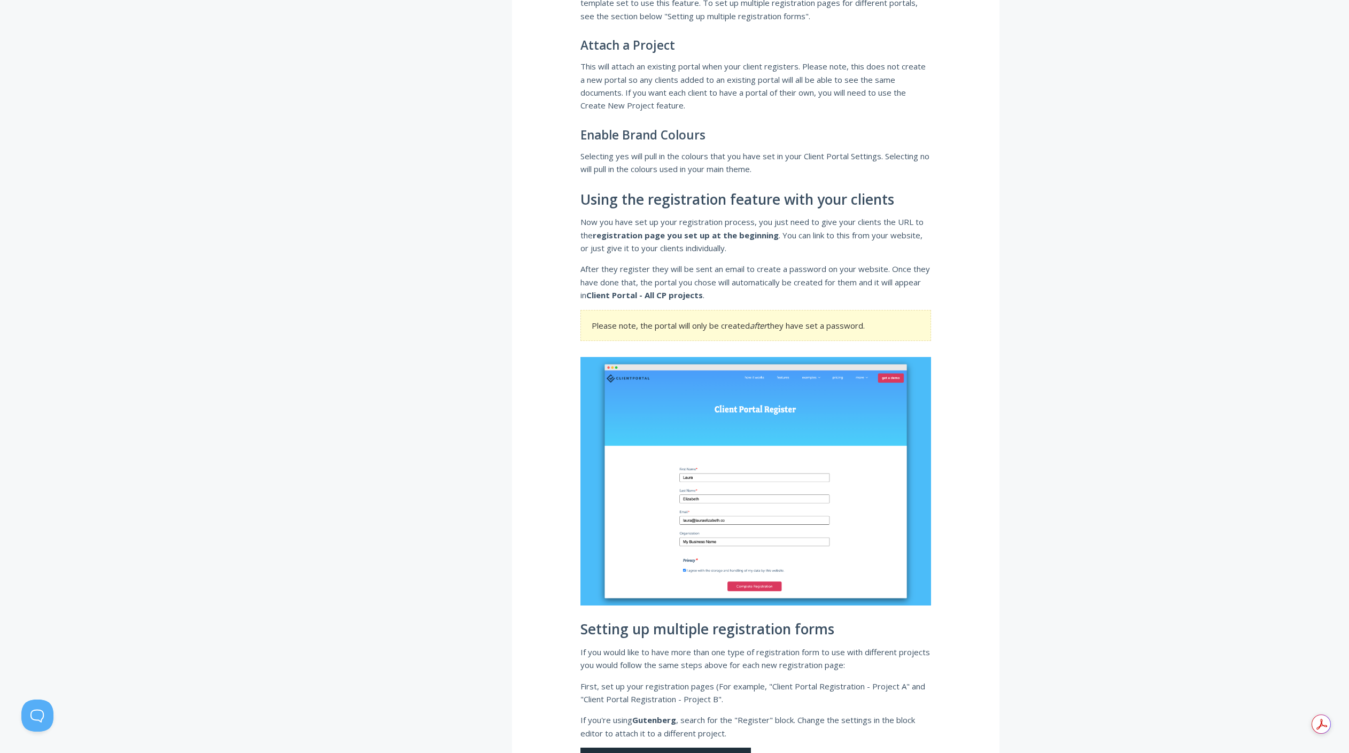
click at [664, 268] on p "After they register they will be sent an email to create a password on your web…" at bounding box center [755, 281] width 351 height 39
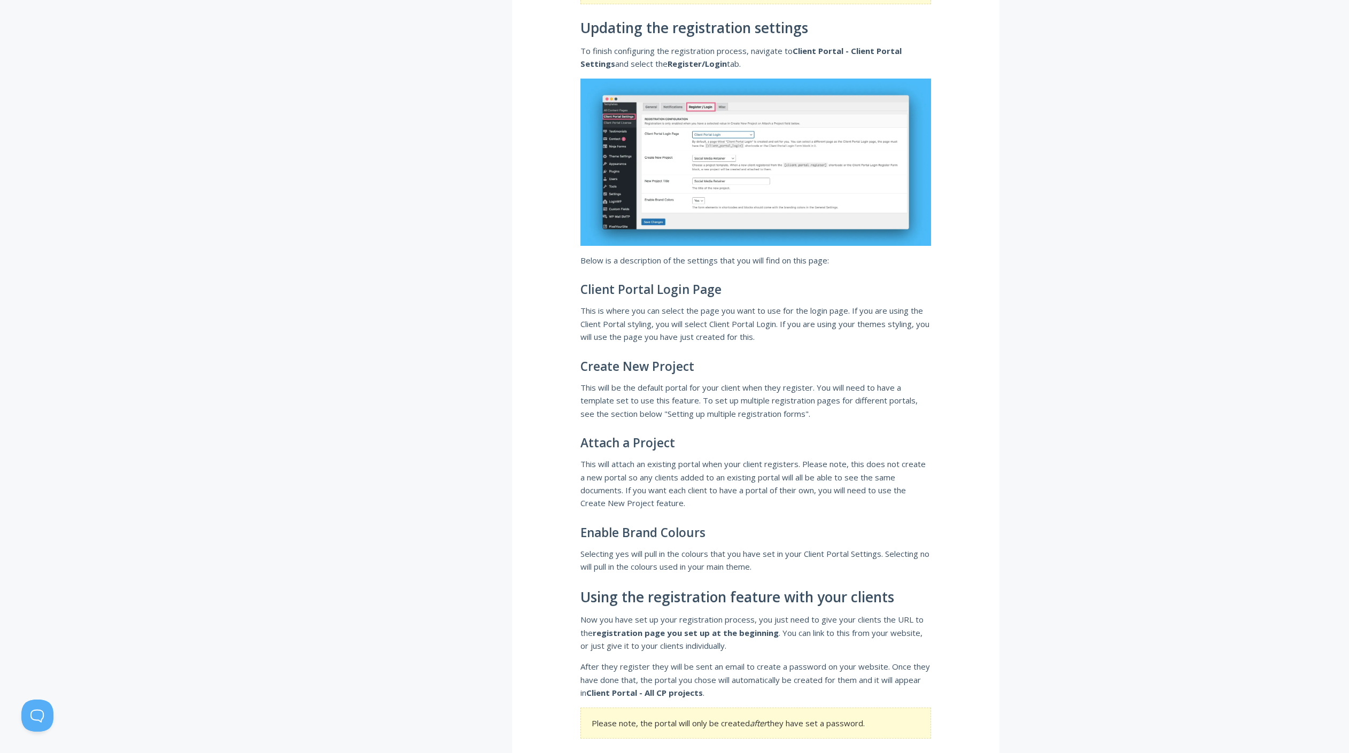
scroll to position [1302, 0]
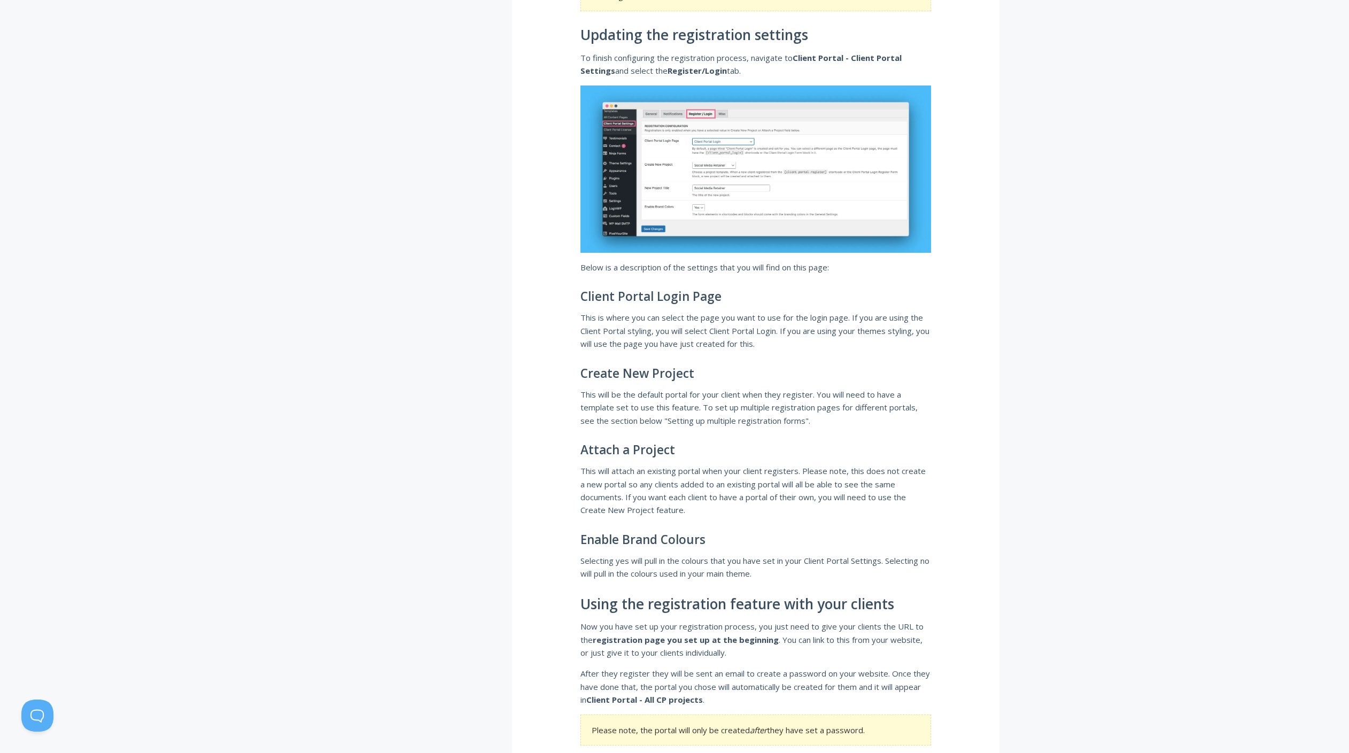
click at [655, 311] on div "How users can self-signup to a portal To set up the Client Portal self signup f…" at bounding box center [755, 275] width 487 height 2789
click at [656, 312] on p "This is where you can select the page you want to use for the login page. If yo…" at bounding box center [755, 330] width 351 height 39
click at [657, 314] on p "This is where you can select the page you want to use for the login page. If yo…" at bounding box center [755, 330] width 351 height 39
click at [689, 400] on p "This will be the default portal for your client when they register. You will ne…" at bounding box center [755, 407] width 351 height 39
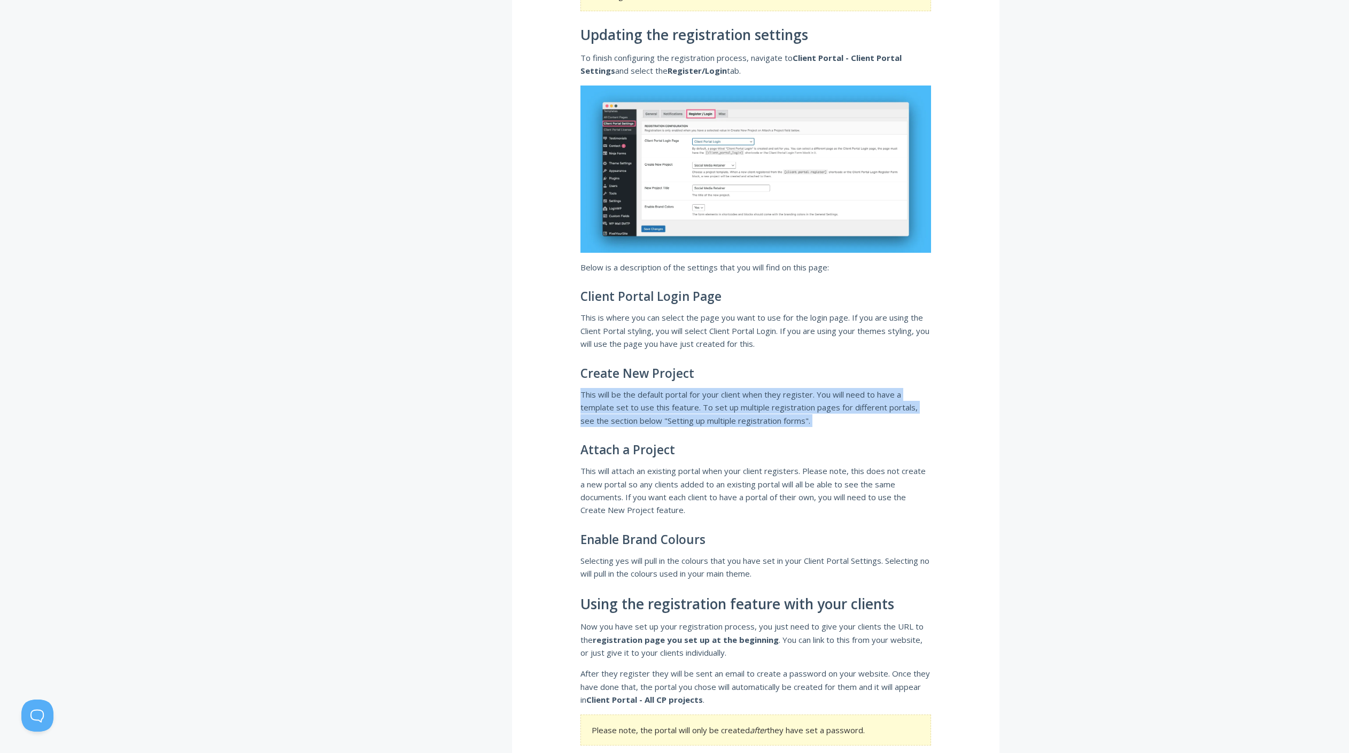
click at [689, 400] on p "This will be the default portal for your client when they register. You will ne…" at bounding box center [755, 407] width 351 height 39
click at [762, 433] on div "How users can self-signup to a portal To set up the Client Portal self signup f…" at bounding box center [755, 275] width 487 height 2789
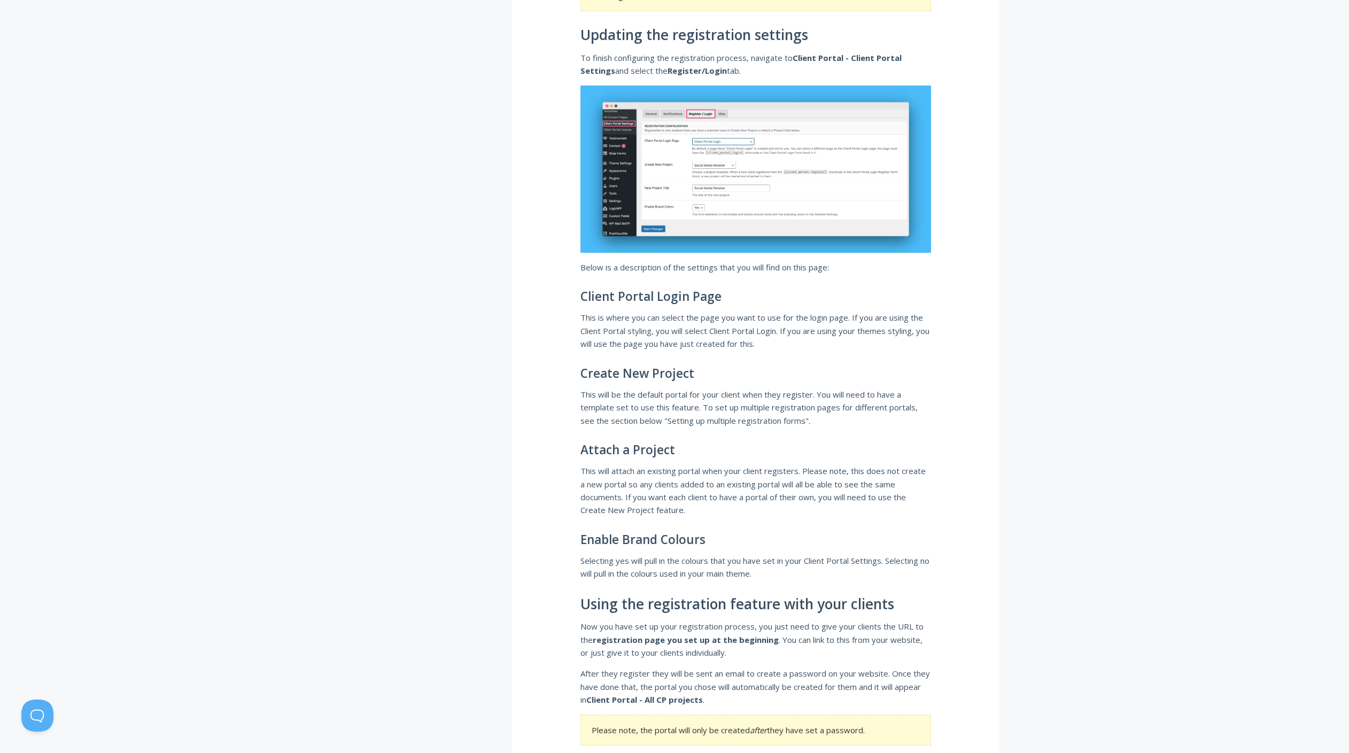
click at [696, 401] on p "This will be the default portal for your client when they register. You will ne…" at bounding box center [755, 407] width 351 height 39
click at [696, 400] on p "This will be the default portal for your client when they register. You will ne…" at bounding box center [755, 407] width 351 height 39
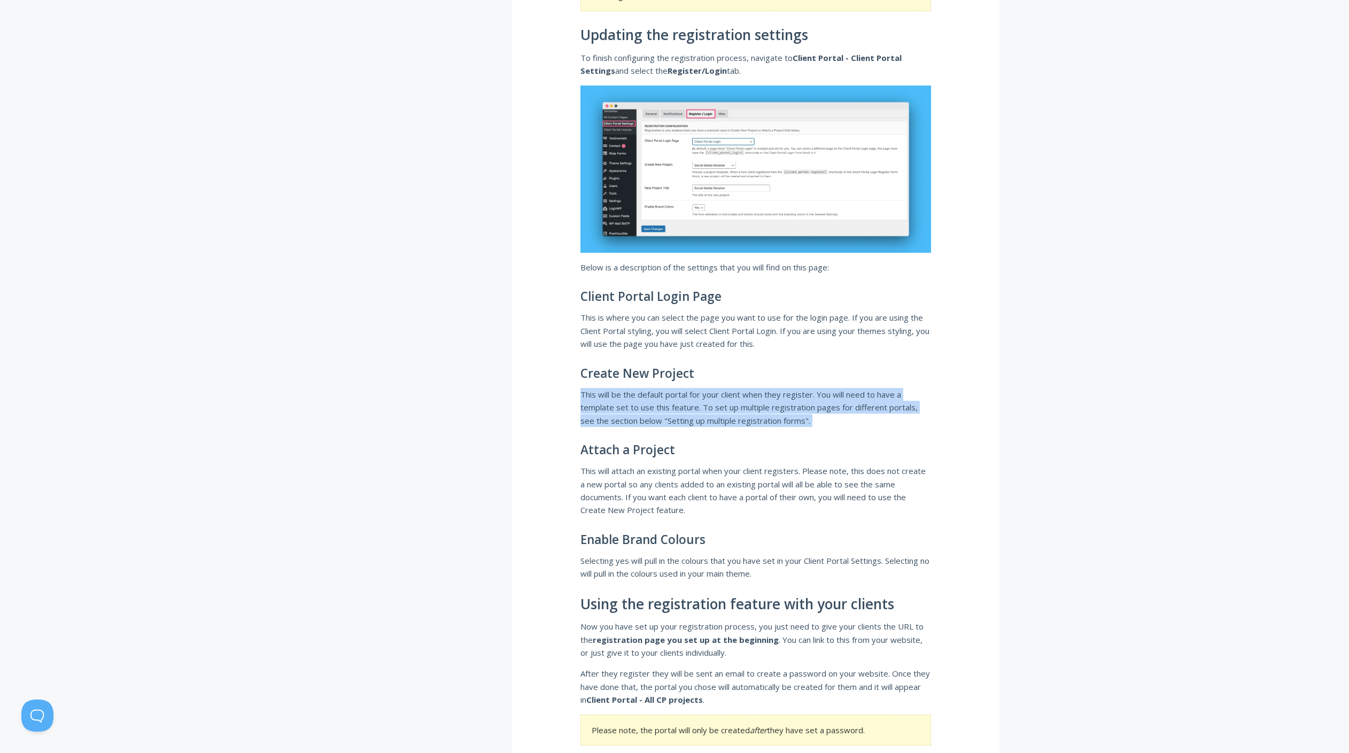
click at [696, 400] on p "This will be the default portal for your client when they register. You will ne…" at bounding box center [755, 407] width 351 height 39
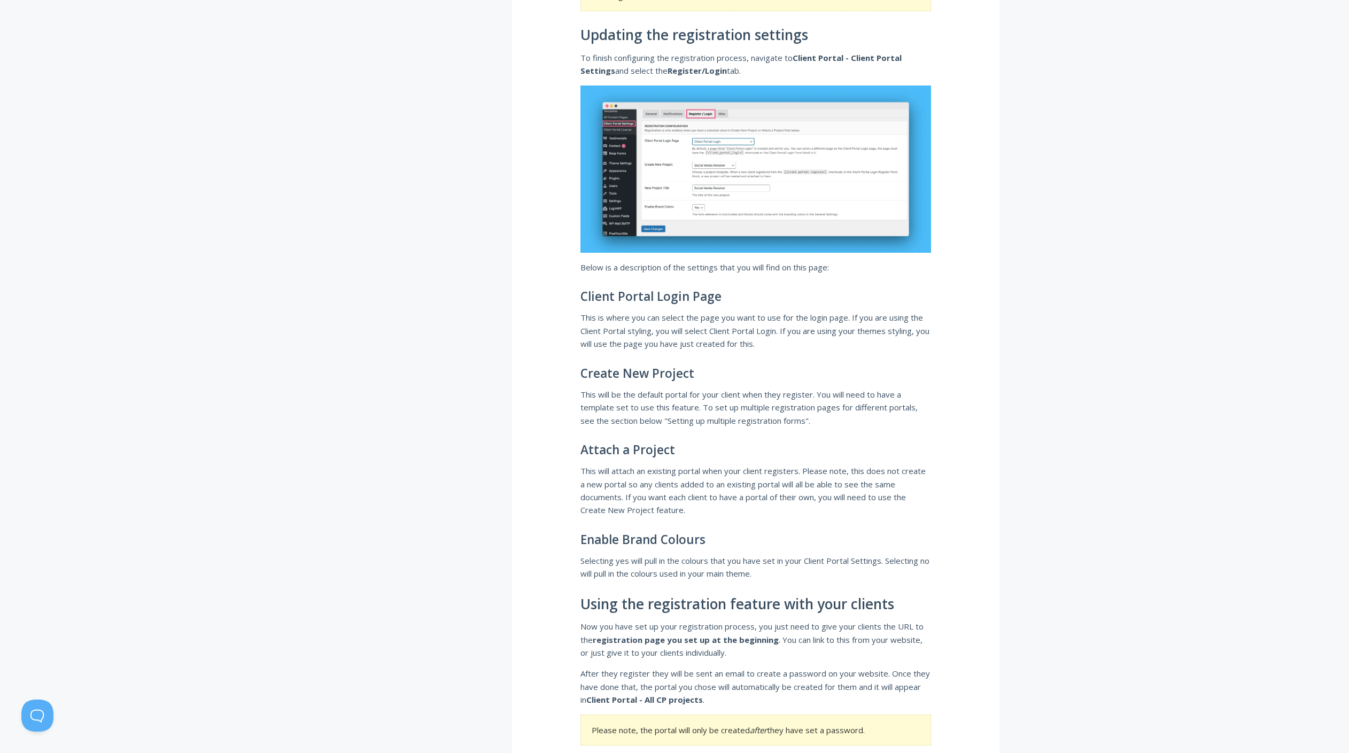
click at [762, 418] on p "This will be the default portal for your client when they register. You will ne…" at bounding box center [755, 407] width 351 height 39
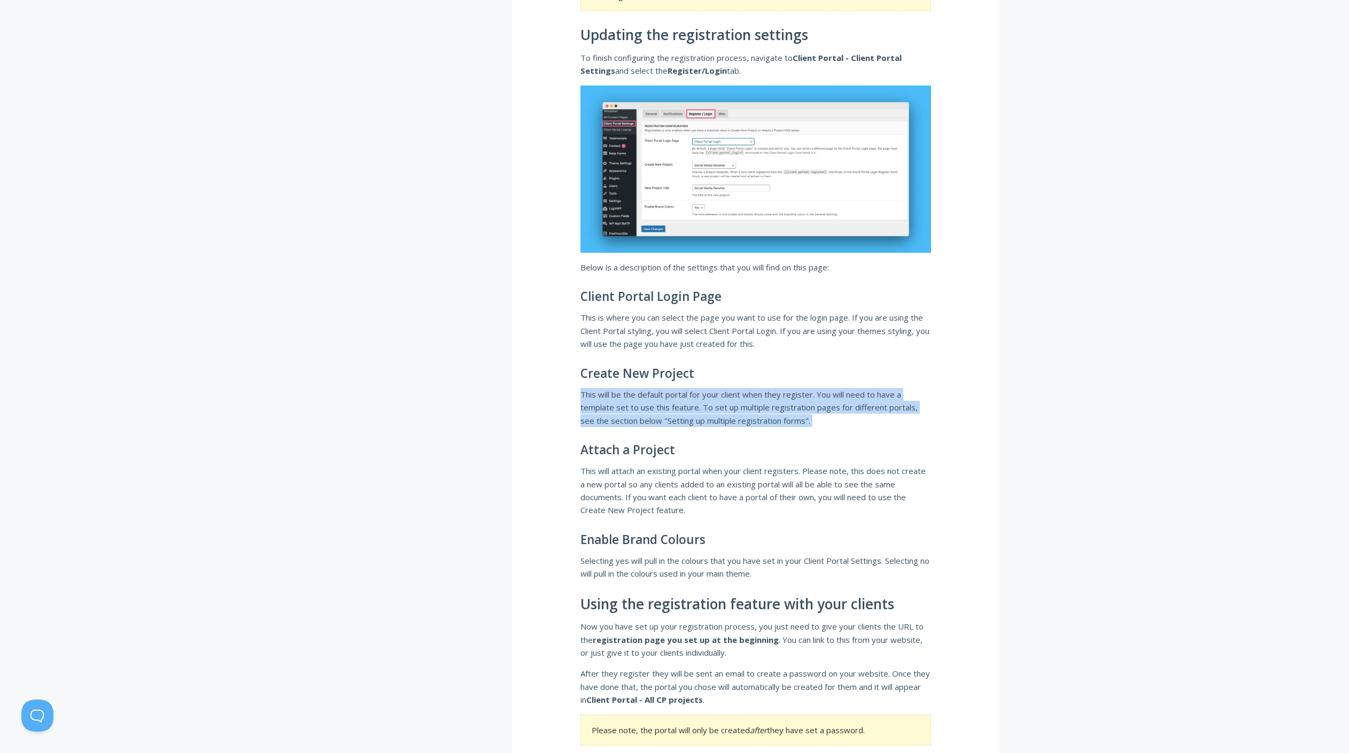
click at [761, 418] on p "This will be the default portal for your client when they register. You will ne…" at bounding box center [755, 407] width 351 height 39
click at [825, 409] on p "This will be the default portal for your client when they register. You will ne…" at bounding box center [755, 407] width 351 height 39
drag, startPoint x: 772, startPoint y: 410, endPoint x: 561, endPoint y: 386, distance: 211.9
click at [561, 386] on div "How users can self-signup to a portal To set up the Client Portal self signup f…" at bounding box center [755, 275] width 487 height 2789
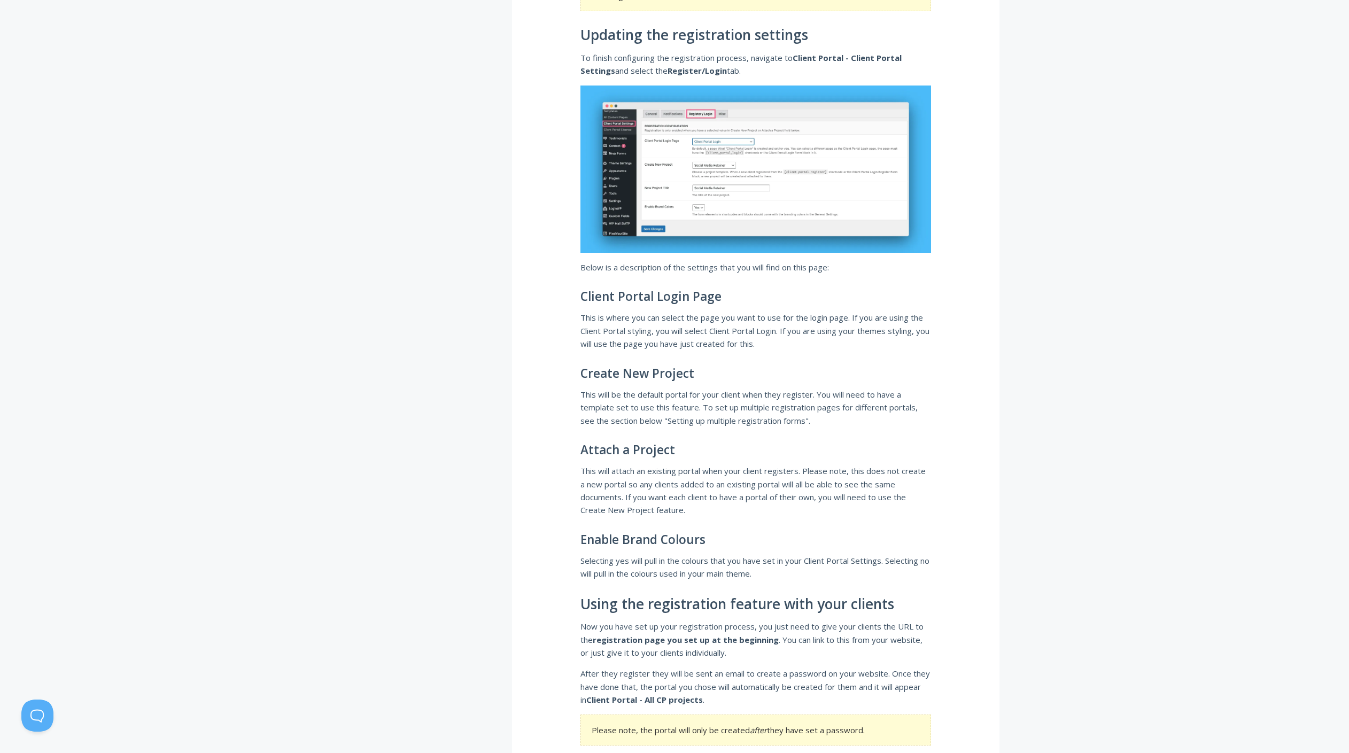
click at [657, 470] on p "This will attach an existing portal when your client registers. Please note, th…" at bounding box center [755, 490] width 351 height 52
click at [657, 469] on p "This will attach an existing portal when your client registers. Please note, th…" at bounding box center [755, 490] width 351 height 52
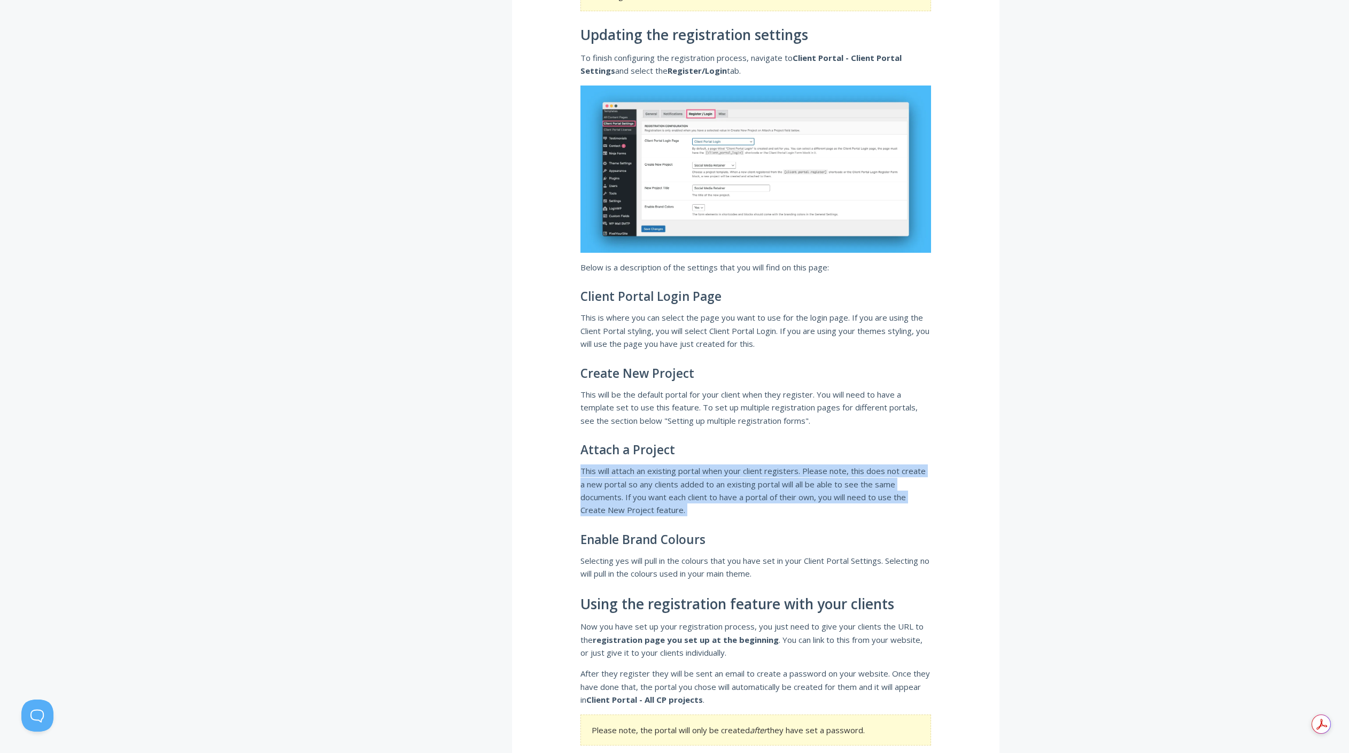
click at [657, 469] on p "This will attach an existing portal when your client registers. Please note, th…" at bounding box center [755, 490] width 351 height 52
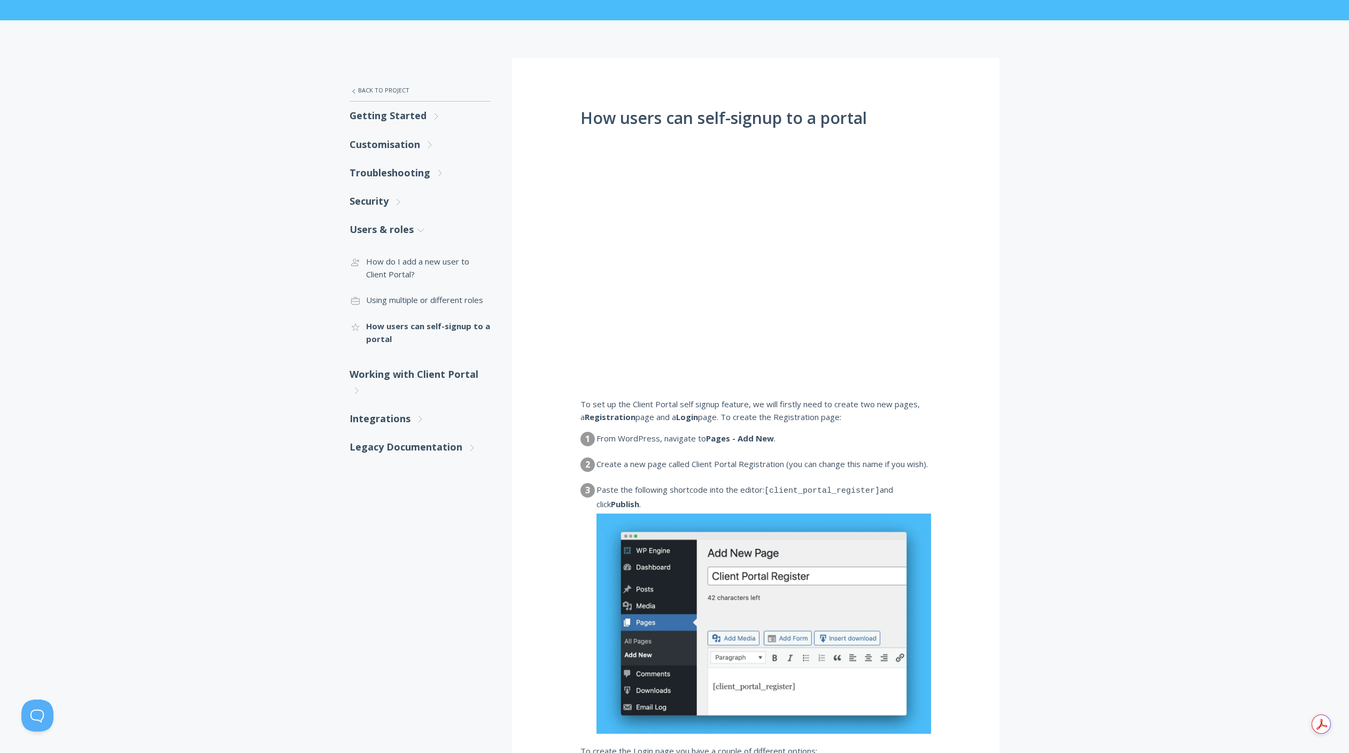
scroll to position [0, 0]
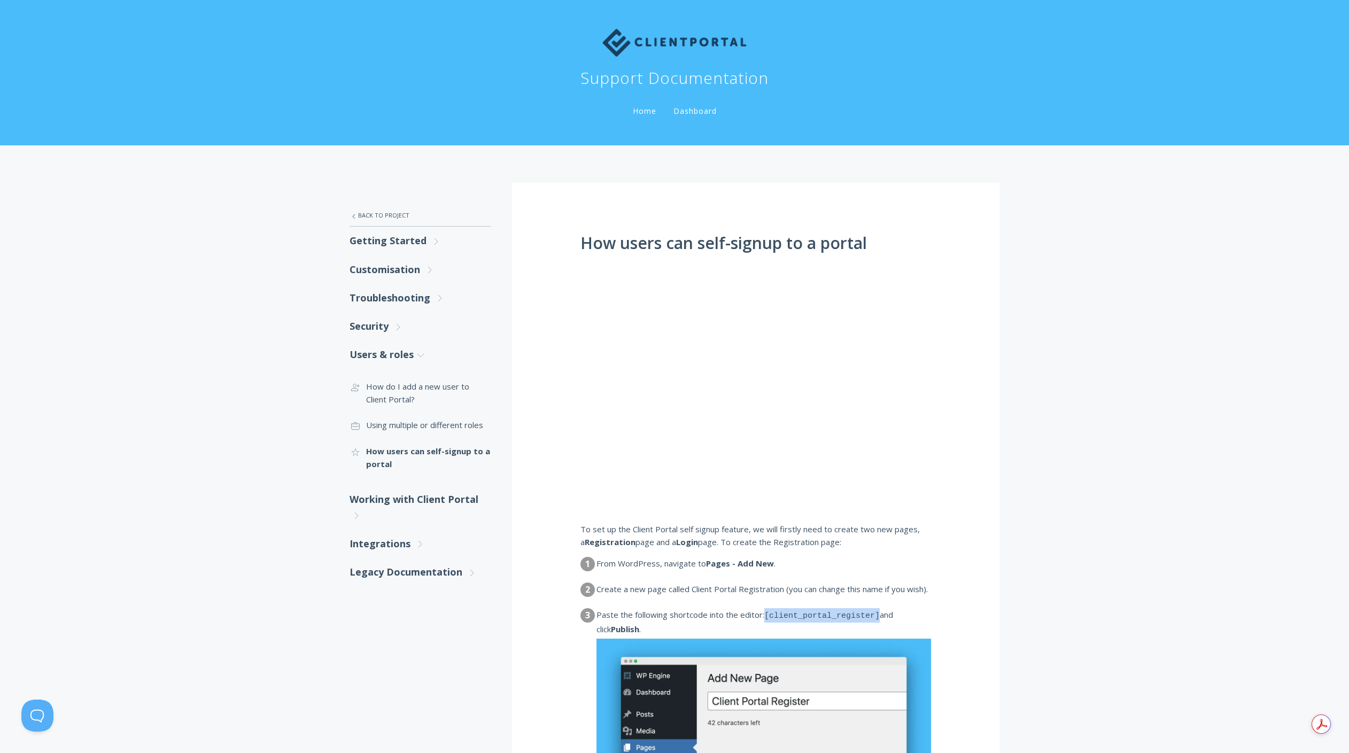
drag, startPoint x: 768, startPoint y: 617, endPoint x: 883, endPoint y: 615, distance: 114.9
click at [883, 615] on dd "Paste the following shortcode into the editor: [client_portal_register] and cli…" at bounding box center [763, 734] width 335 height 253
copy code "[client_portal_register]"
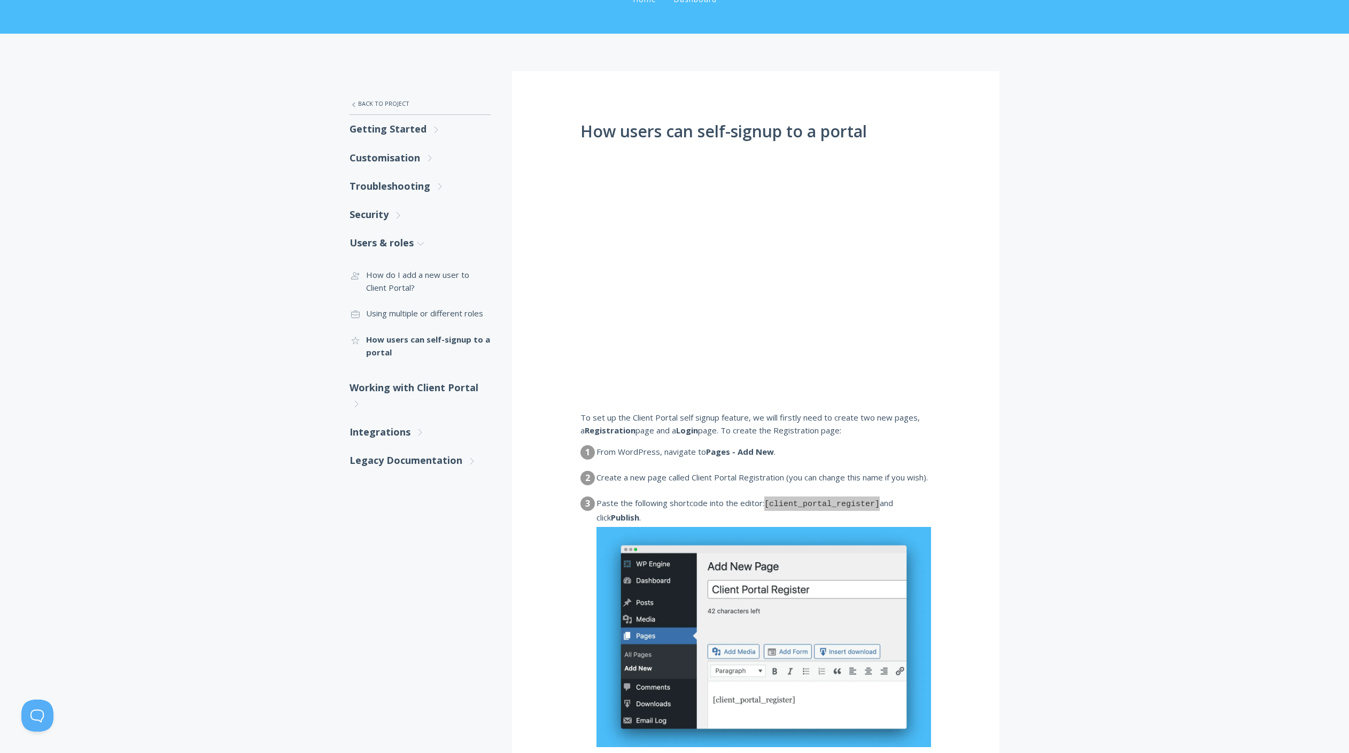
scroll to position [120, 0]
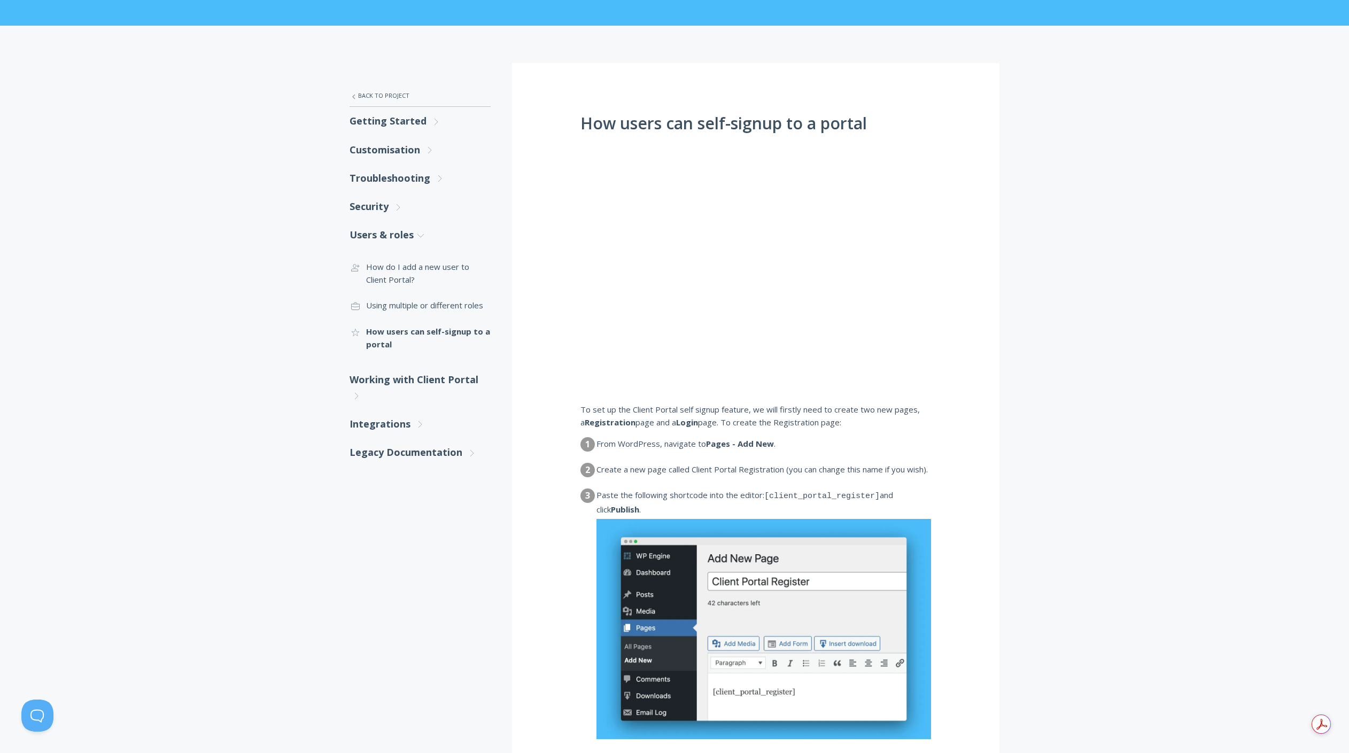
click at [830, 490] on dl "1 From WordPress, navigate to Pages - Add New . 2 Create a new page called Clie…" at bounding box center [755, 589] width 351 height 305
click at [829, 491] on dd "Paste the following shortcode into the editor: [client_portal_register] and cli…" at bounding box center [763, 614] width 335 height 253
click at [827, 497] on code "[client_portal_register]" at bounding box center [821, 496] width 115 height 9
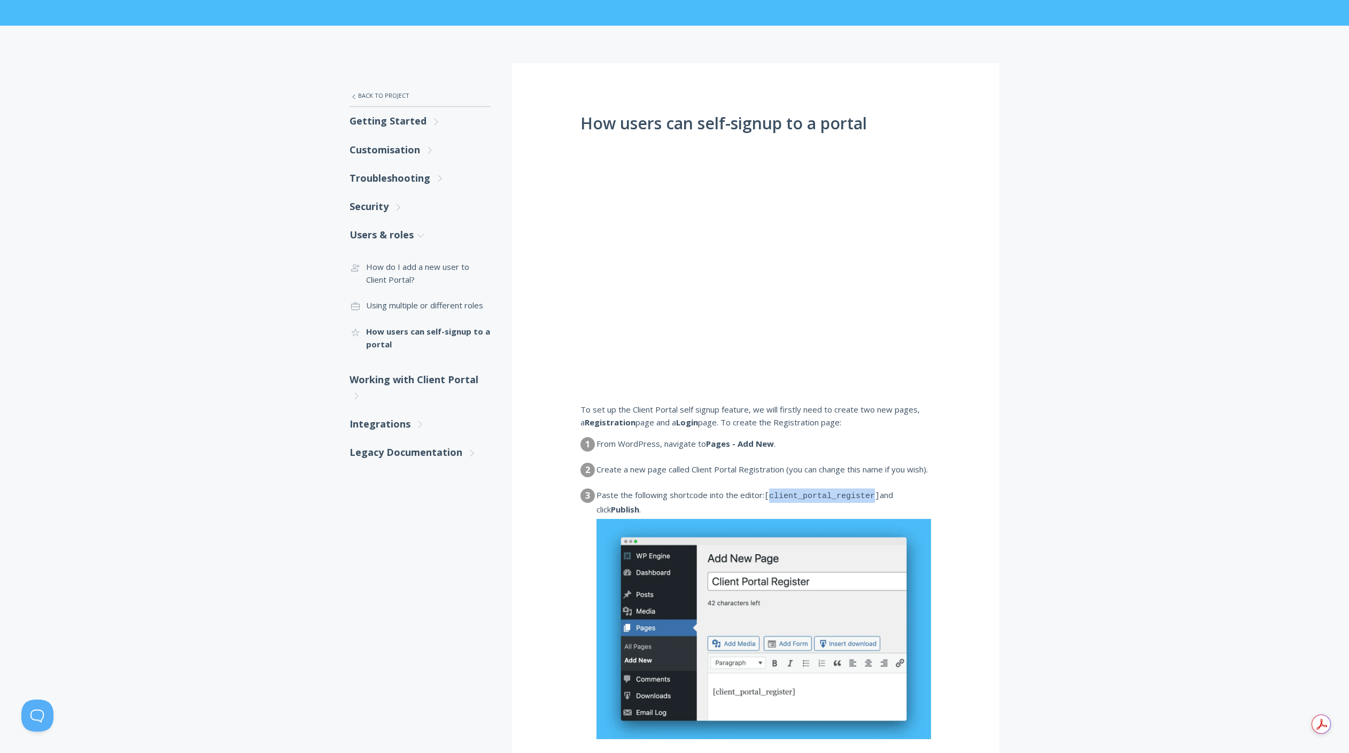
click at [827, 497] on code "[client_portal_register]" at bounding box center [821, 496] width 115 height 9
click at [823, 497] on code "[client_portal_register]" at bounding box center [821, 496] width 115 height 9
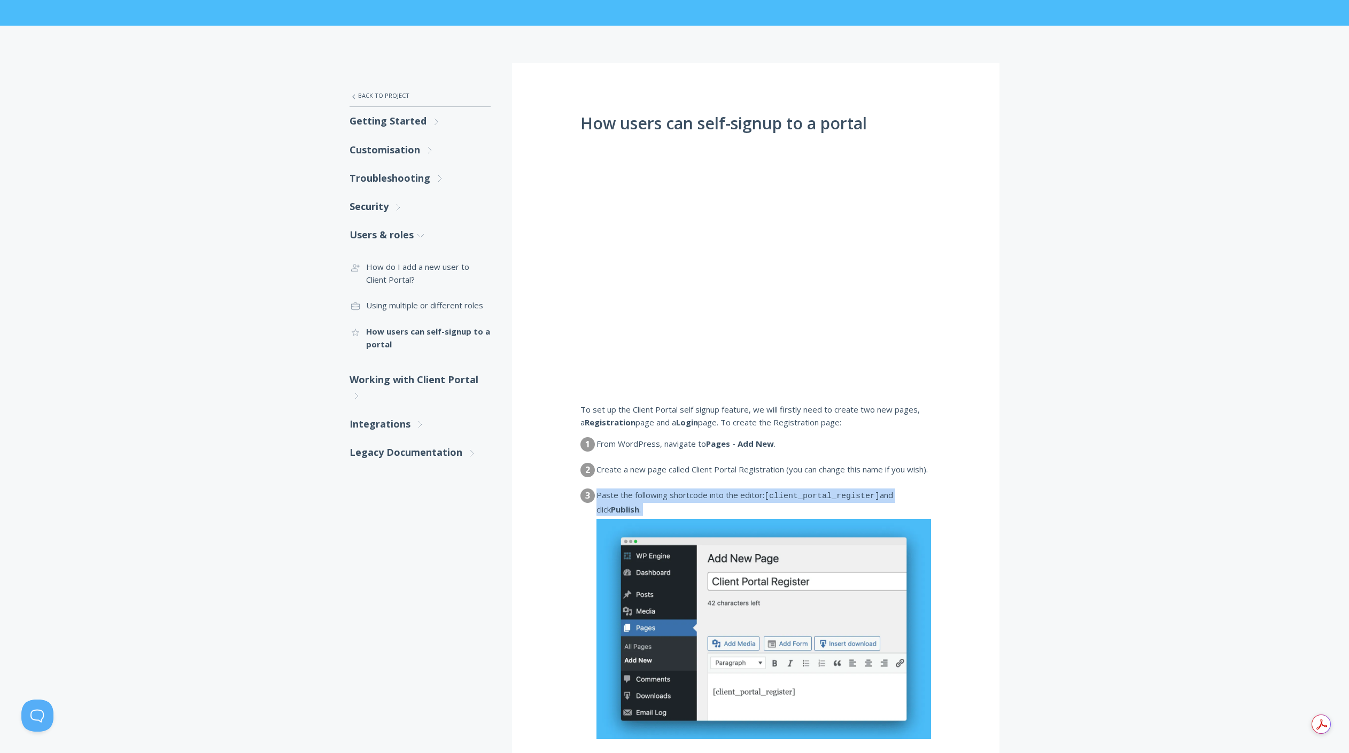
click at [823, 497] on code "[client_portal_register]" at bounding box center [821, 496] width 115 height 9
click at [798, 498] on code "[client_portal_register]" at bounding box center [821, 496] width 115 height 9
drag, startPoint x: 768, startPoint y: 497, endPoint x: 882, endPoint y: 501, distance: 114.4
click at [882, 501] on dd "Paste the following shortcode into the editor: [client_portal_register] and cli…" at bounding box center [763, 614] width 335 height 253
copy code "[client_portal_register]"
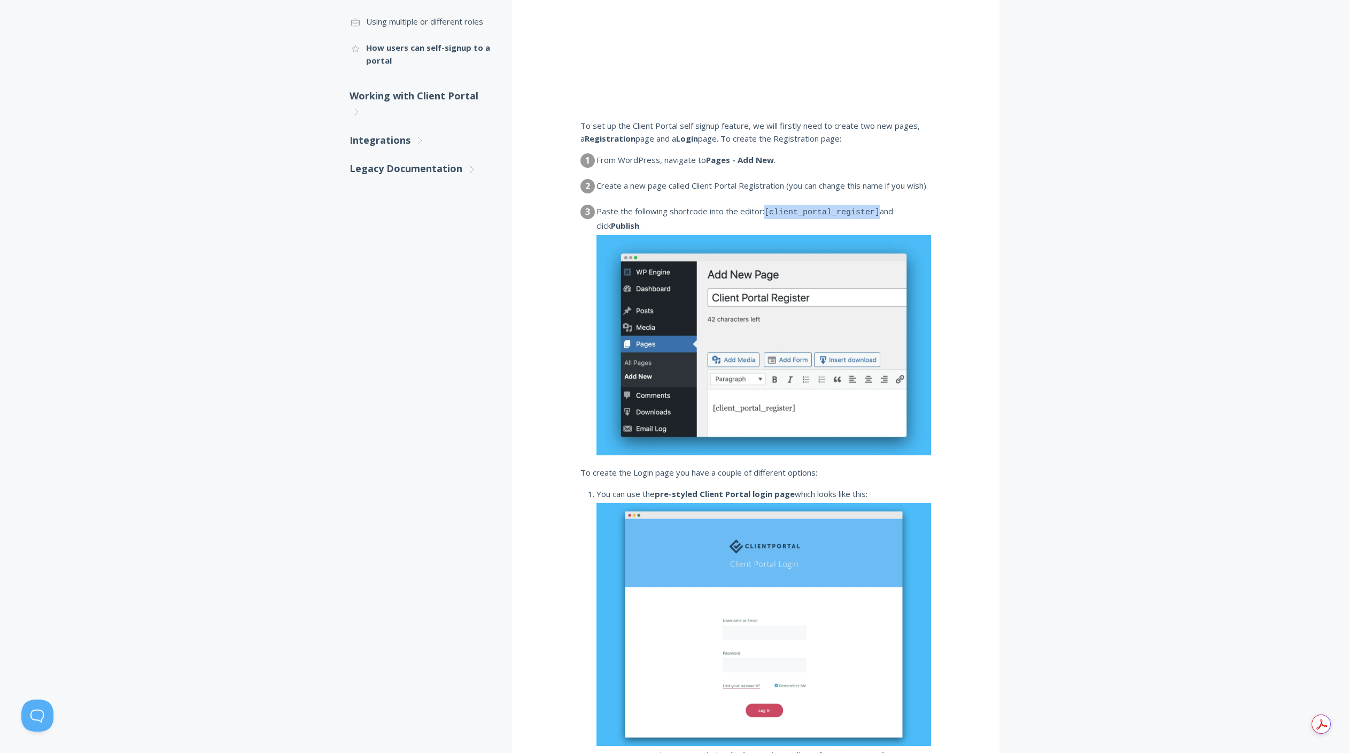
scroll to position [170, 0]
